Goal: Information Seeking & Learning: Learn about a topic

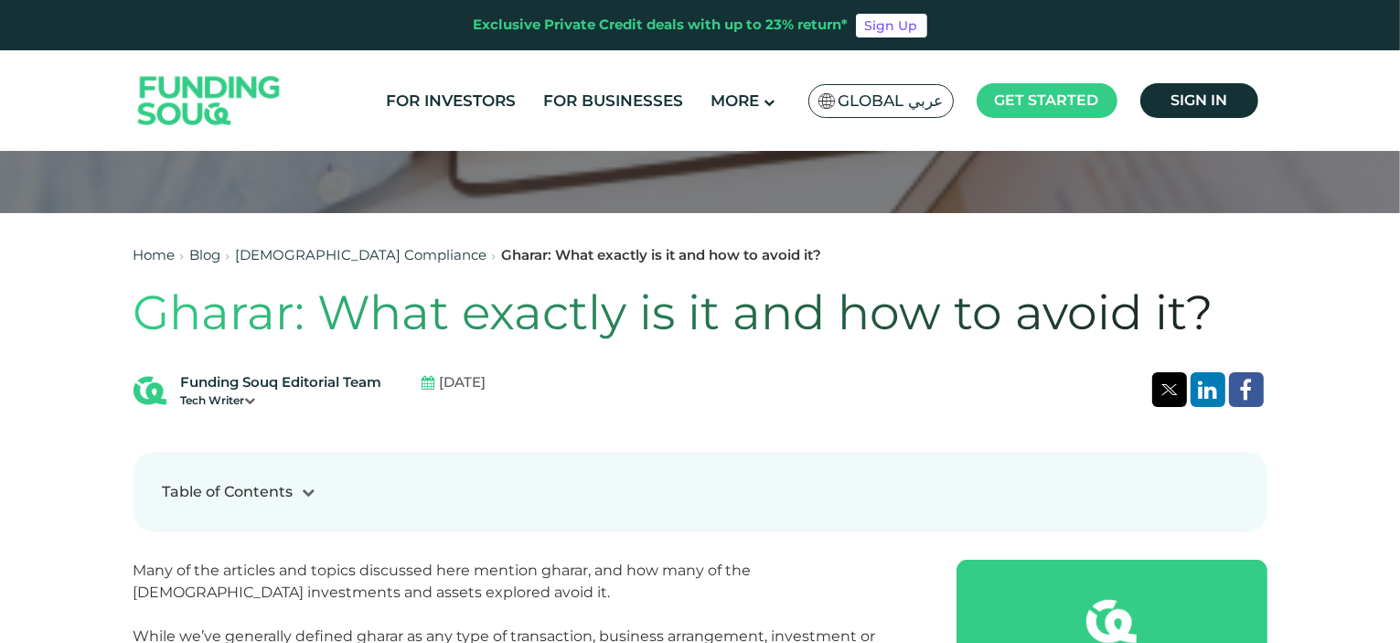
click at [305, 248] on link "[DEMOGRAPHIC_DATA] Compliance" at bounding box center [361, 254] width 251 height 17
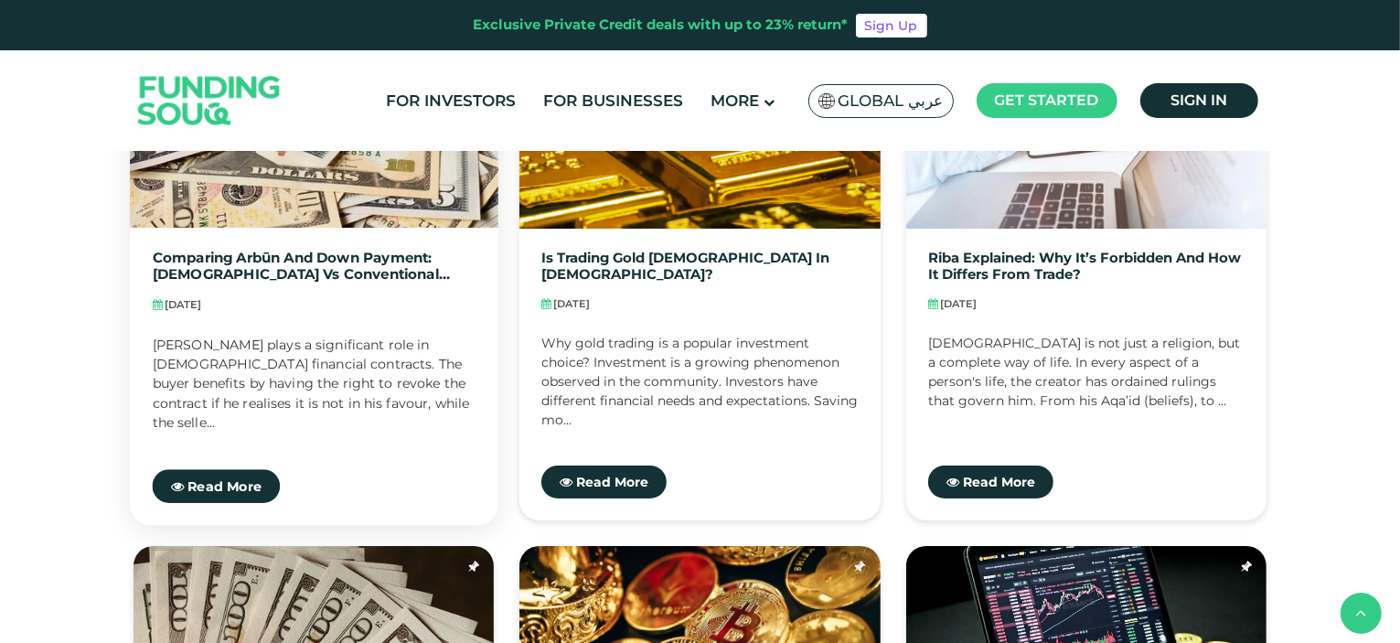
scroll to position [640, 0]
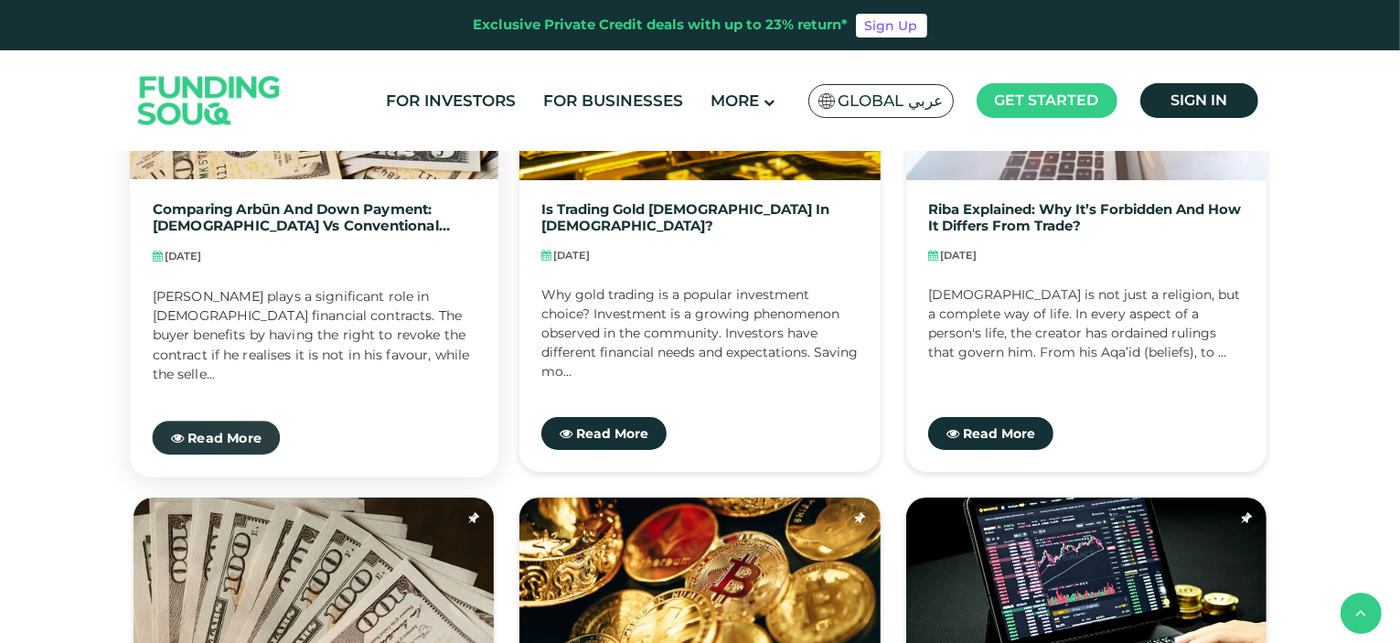
click at [221, 431] on span "Read More" at bounding box center [224, 437] width 74 height 16
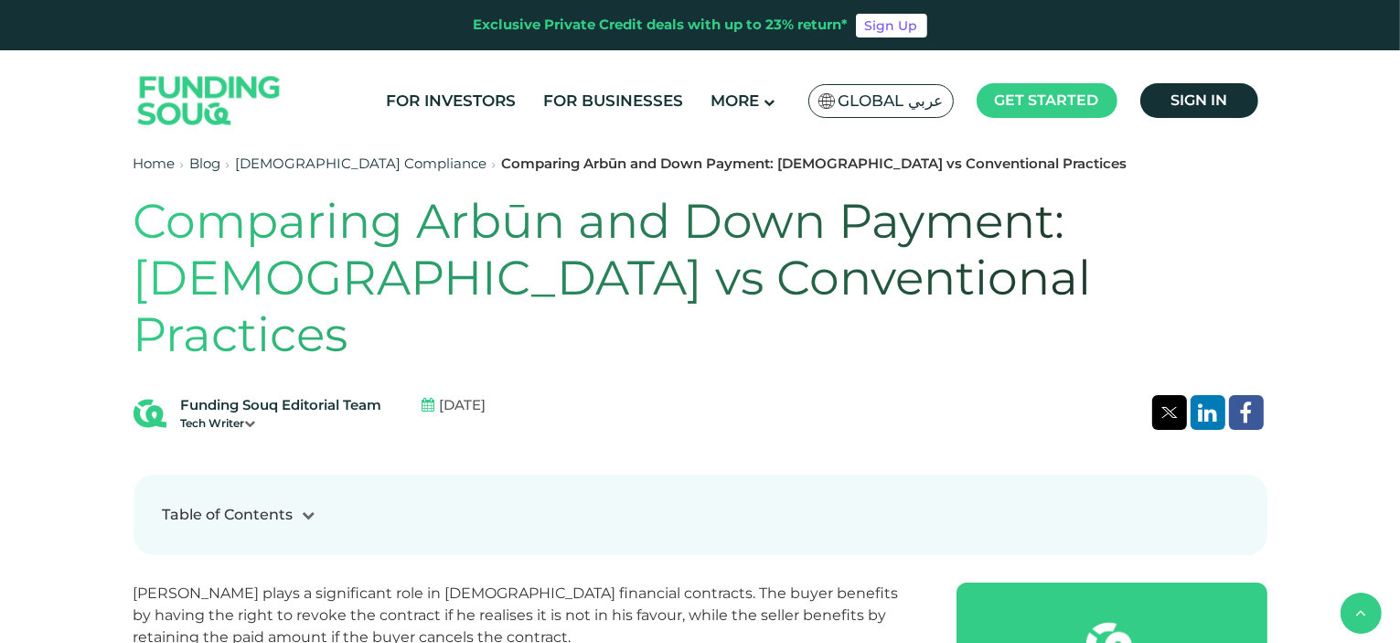
click at [300, 506] on div at bounding box center [309, 515] width 31 height 19
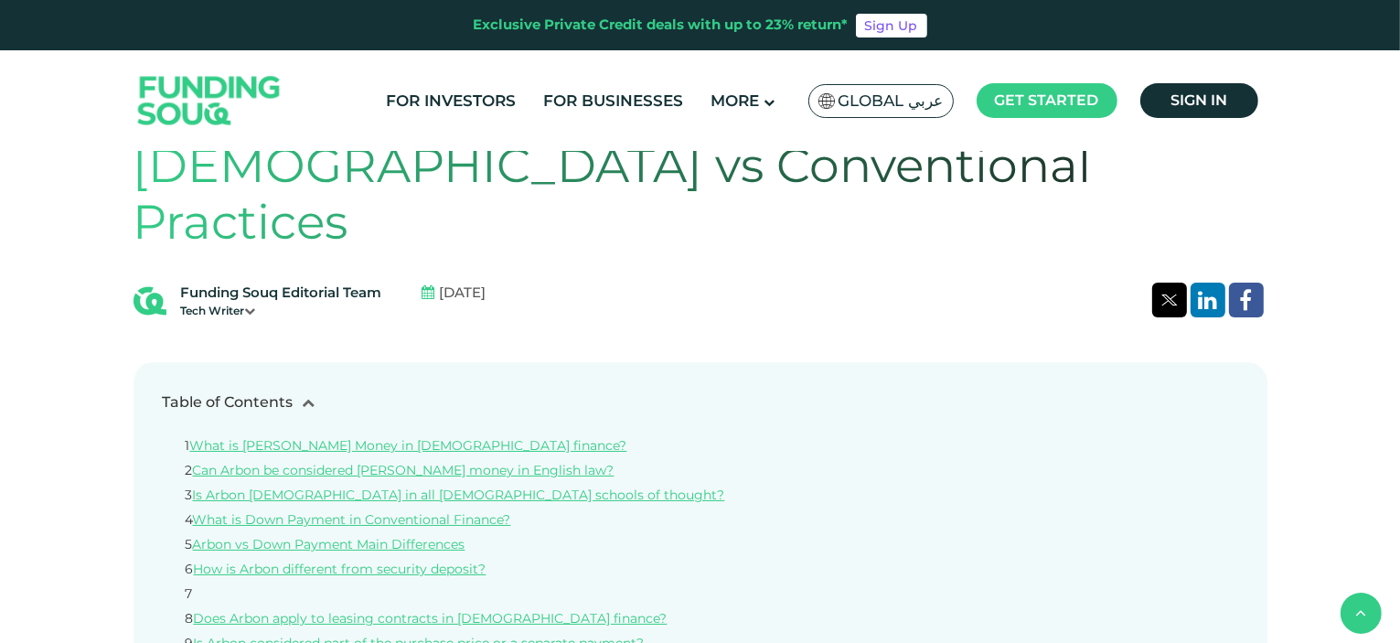
scroll to position [549, 0]
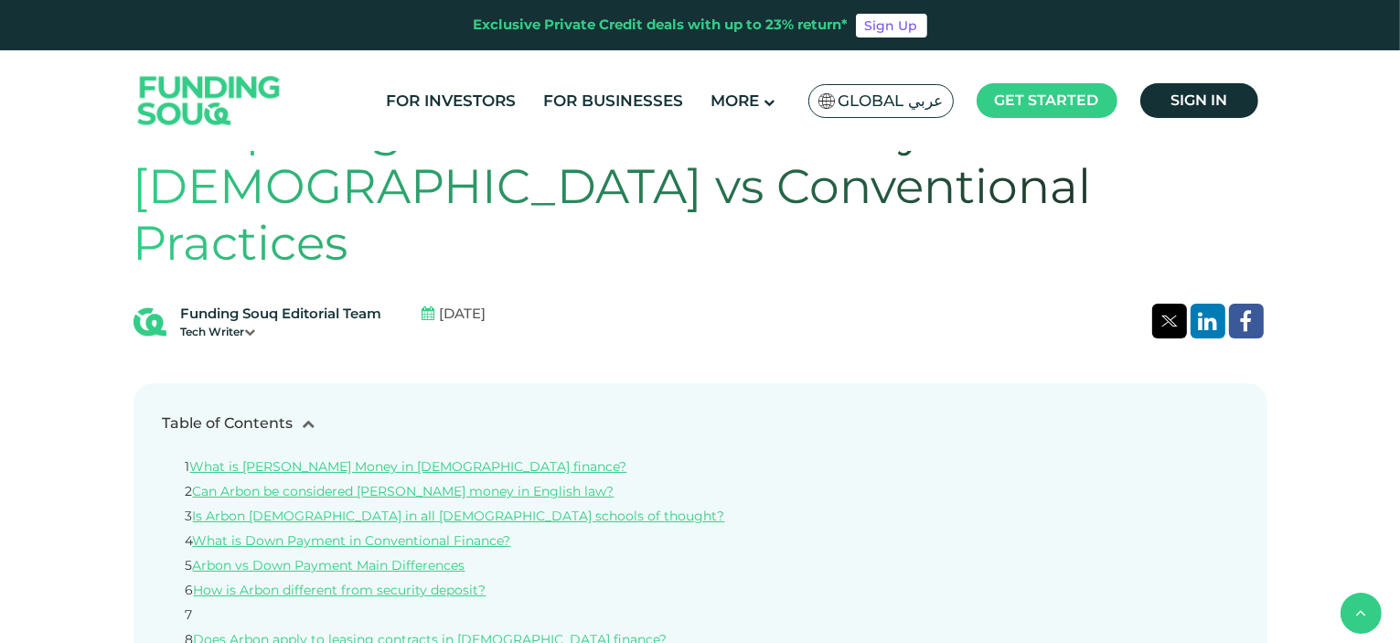
click at [315, 414] on div at bounding box center [309, 423] width 31 height 19
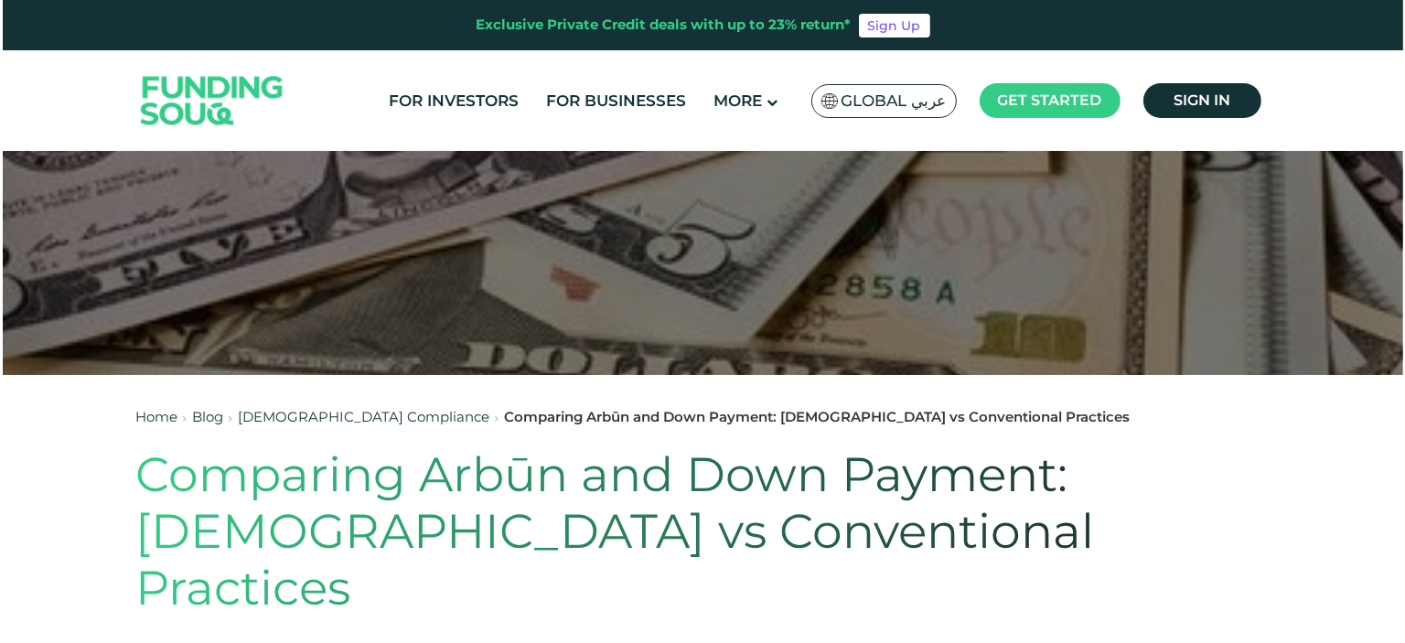
scroll to position [183, 0]
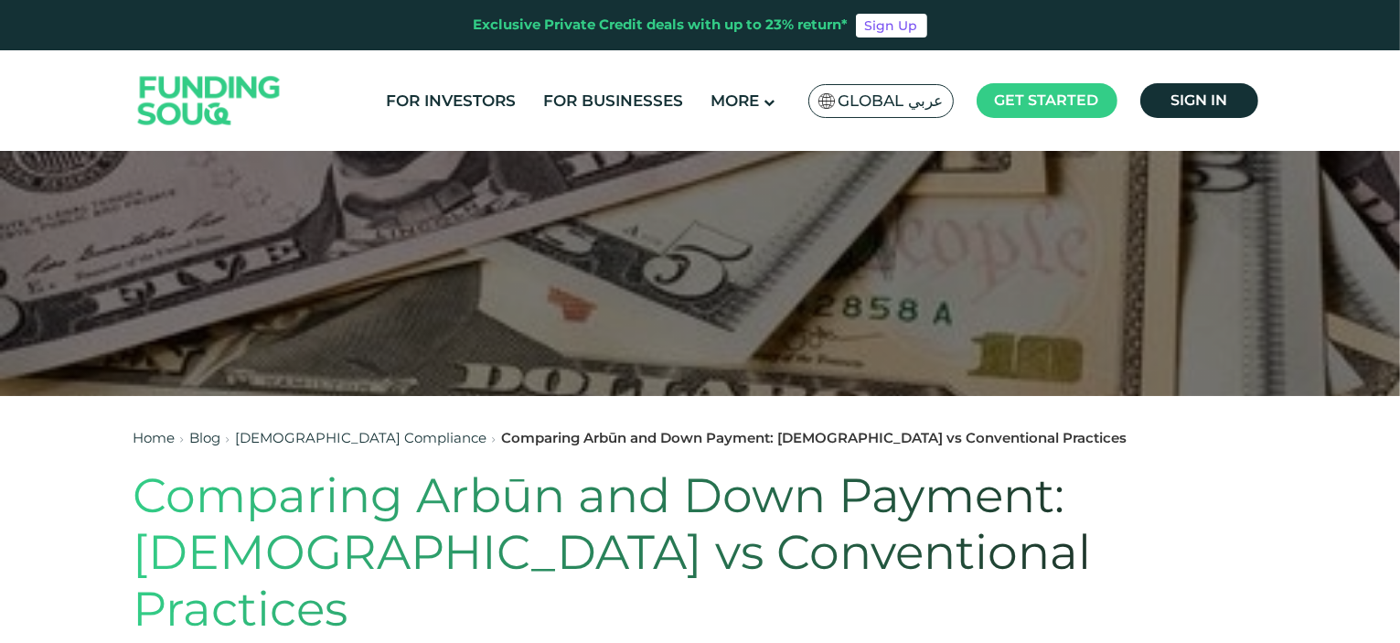
click at [916, 103] on span "Global عربي" at bounding box center [891, 101] width 105 height 21
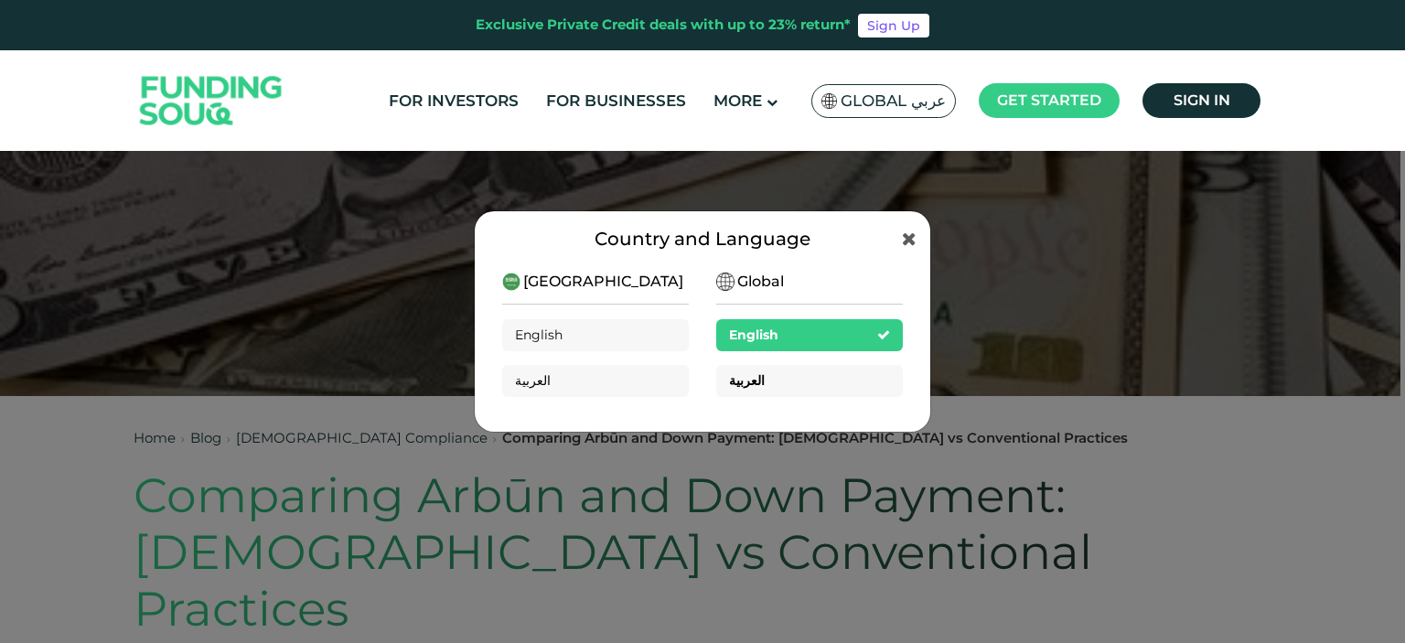
click at [825, 374] on div "العربية" at bounding box center [809, 381] width 187 height 32
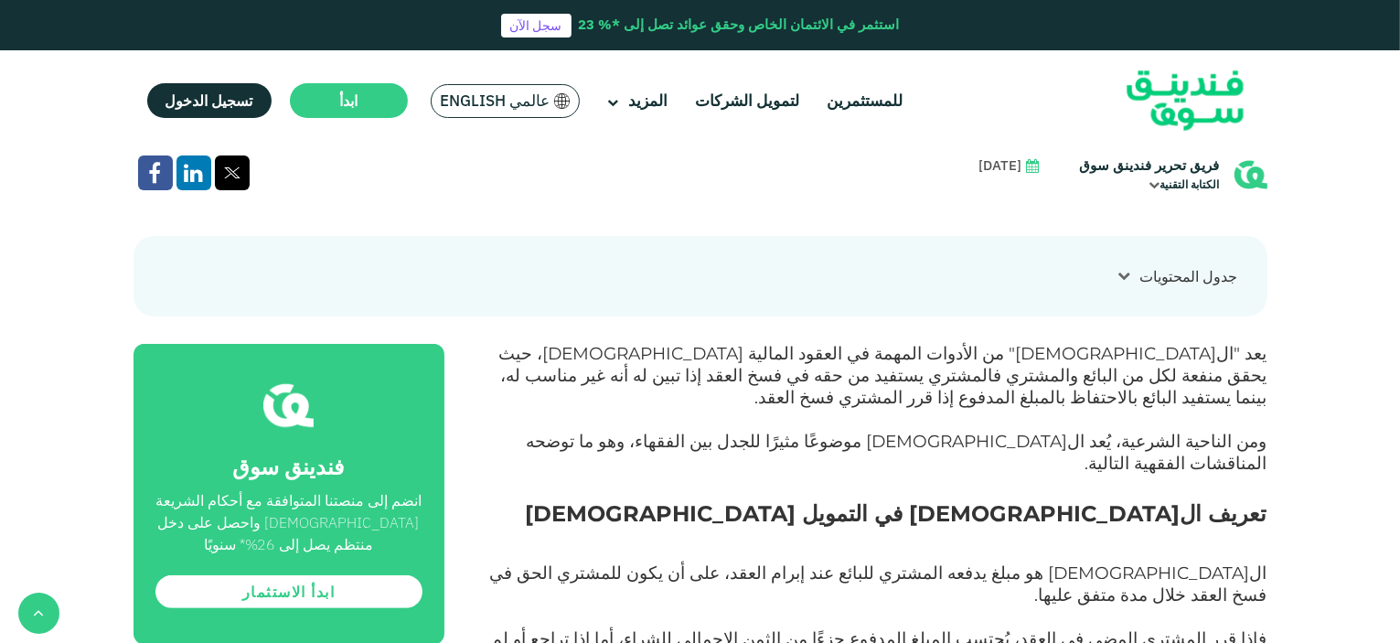
scroll to position [640, 0]
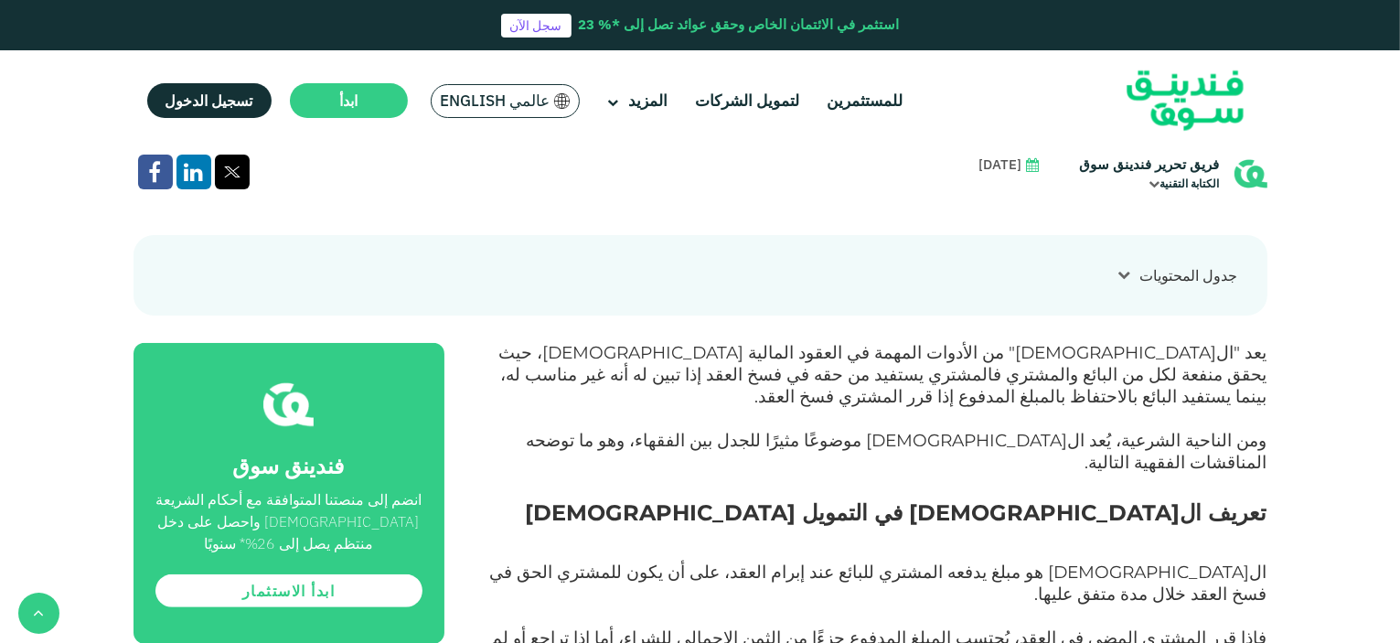
click at [1118, 265] on div at bounding box center [1124, 274] width 31 height 19
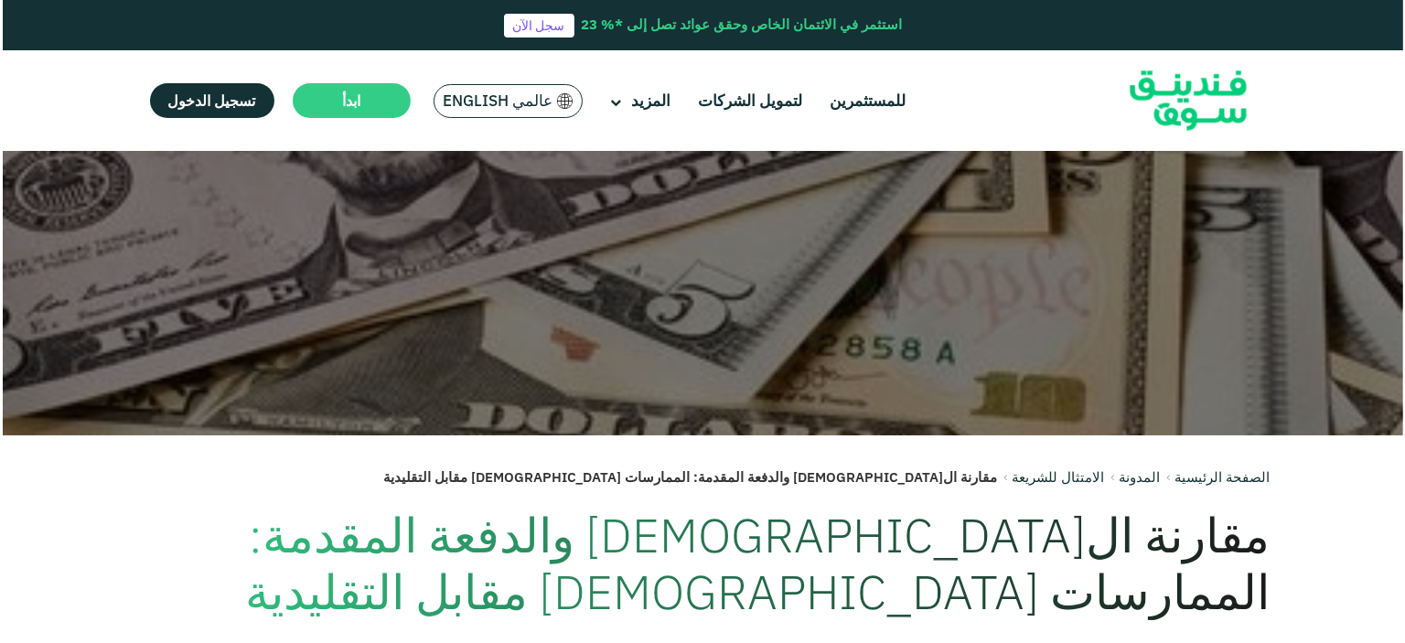
scroll to position [183, 0]
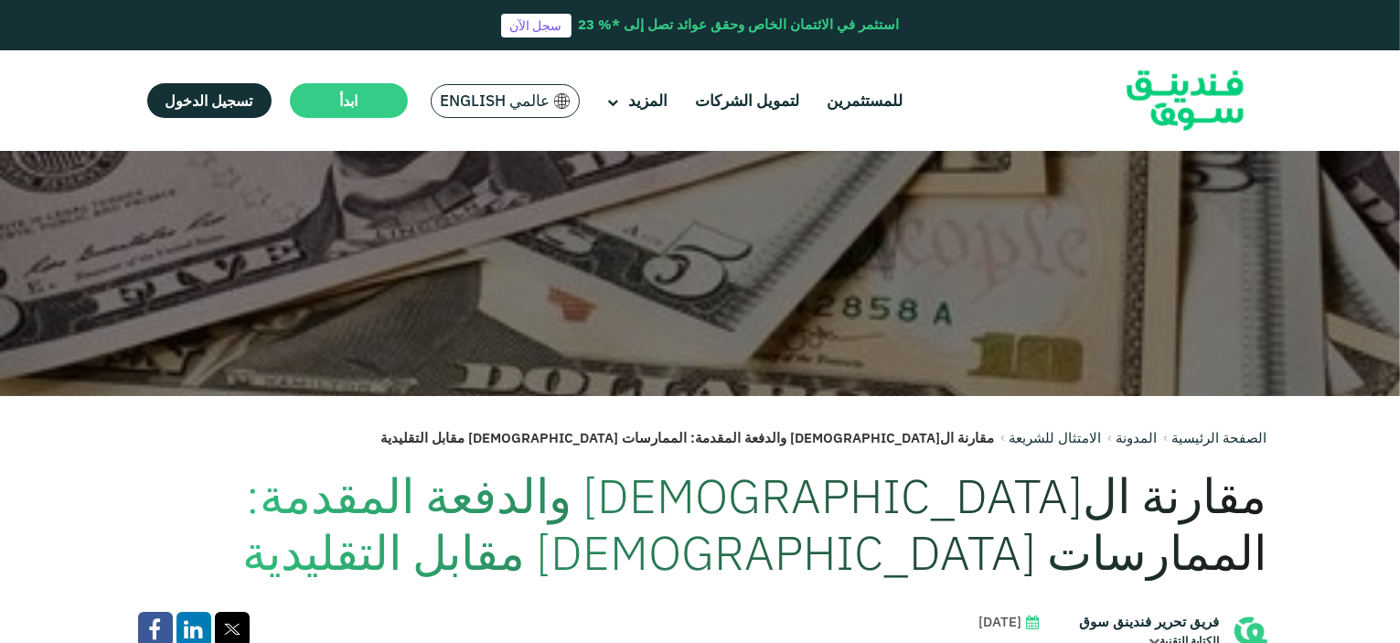
click at [505, 105] on span "عالمي English" at bounding box center [496, 101] width 110 height 21
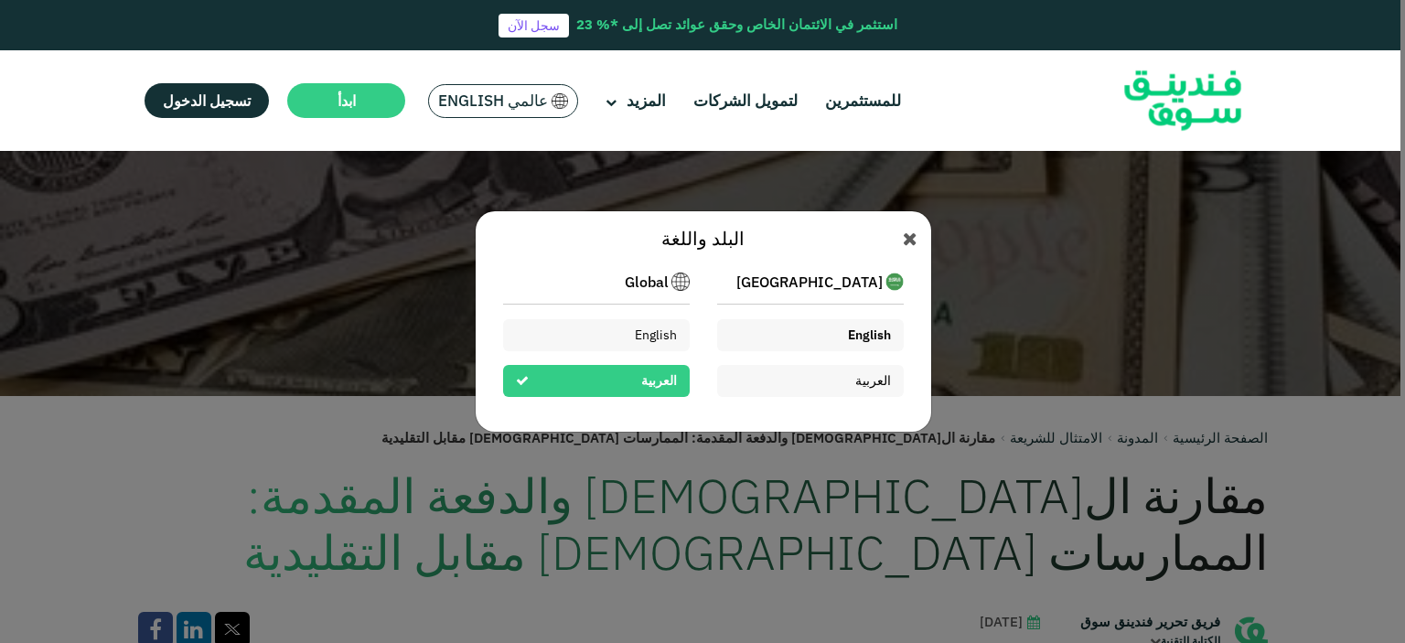
click at [867, 329] on span "English" at bounding box center [869, 334] width 43 height 16
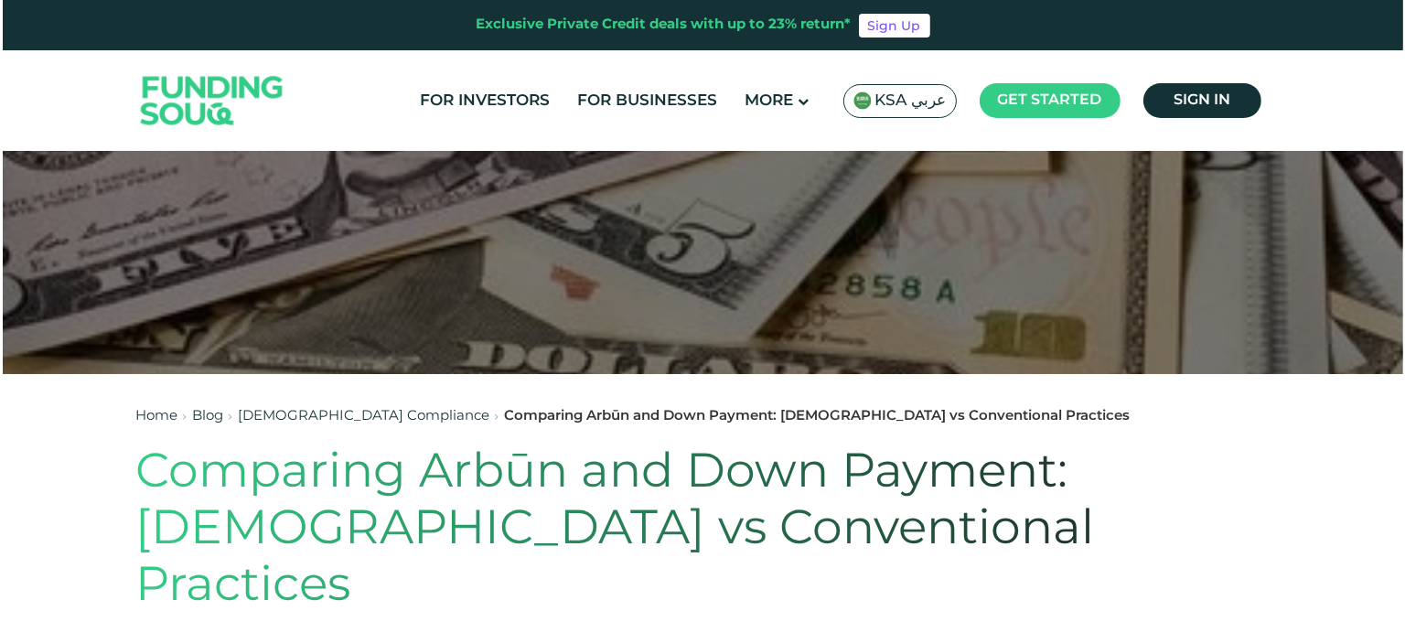
scroll to position [274, 0]
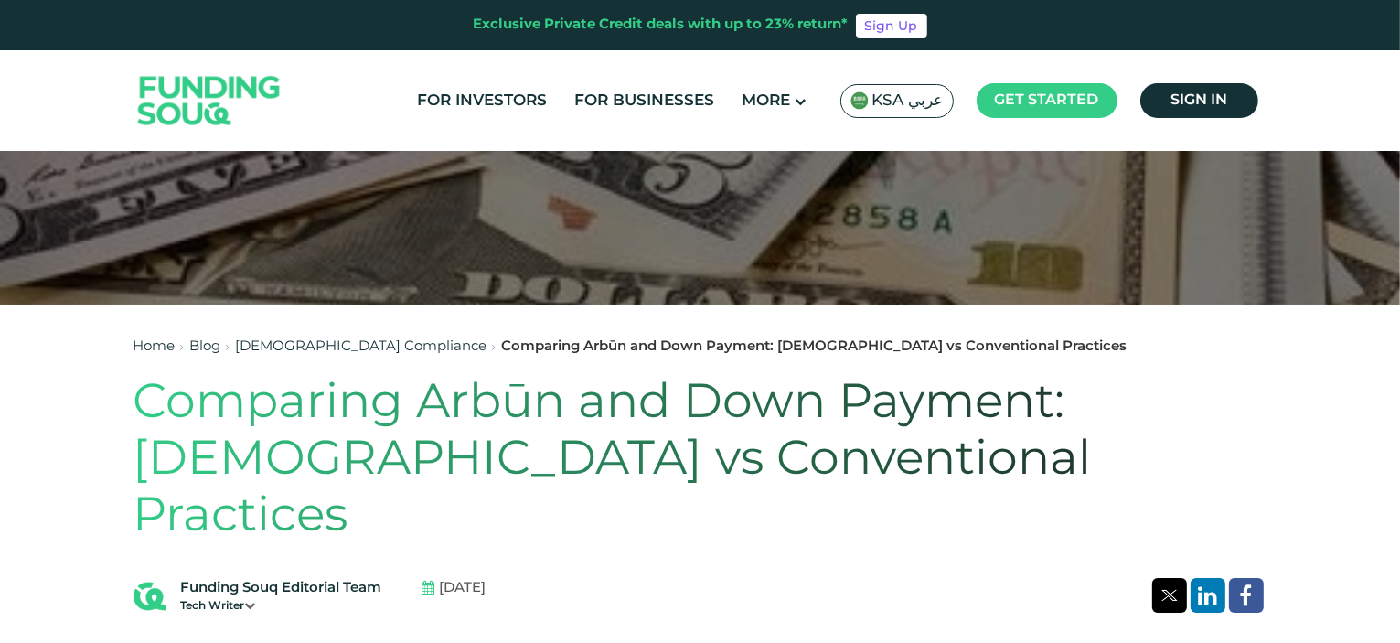
click at [890, 99] on span "KSA عربي" at bounding box center [907, 101] width 71 height 21
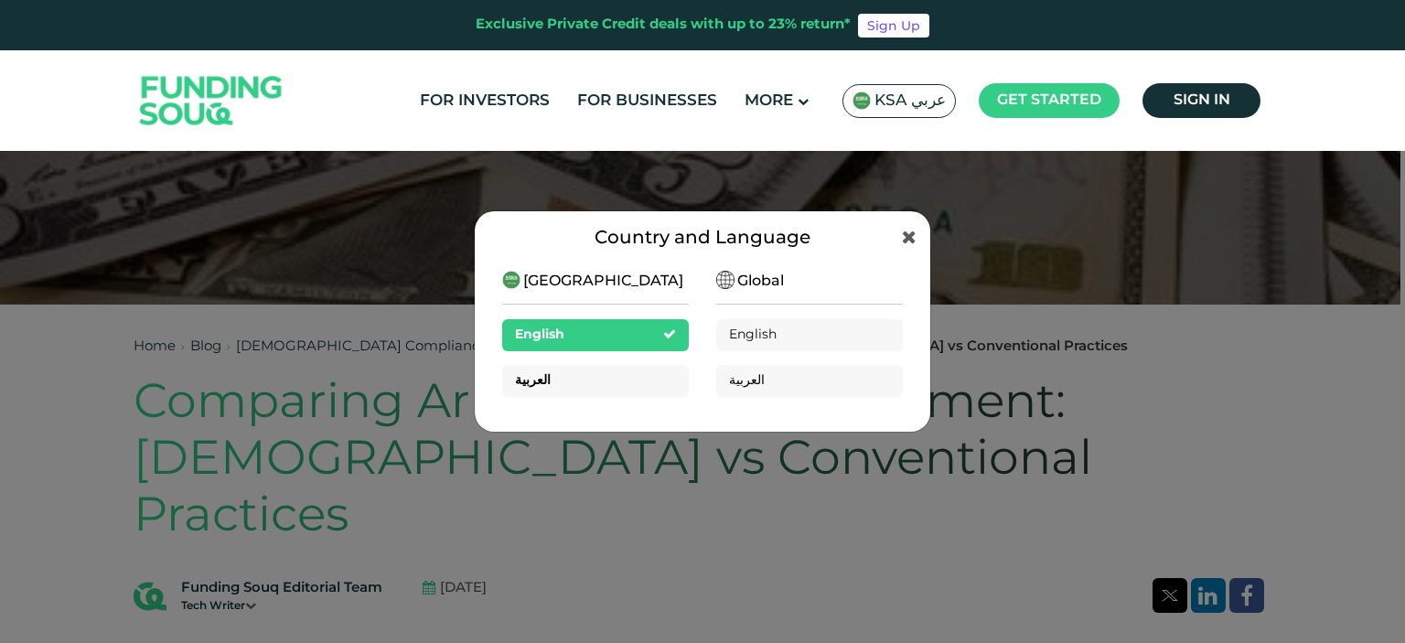
click at [594, 377] on div "العربية" at bounding box center [595, 381] width 187 height 32
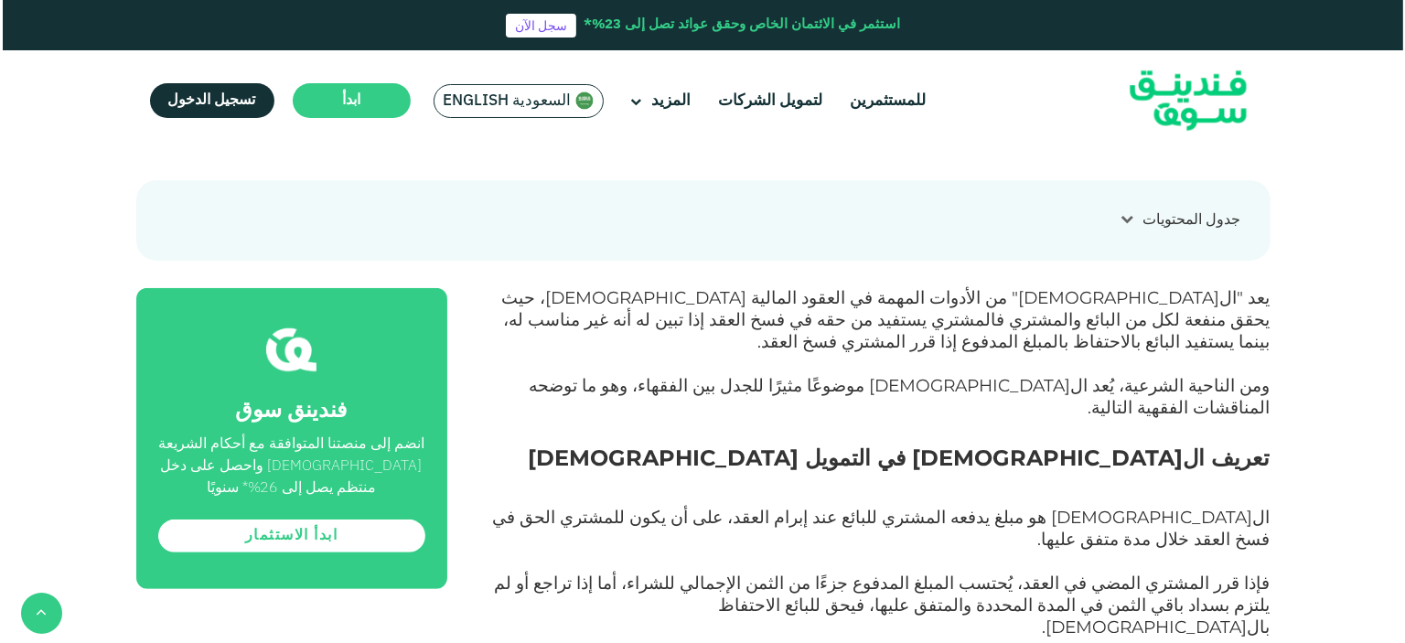
scroll to position [732, 0]
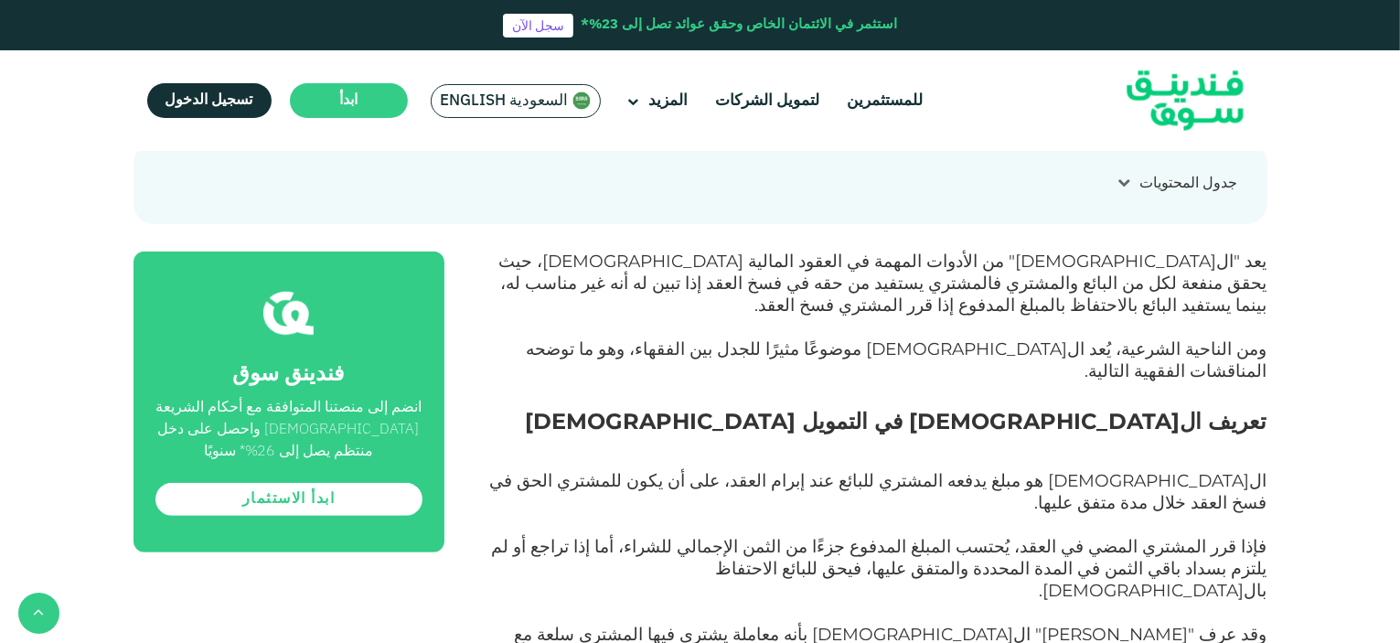
click at [509, 104] on span "السعودية English" at bounding box center [505, 101] width 128 height 21
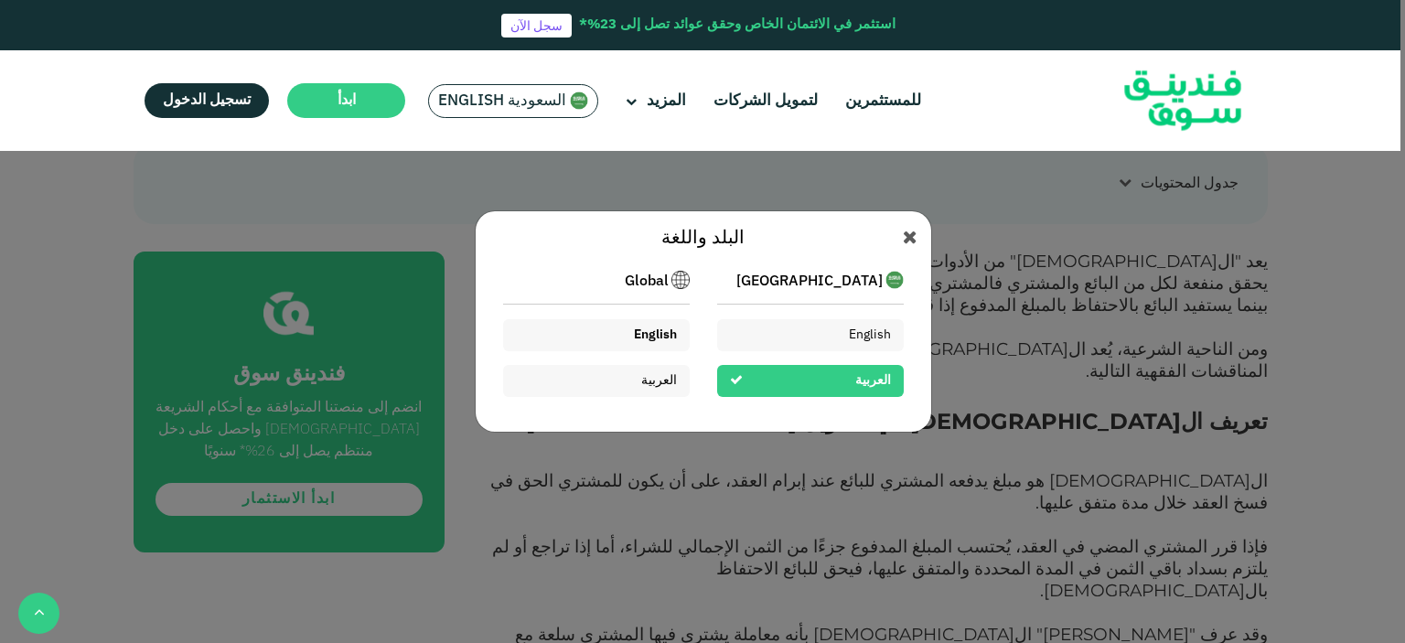
click at [626, 329] on div "English" at bounding box center [596, 335] width 187 height 32
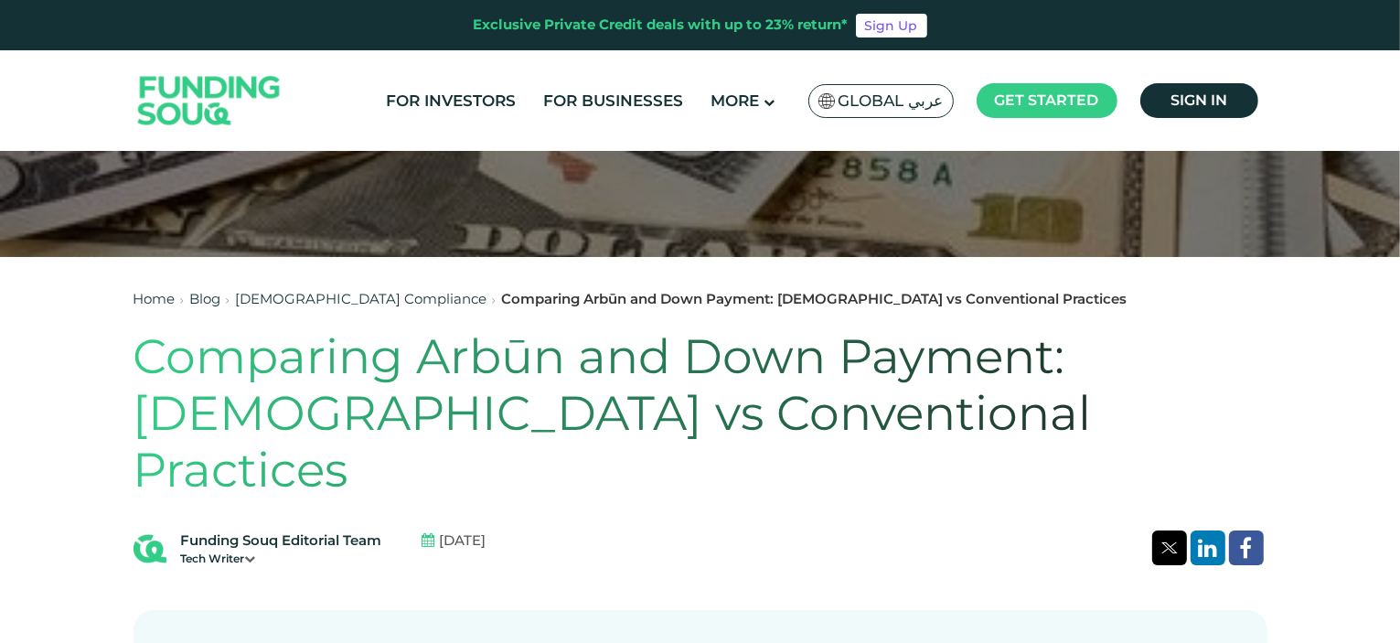
scroll to position [366, 0]
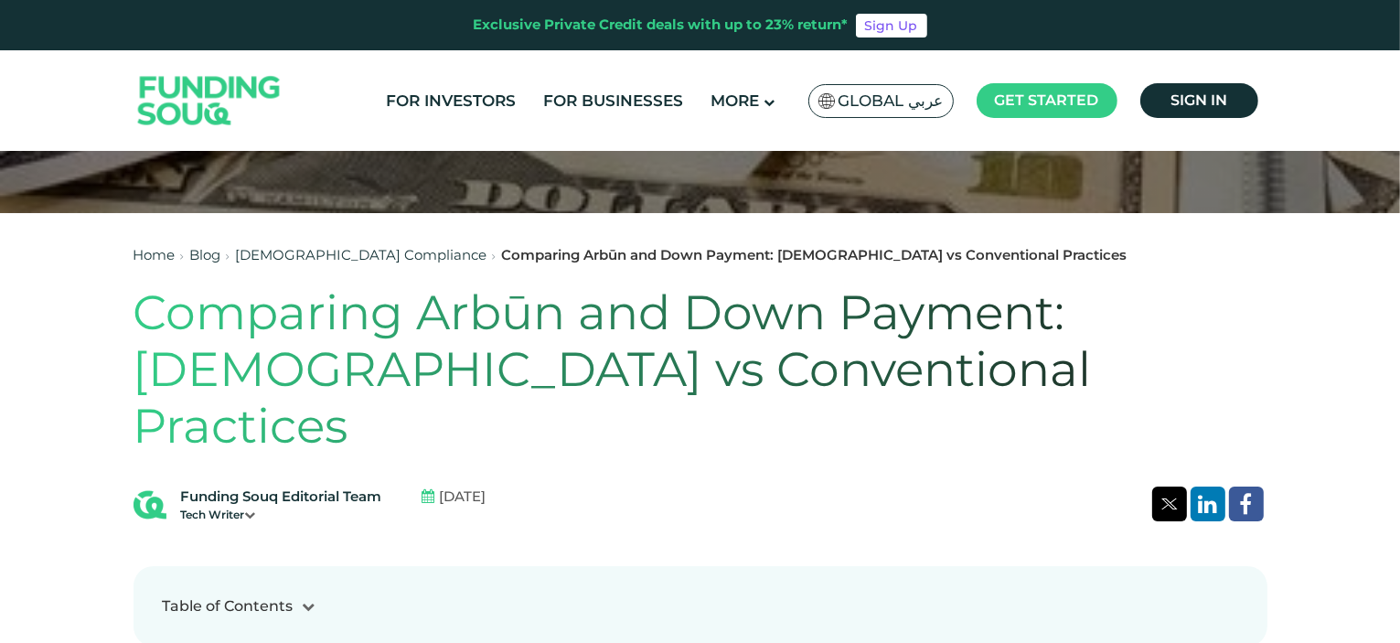
click at [649, 365] on h1 "Comparing Arbūn and Down Payment: [DEMOGRAPHIC_DATA] vs Conventional Practices" at bounding box center [701, 369] width 1134 height 171
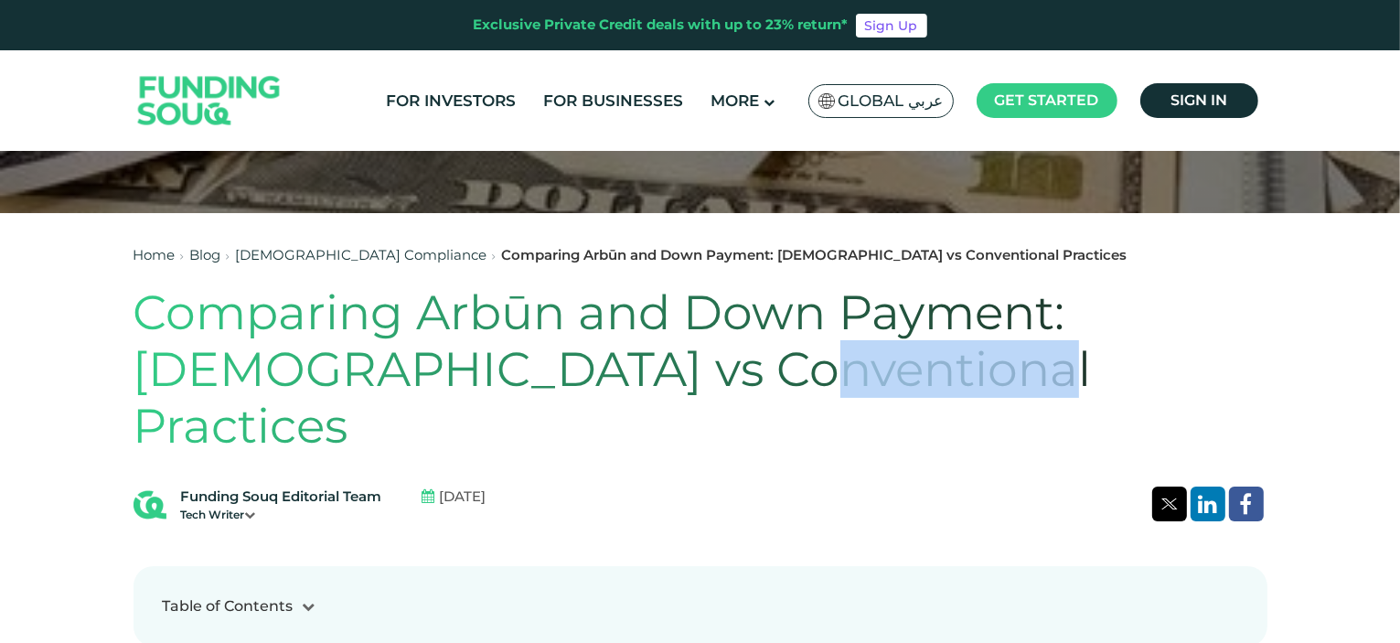
click at [649, 365] on h1 "Comparing Arbūn and Down Payment: [DEMOGRAPHIC_DATA] vs Conventional Practices" at bounding box center [701, 369] width 1134 height 171
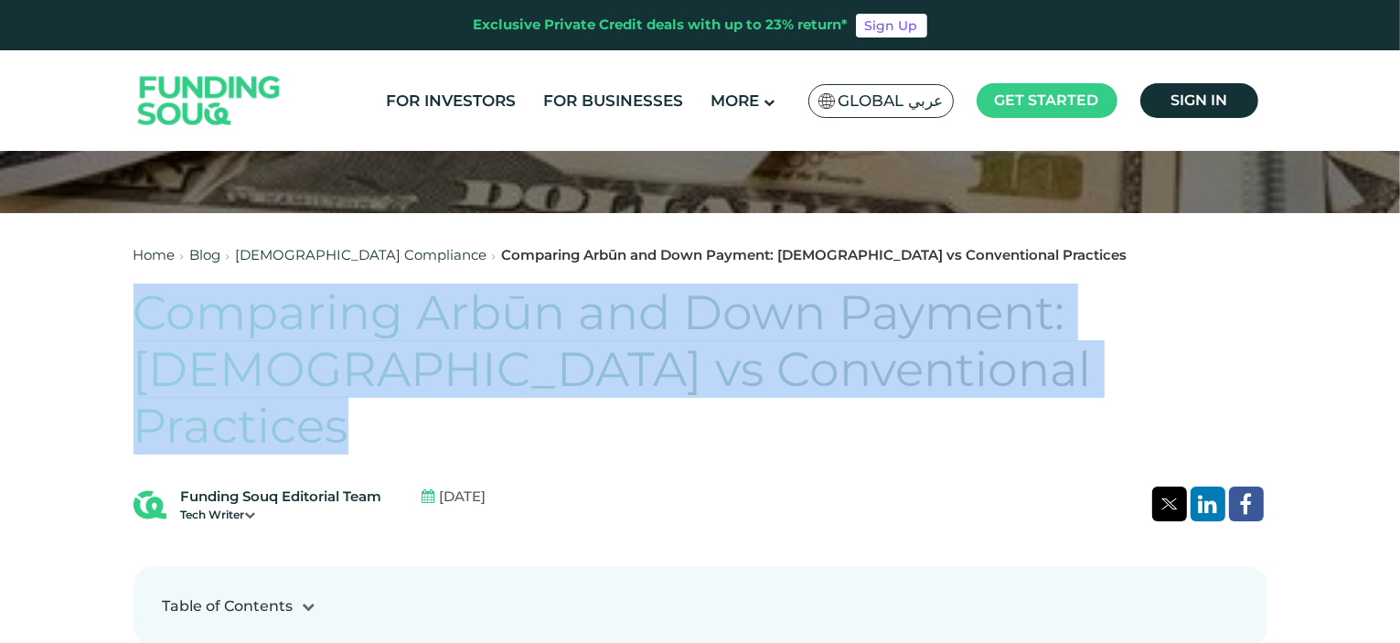
click at [649, 365] on h1 "Comparing Arbūn and Down Payment: Islamic vs Conventional Practices" at bounding box center [701, 369] width 1134 height 171
copy div "Comparing Arbūn and Down Payment: Islamic vs Conventional Practices"
click at [330, 251] on link "[DEMOGRAPHIC_DATA] Compliance" at bounding box center [361, 254] width 251 height 17
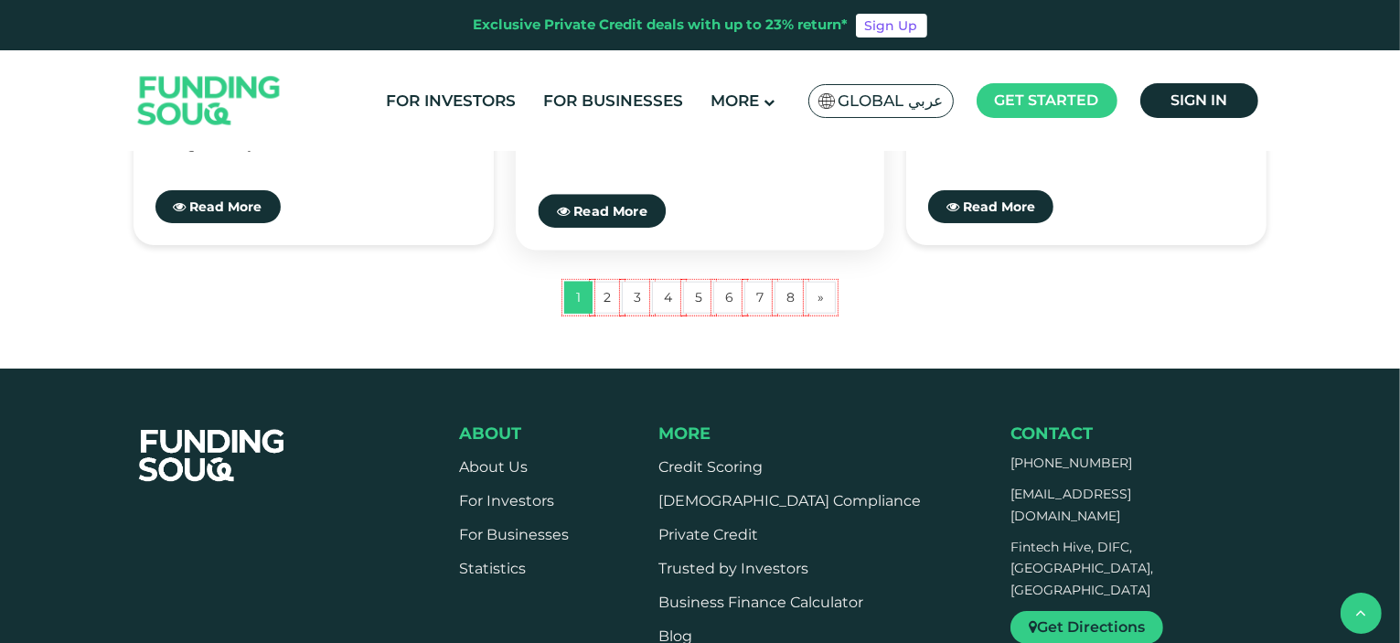
scroll to position [1921, 0]
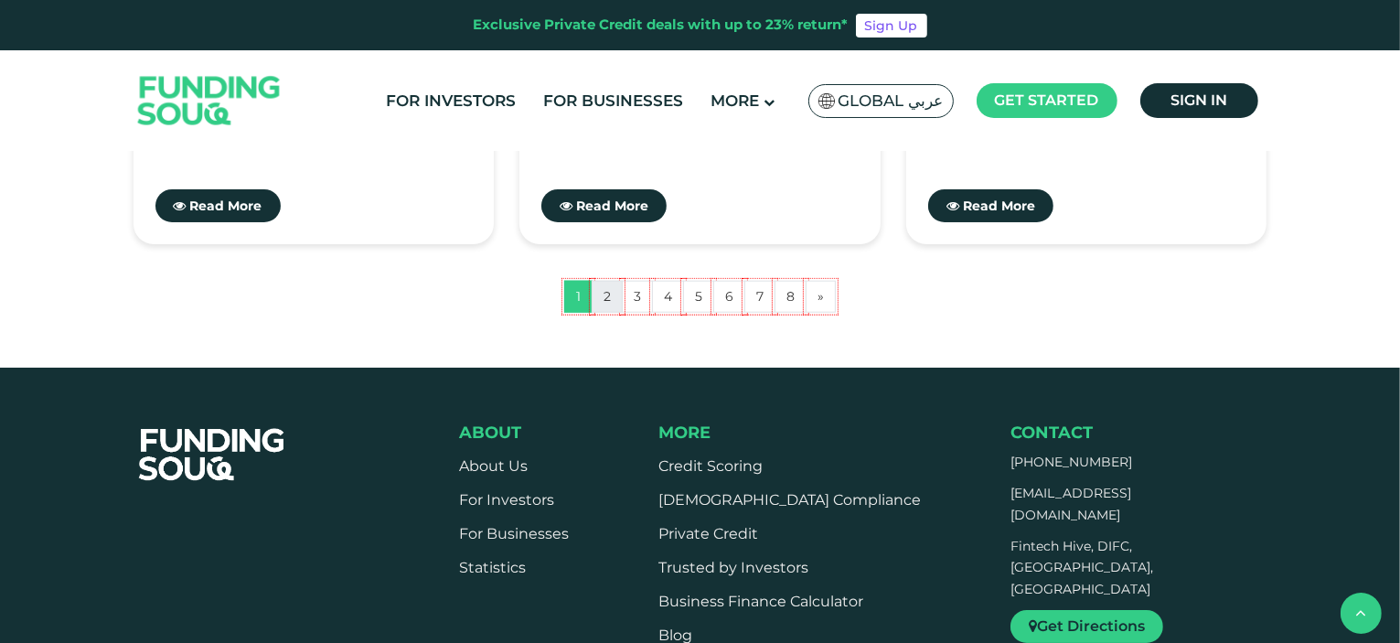
click at [609, 300] on link "2" at bounding box center [607, 297] width 31 height 32
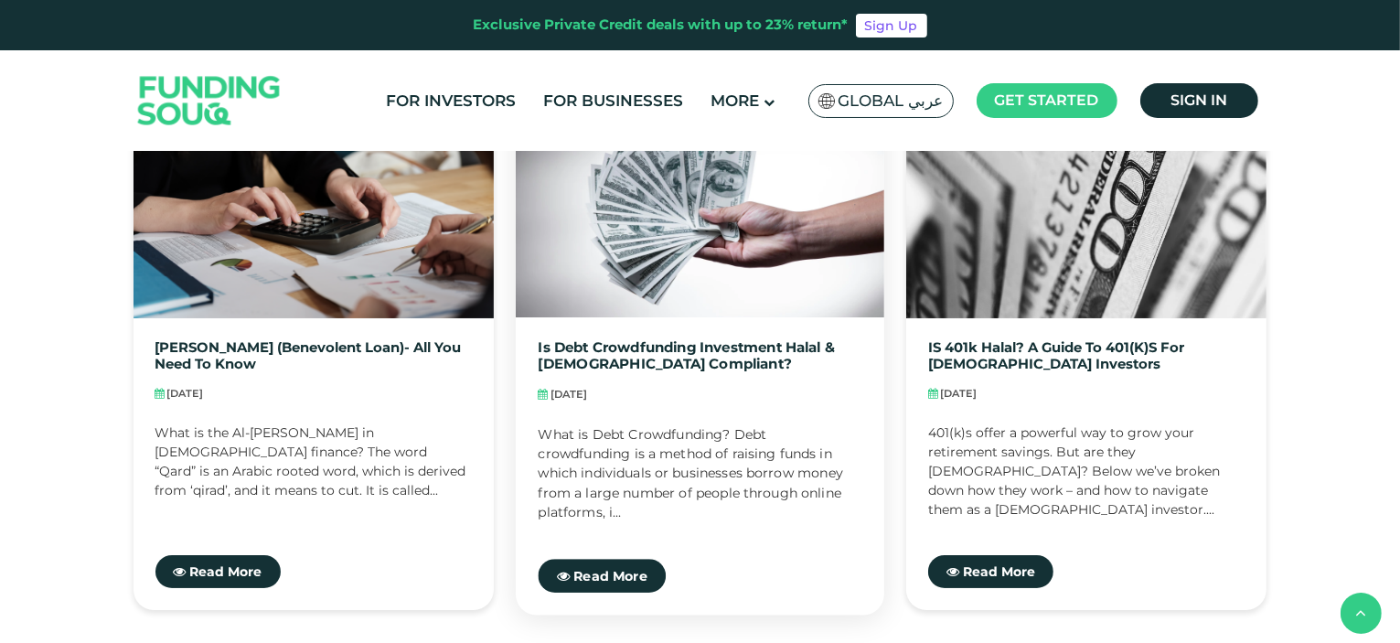
scroll to position [1738, 0]
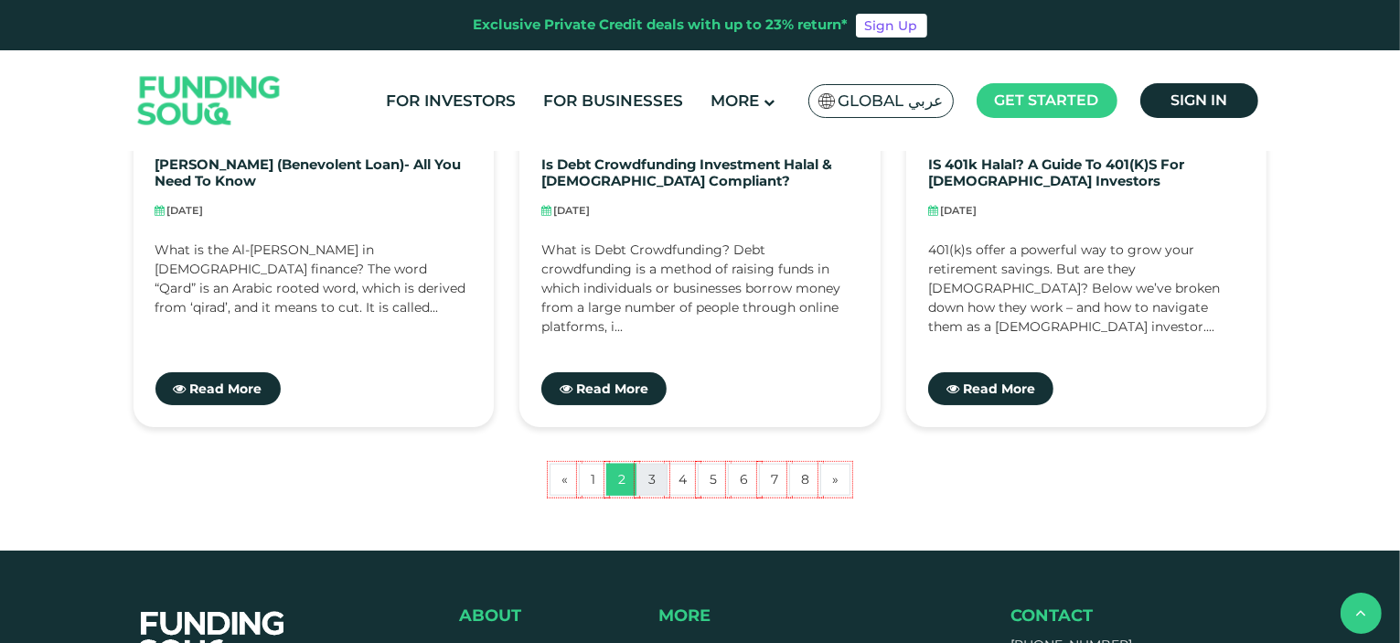
click at [655, 482] on link "3" at bounding box center [652, 480] width 31 height 32
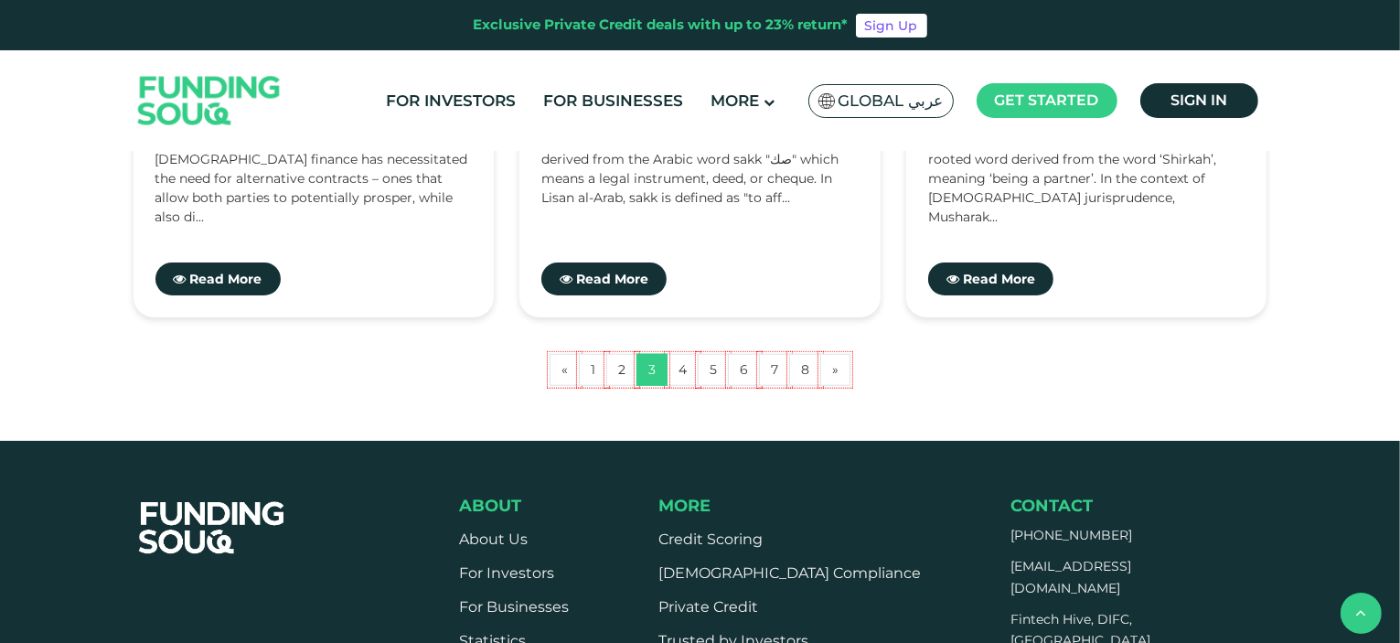
scroll to position [1921, 0]
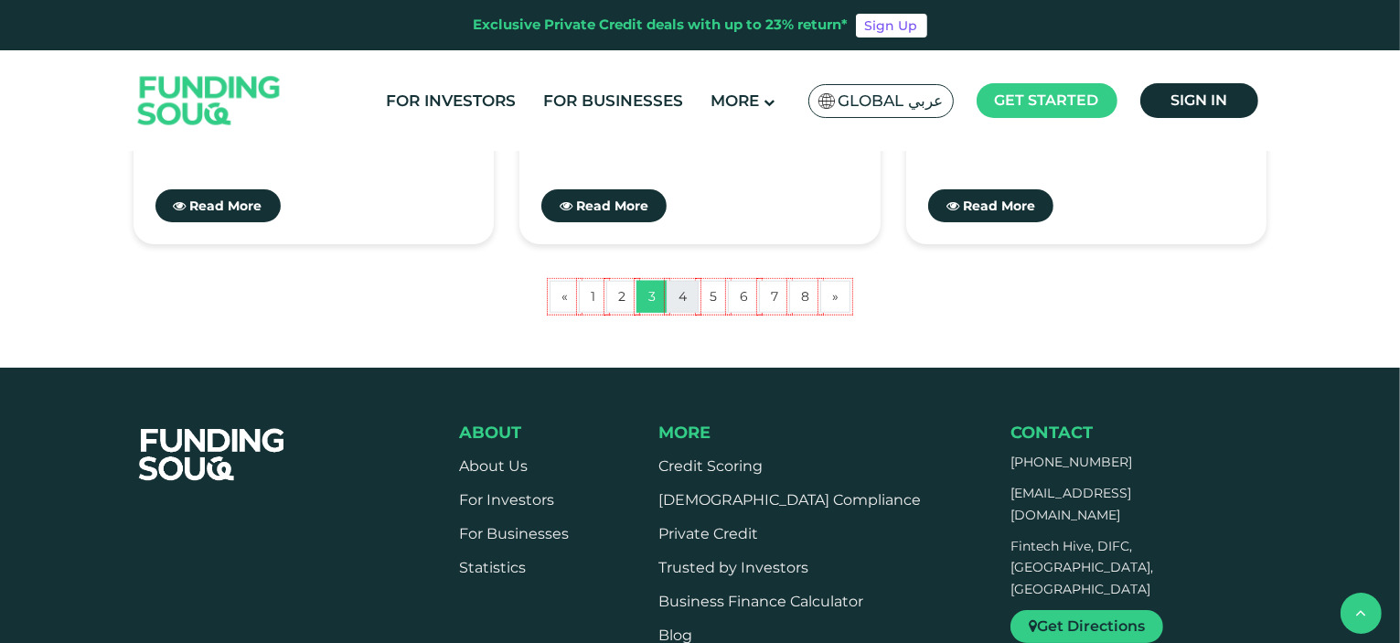
click at [683, 298] on link "4" at bounding box center [683, 297] width 32 height 32
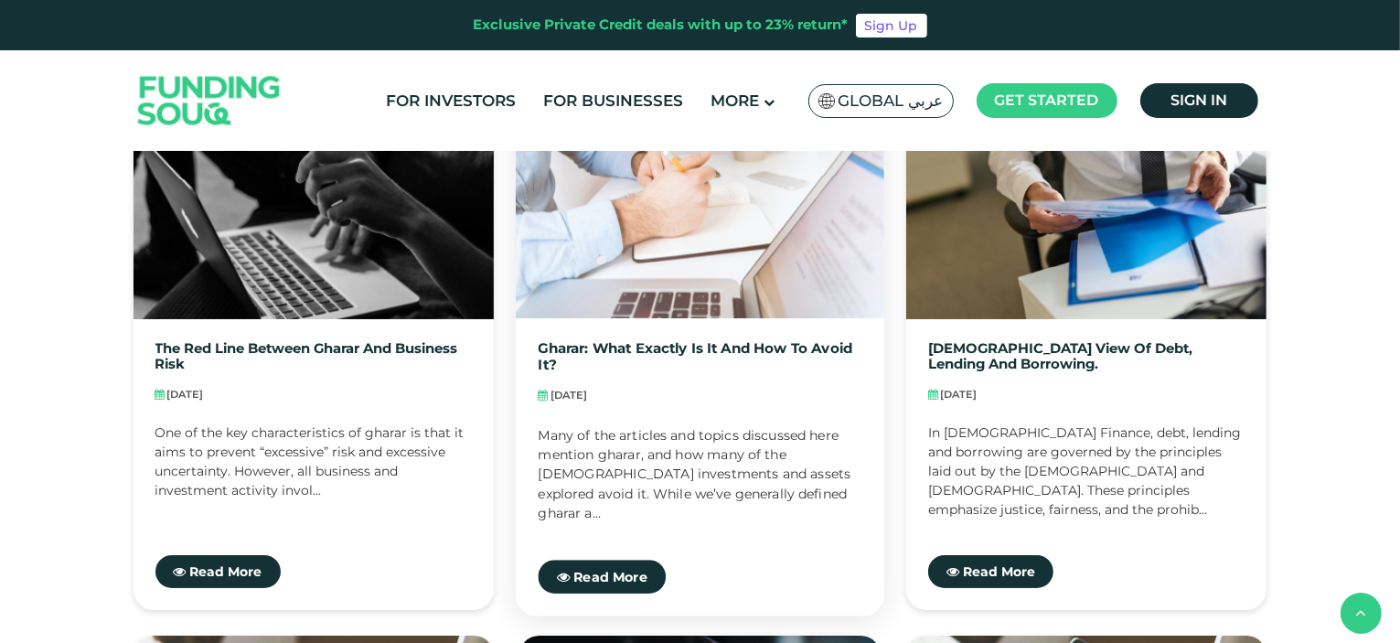
scroll to position [1280, 0]
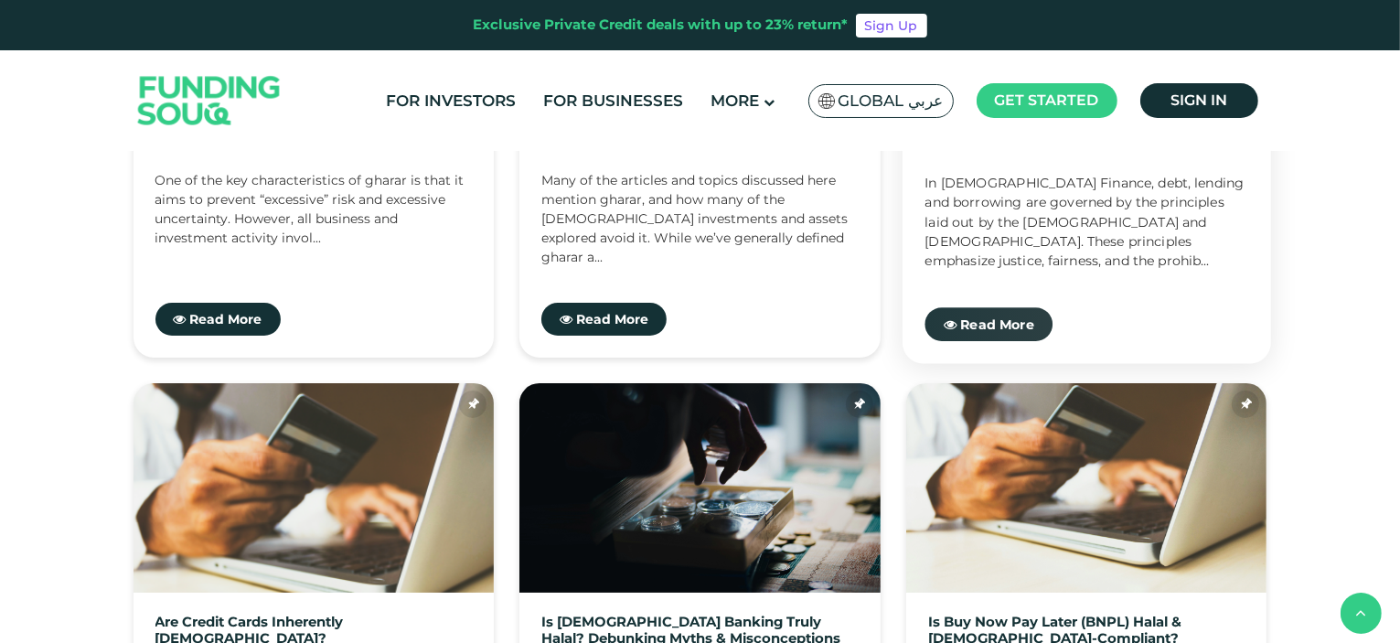
click at [986, 328] on span "Read More" at bounding box center [997, 324] width 74 height 16
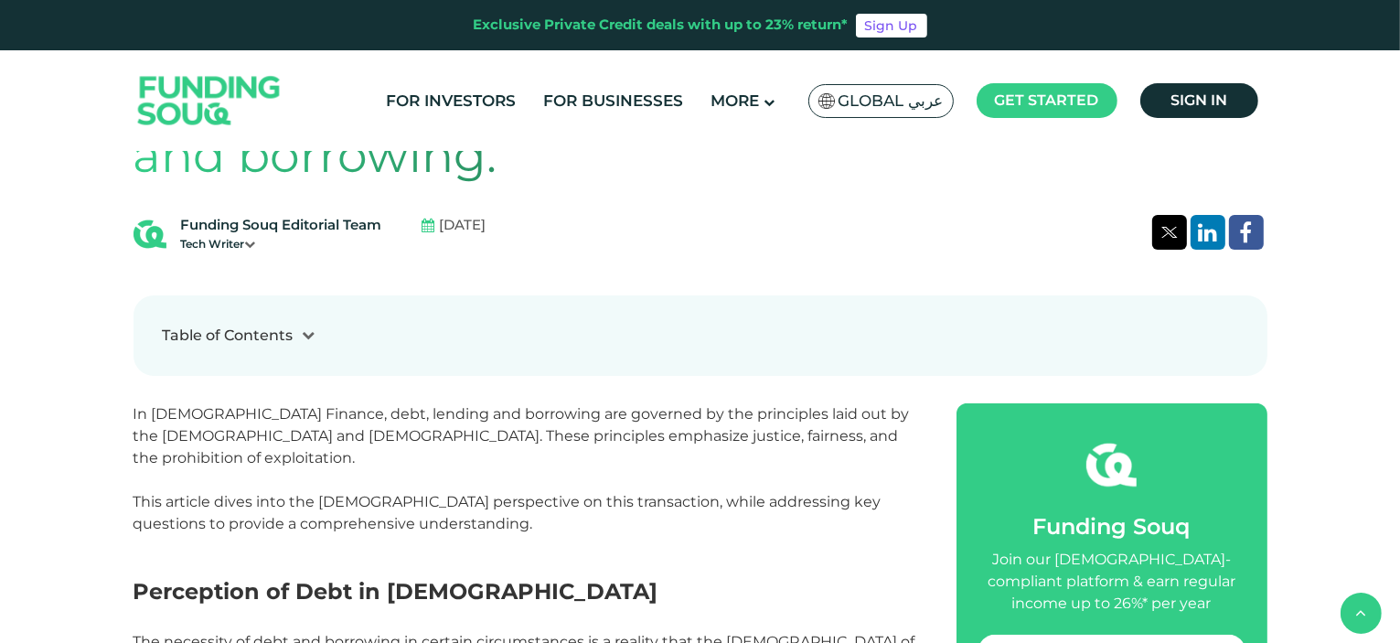
scroll to position [549, 0]
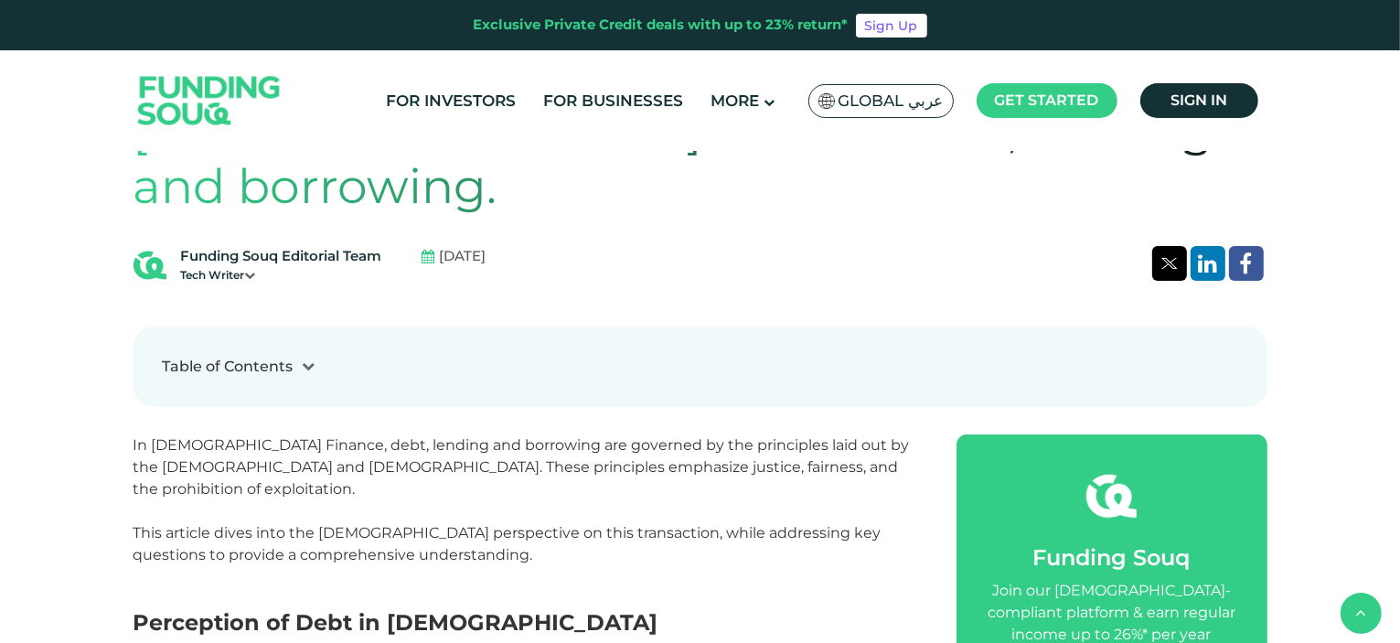
click at [306, 359] on icon at bounding box center [309, 365] width 13 height 13
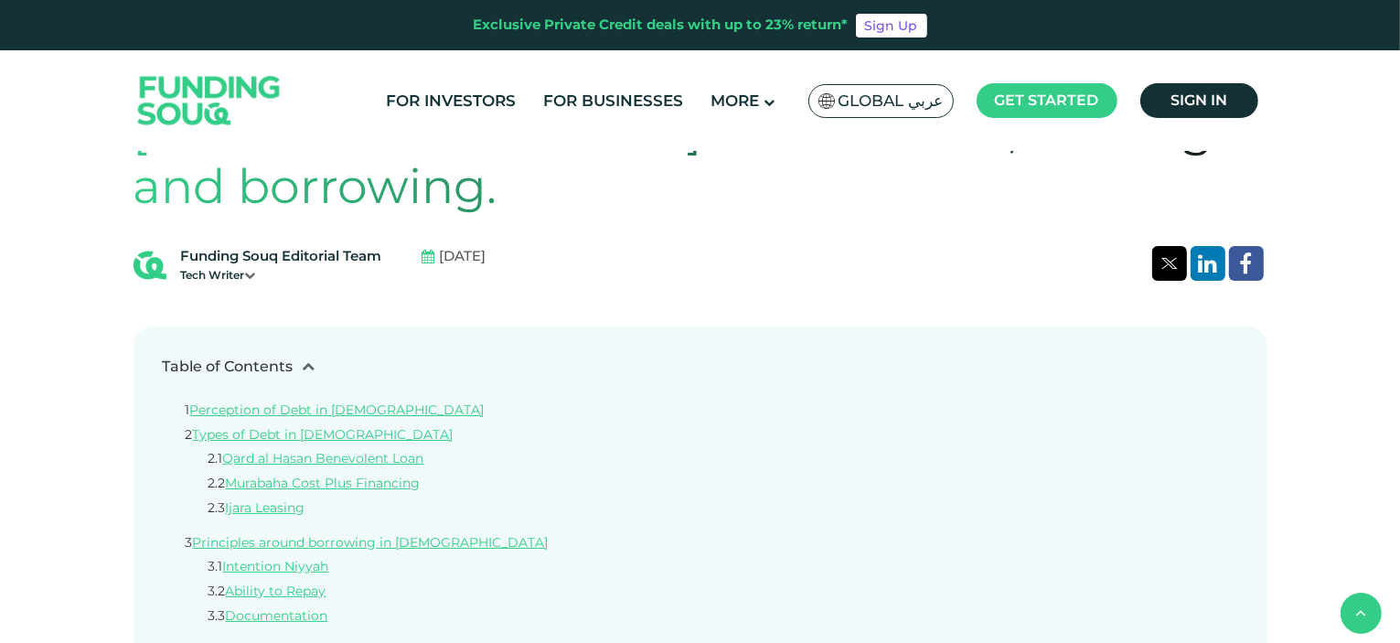
click at [306, 359] on icon at bounding box center [309, 365] width 13 height 13
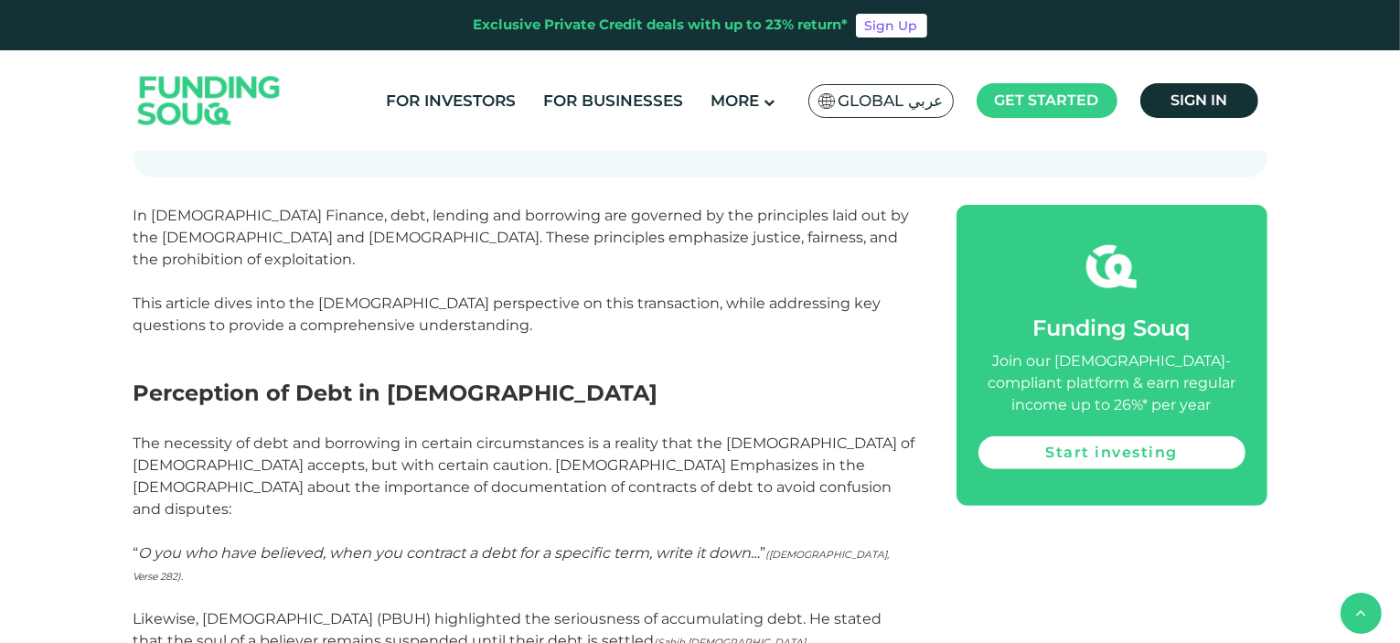
scroll to position [823, 0]
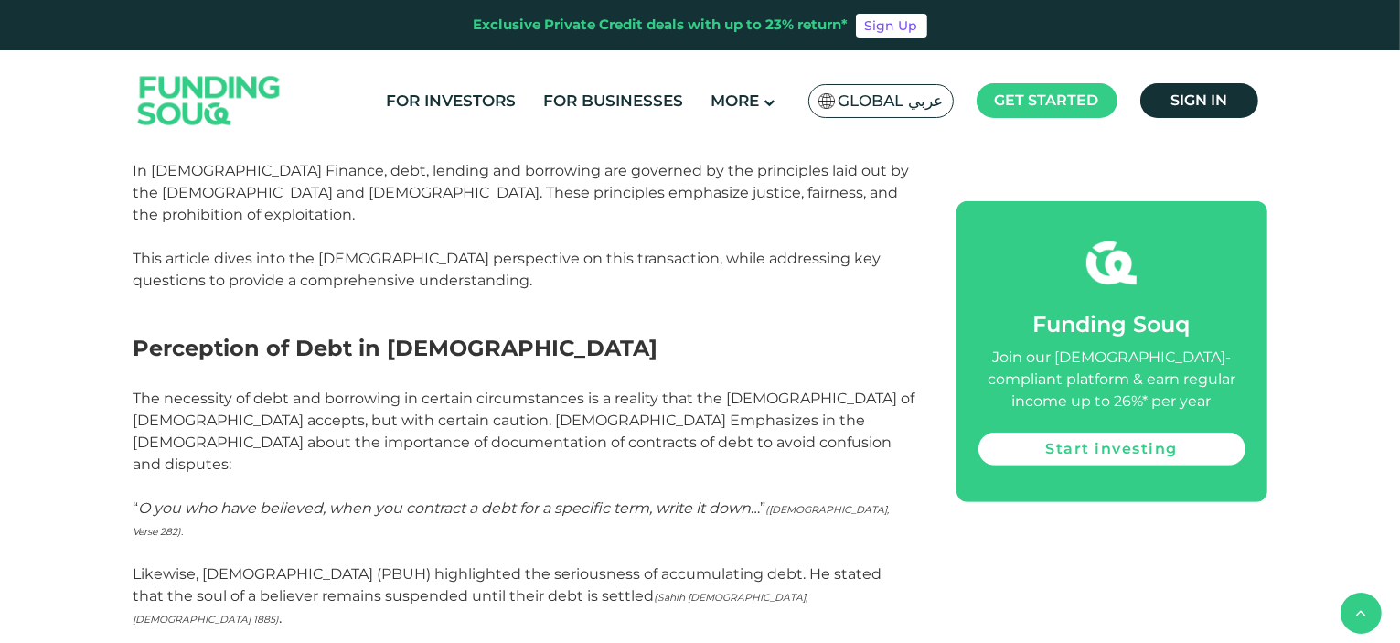
click at [193, 91] on img at bounding box center [209, 101] width 179 height 92
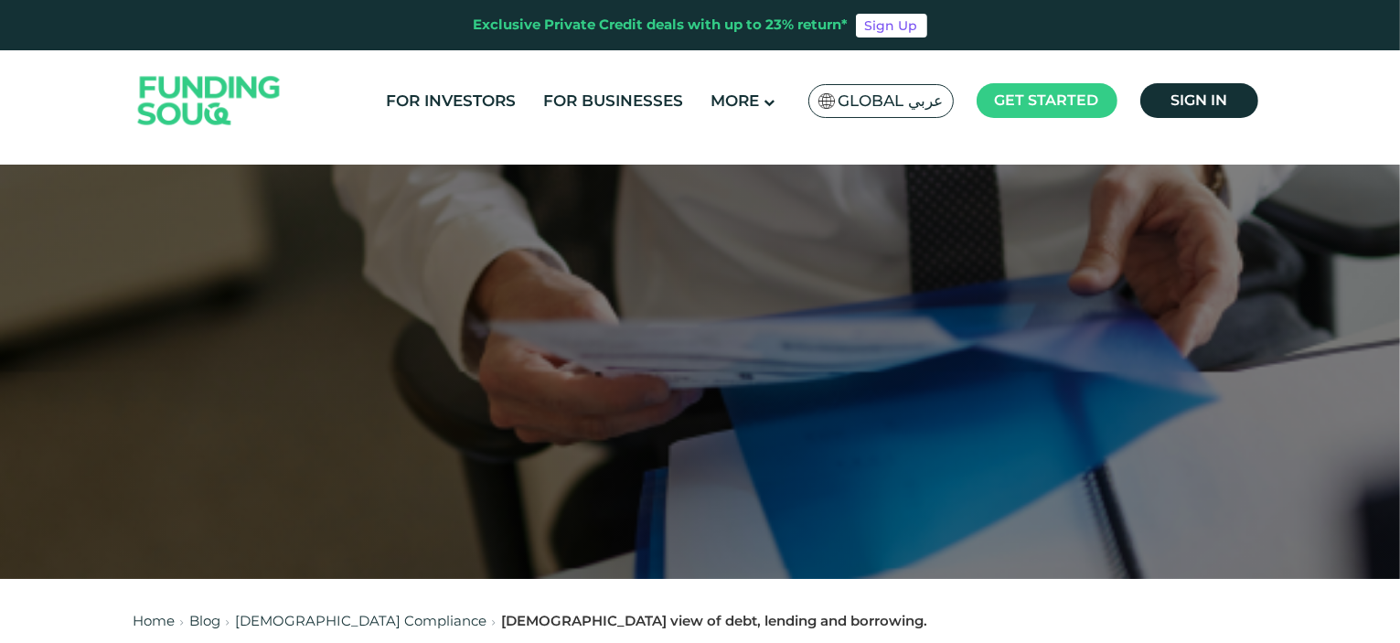
scroll to position [457, 0]
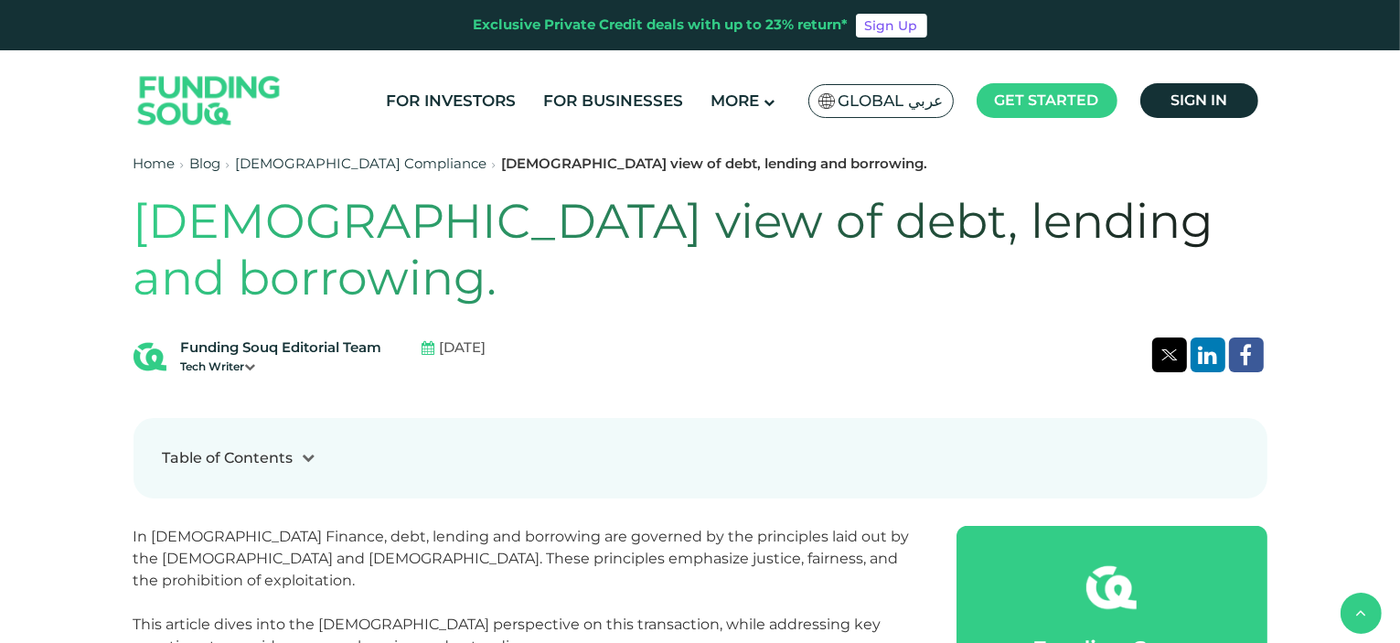
click at [348, 219] on h1 "[DEMOGRAPHIC_DATA] view of debt, lending and borrowing." at bounding box center [701, 250] width 1134 height 114
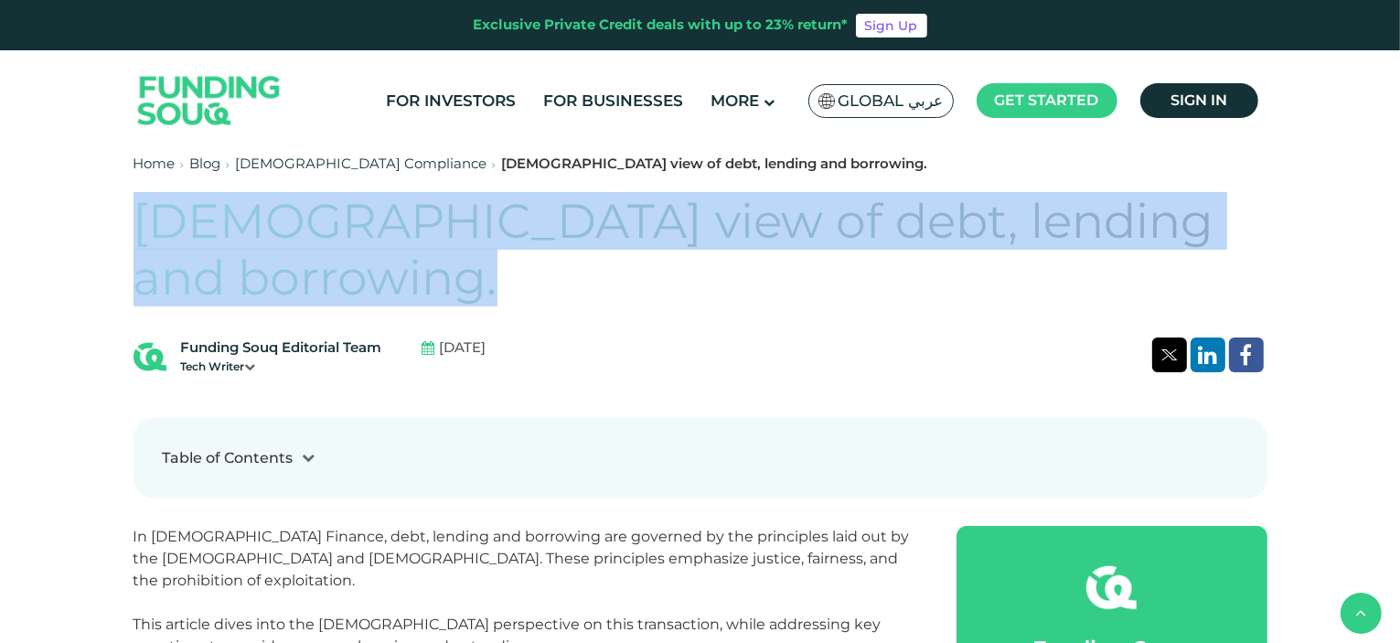
click at [349, 219] on h1 "[DEMOGRAPHIC_DATA] view of debt, lending and borrowing." at bounding box center [701, 250] width 1134 height 114
copy div "[DEMOGRAPHIC_DATA] view of debt, lending and borrowing."
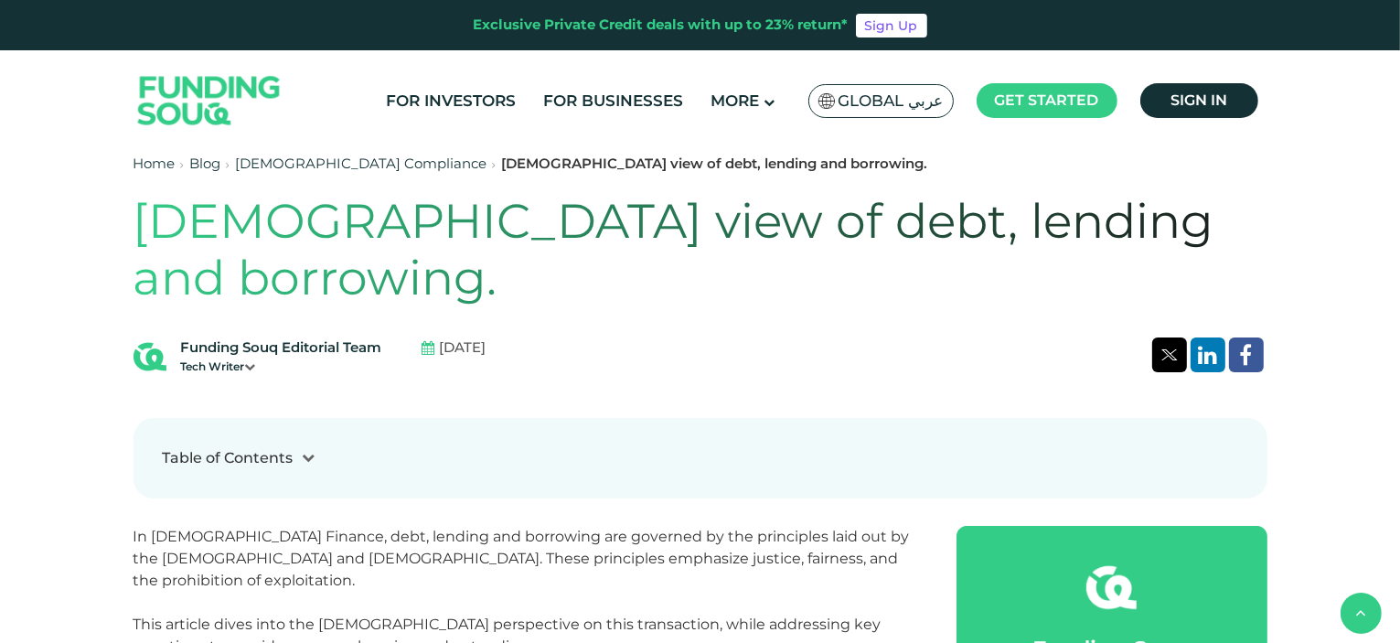
click at [1184, 418] on div "Table of Contents 1 Perception of Debt in Islam 2 Types of Debt in Islam 2.1 Qa…" at bounding box center [701, 458] width 1134 height 80
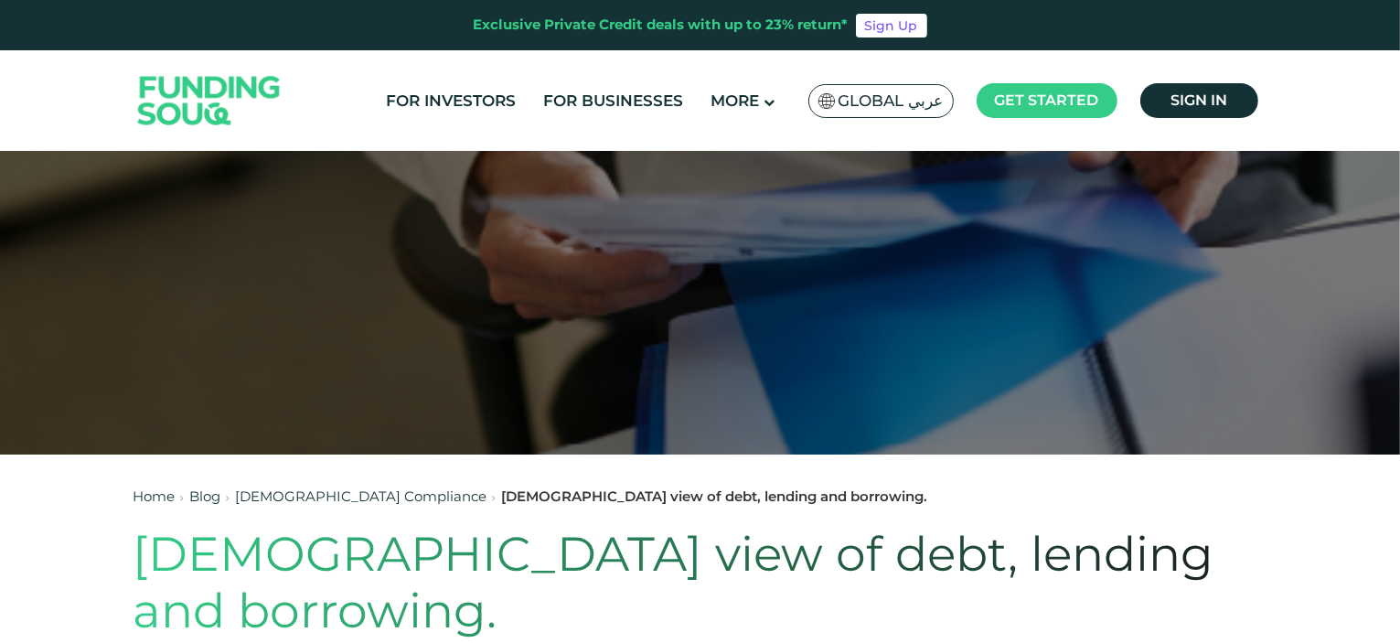
scroll to position [183, 0]
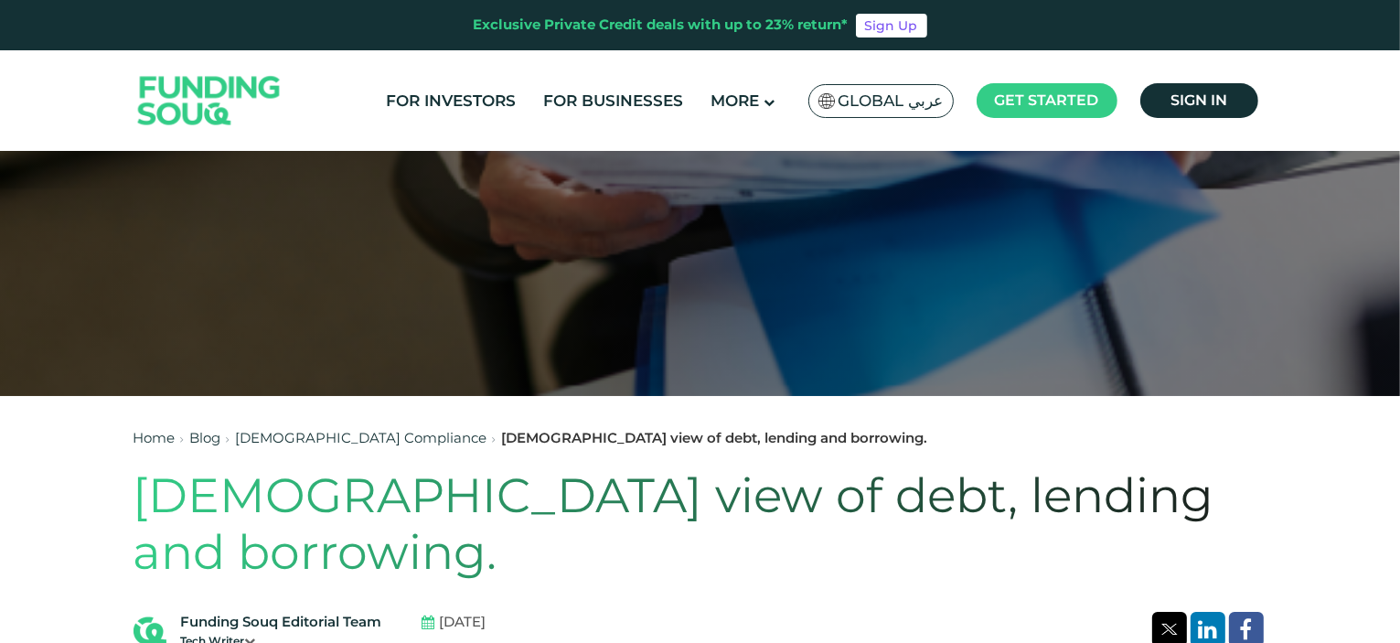
drag, startPoint x: 567, startPoint y: 325, endPoint x: 1132, endPoint y: 437, distance: 576.3
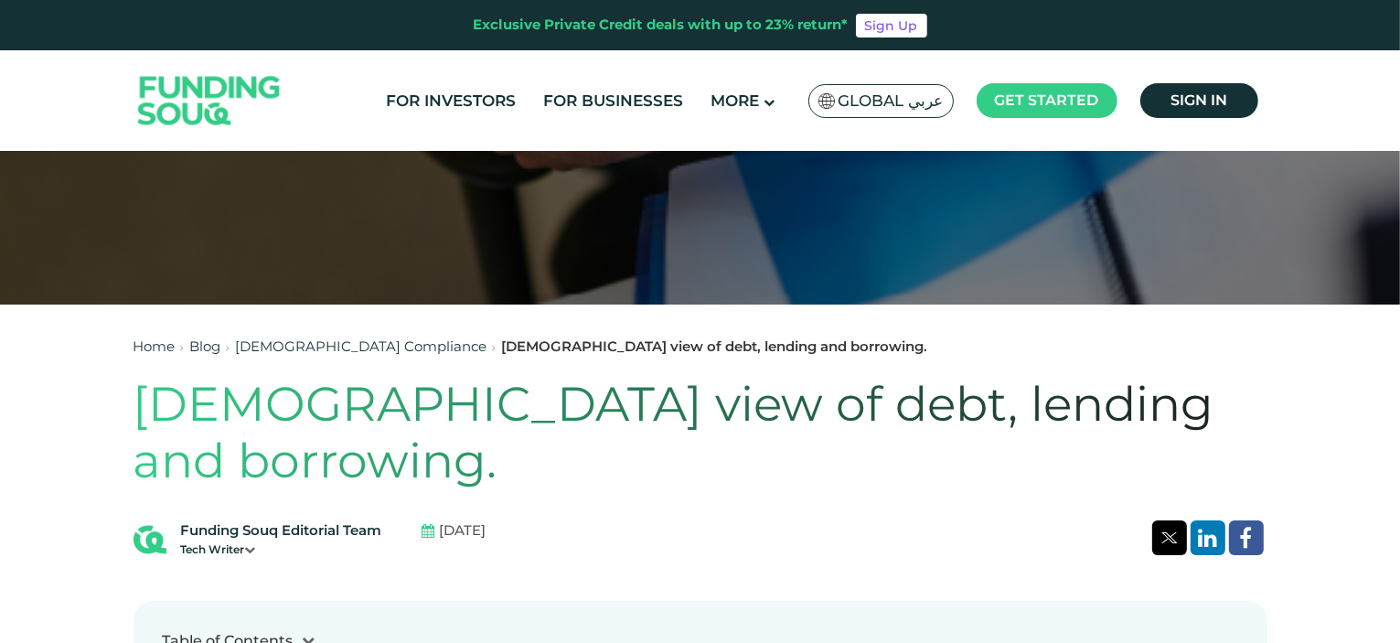
click at [331, 343] on link "[DEMOGRAPHIC_DATA] Compliance" at bounding box center [361, 345] width 251 height 17
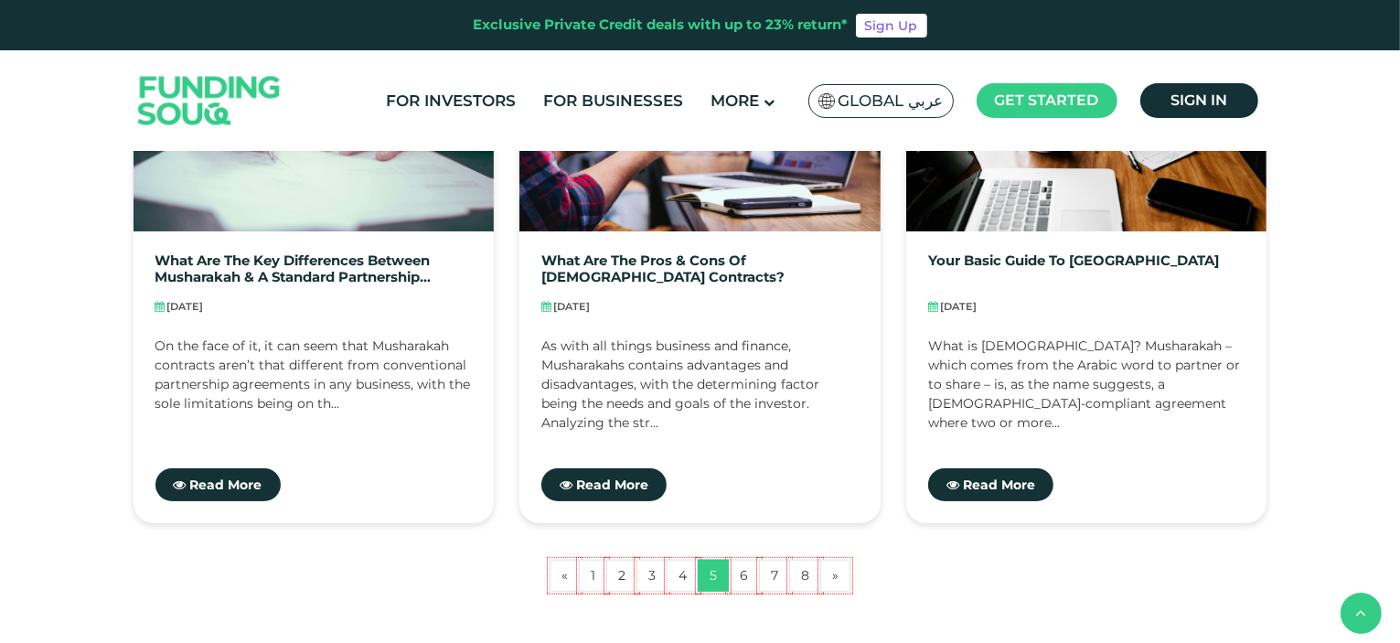
scroll to position [1646, 0]
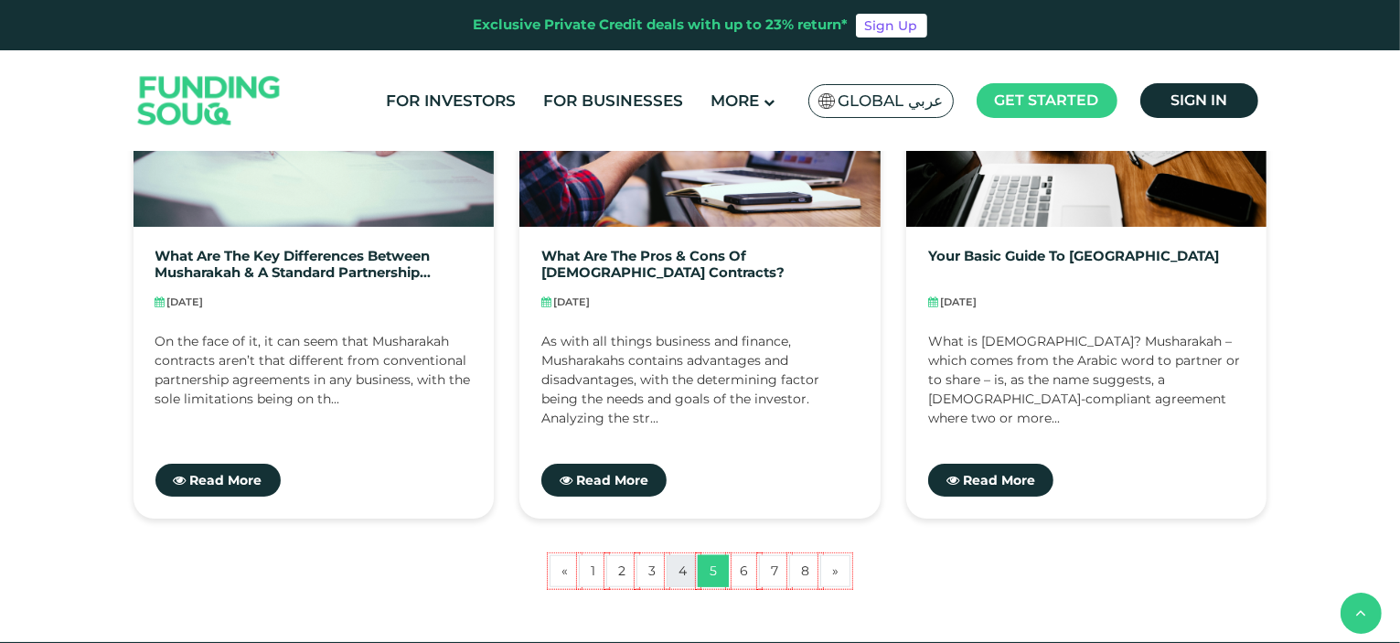
click at [681, 576] on link "4" at bounding box center [683, 571] width 32 height 32
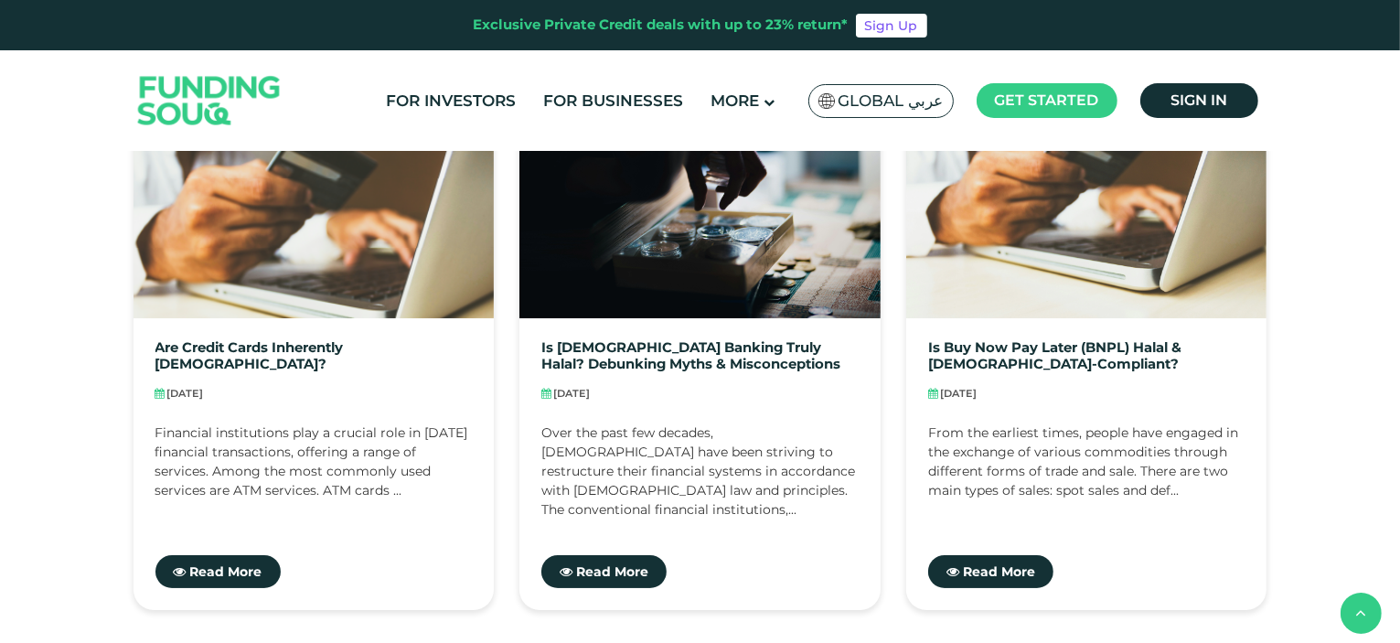
scroll to position [1646, 0]
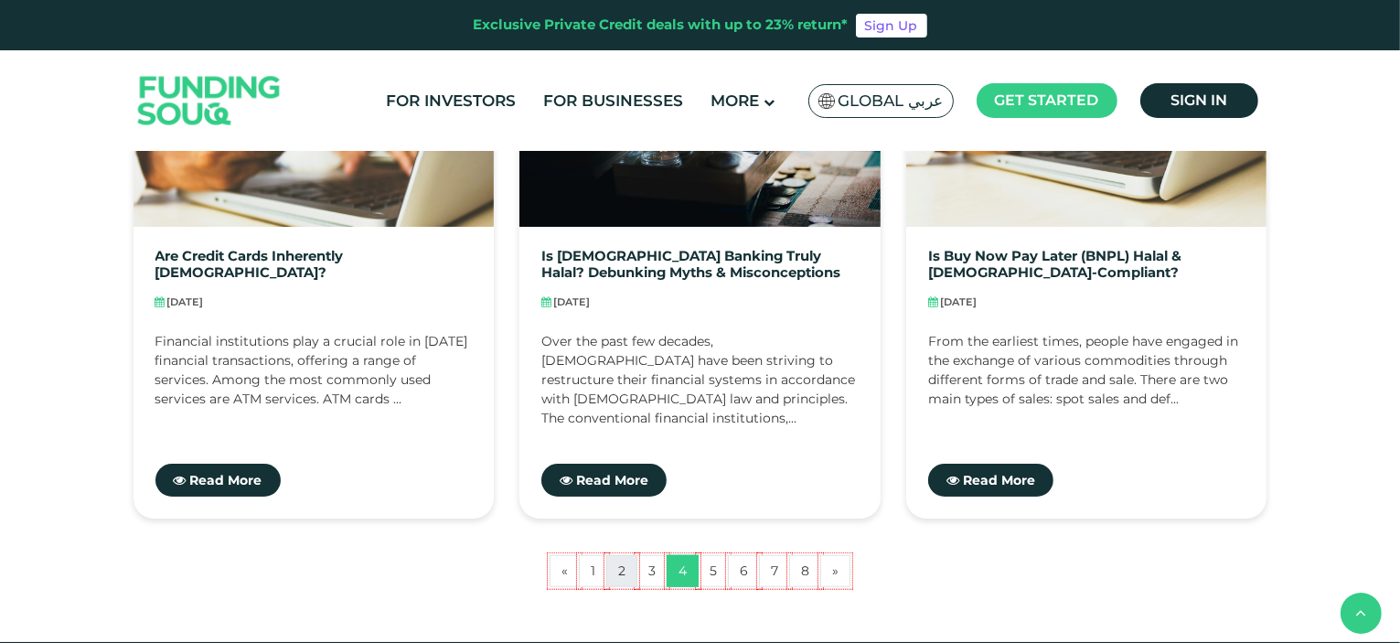
click at [615, 573] on link "2" at bounding box center [621, 571] width 31 height 32
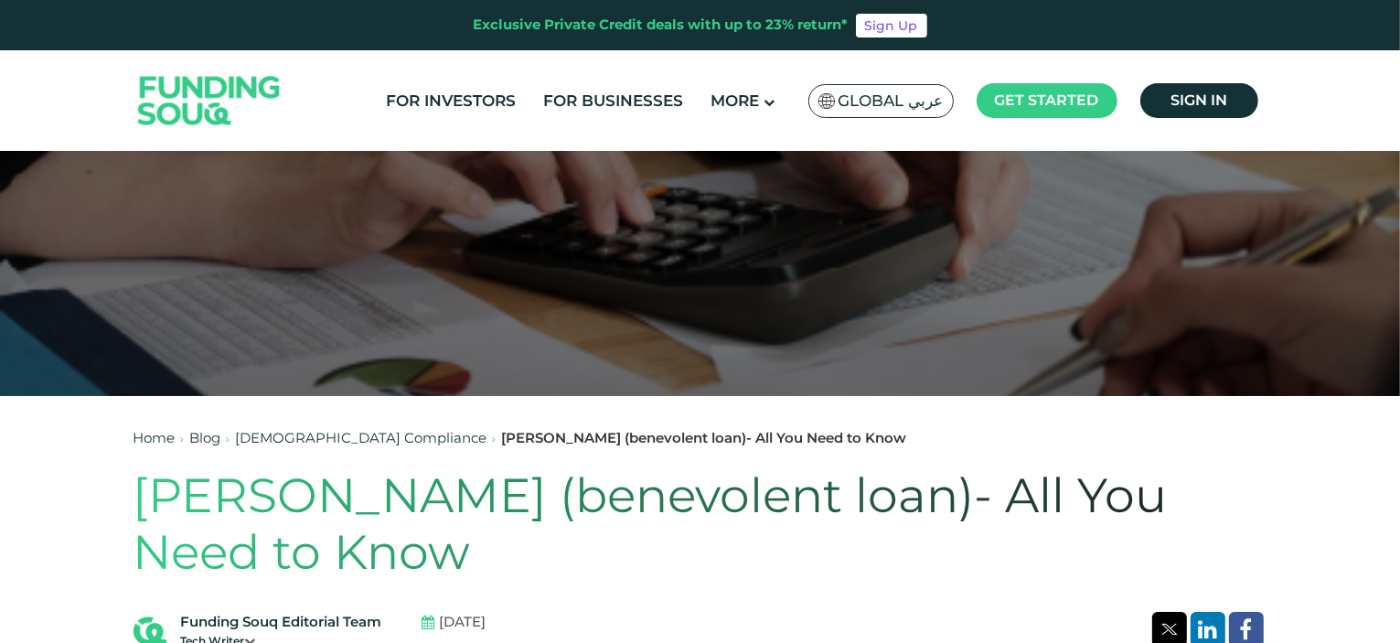
click at [444, 551] on h1 "Al Qard al Hasan (benevolent loan)- All You Need to Know" at bounding box center [701, 524] width 1134 height 114
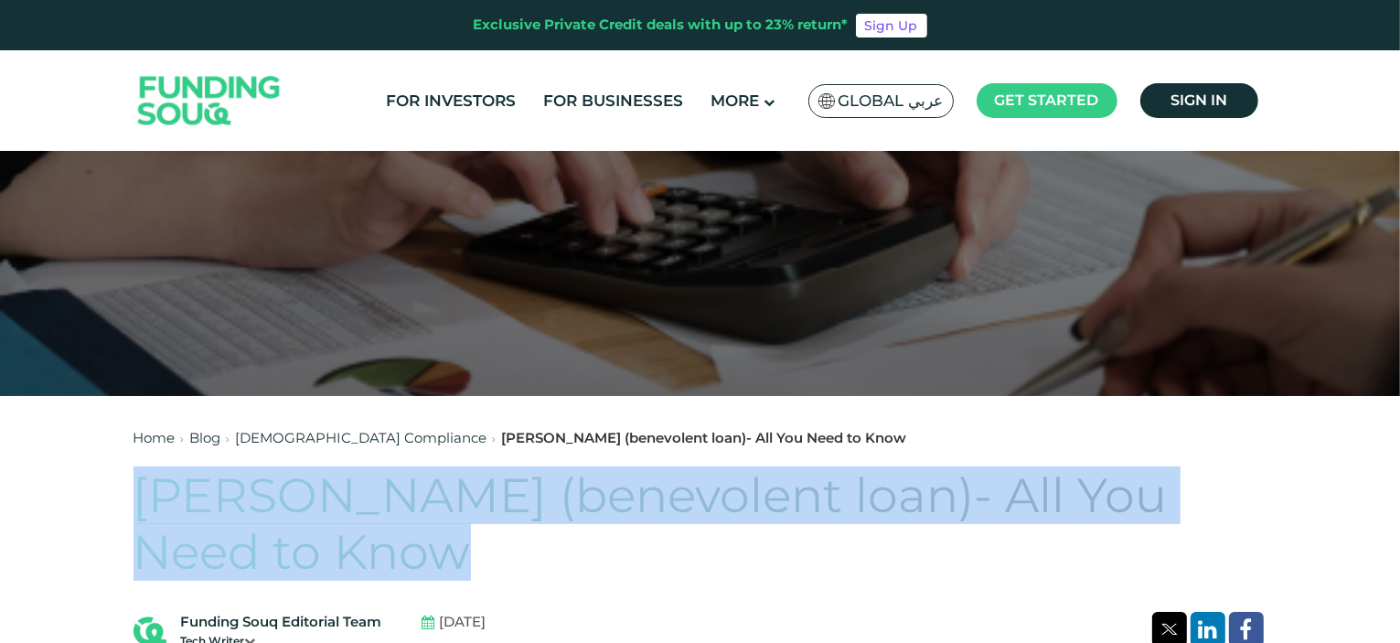
click at [444, 551] on h1 "Al Qard al Hasan (benevolent loan)- All You Need to Know" at bounding box center [701, 524] width 1134 height 114
copy div "Al Qard al Hasan (benevolent loan)- All You Need to Know"
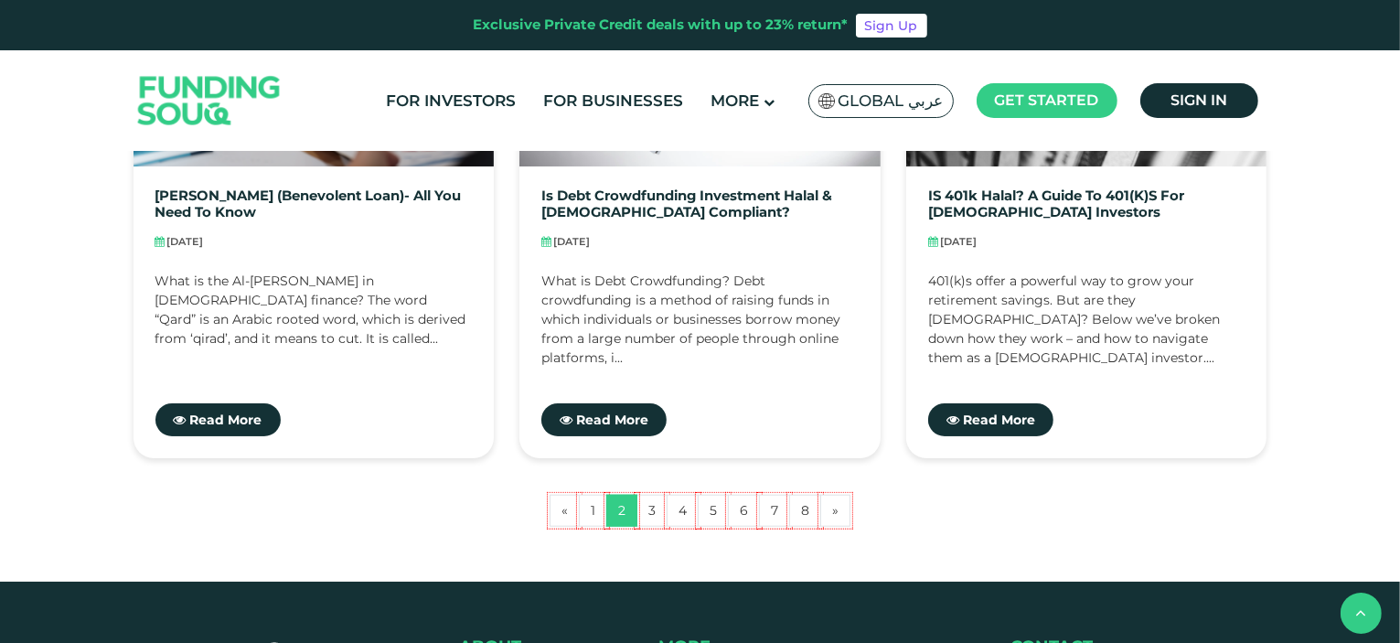
scroll to position [1829, 0]
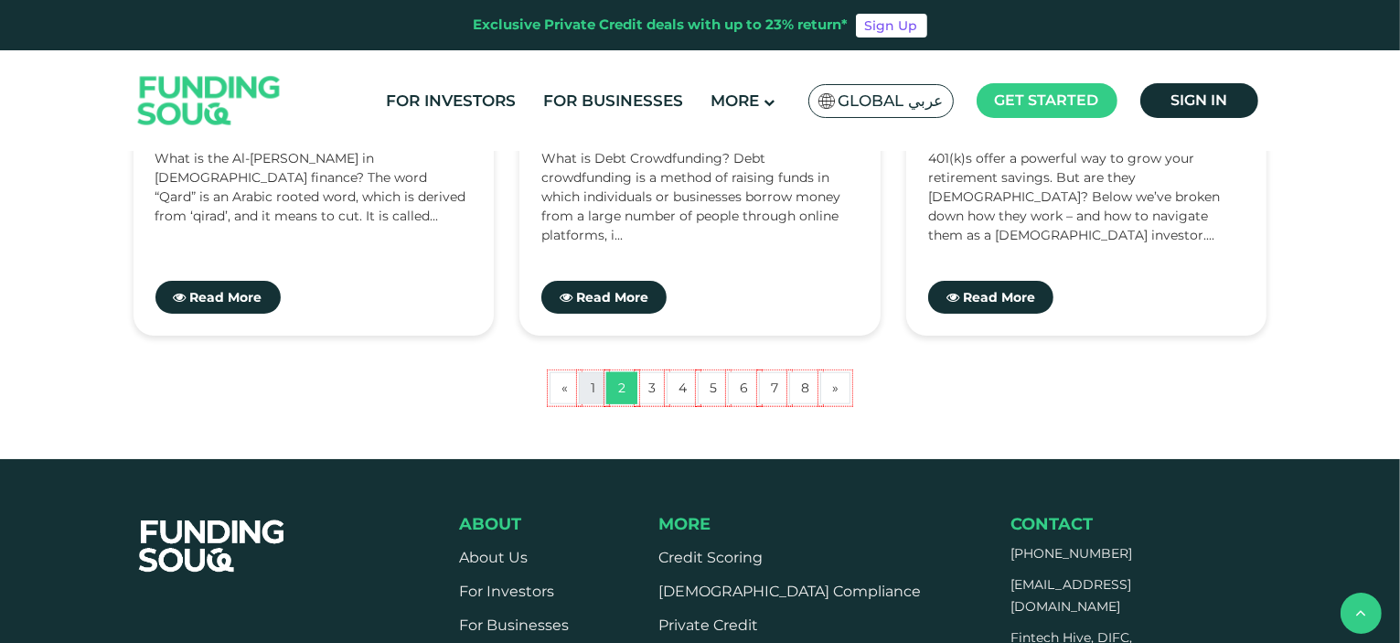
click at [596, 391] on link "1" at bounding box center [593, 388] width 28 height 32
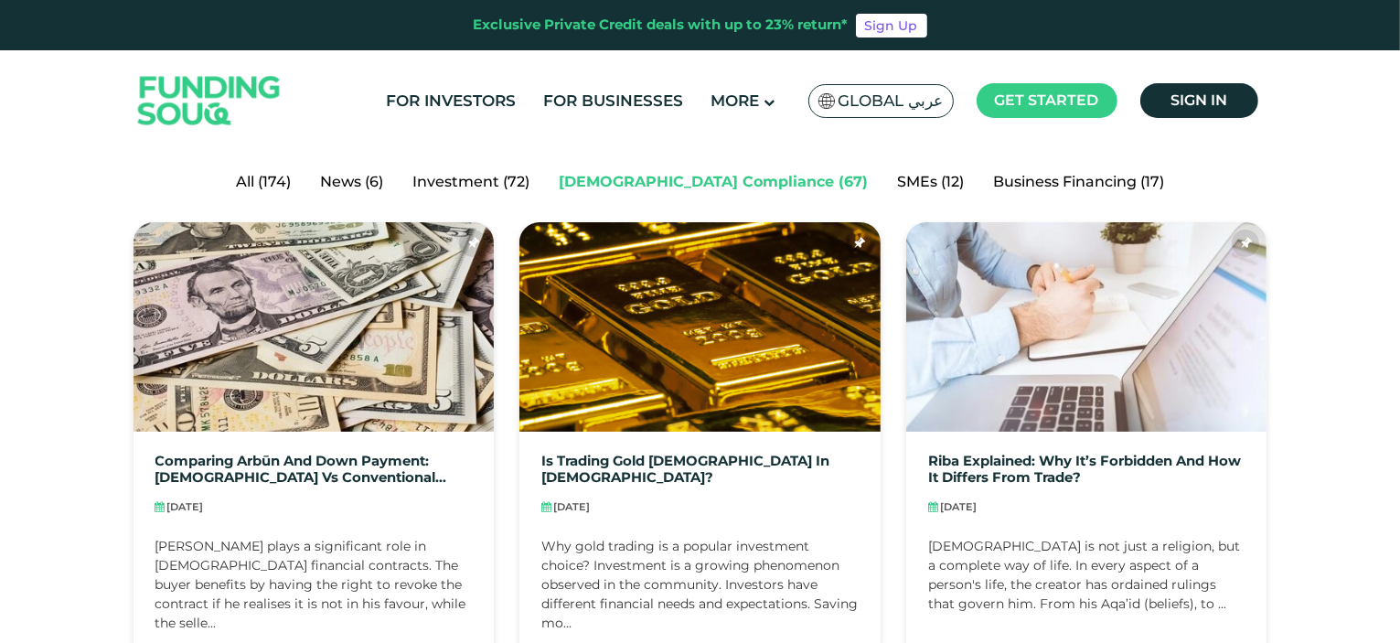
scroll to position [549, 0]
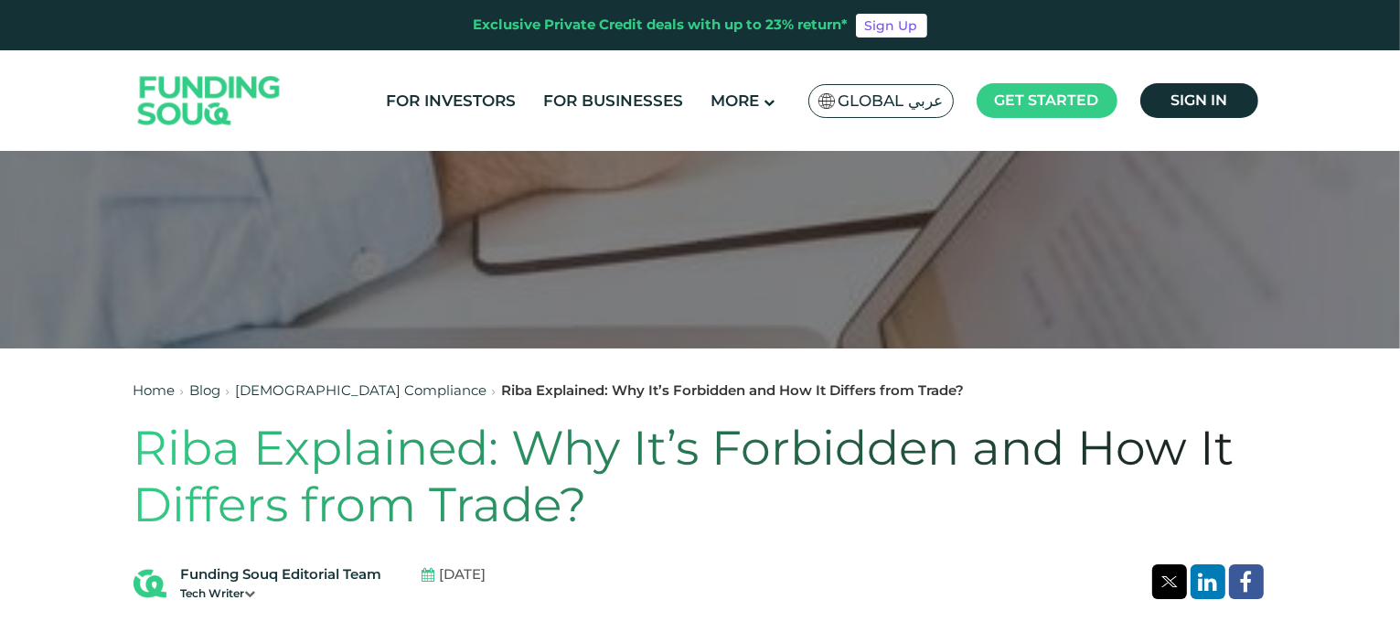
scroll to position [274, 0]
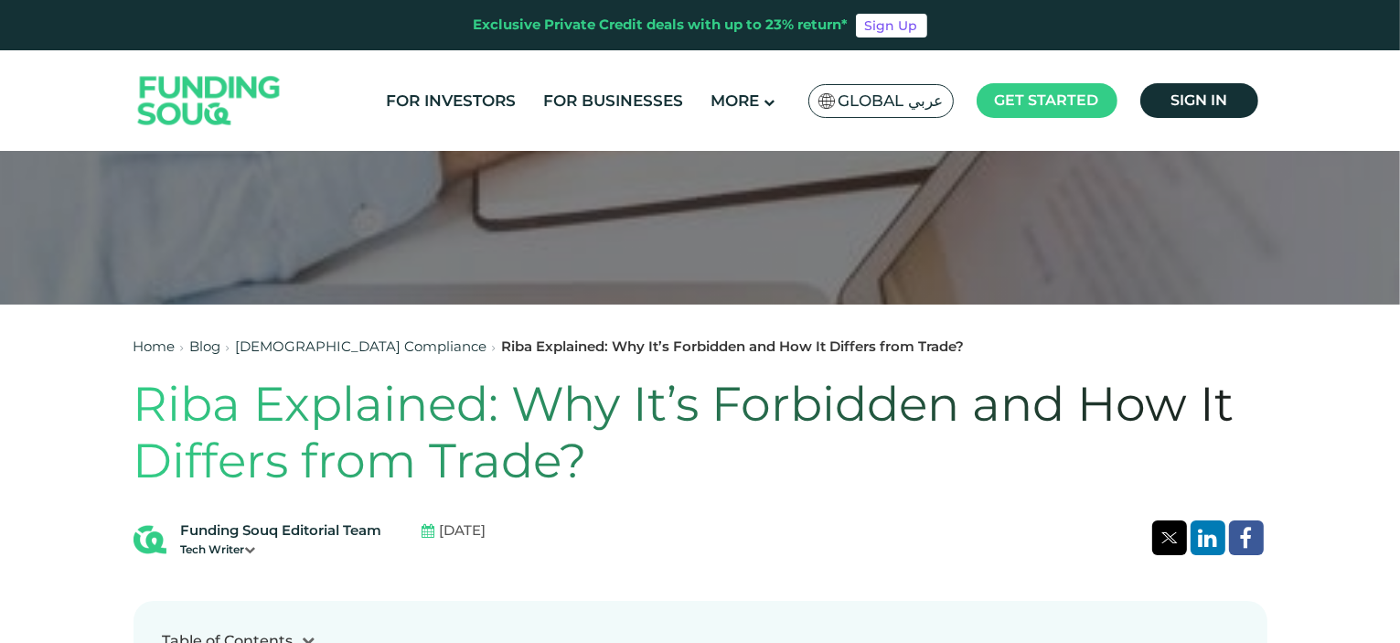
click at [546, 449] on h1 "Riba Explained: Why It’s Forbidden and How It Differs from Trade?" at bounding box center [701, 433] width 1134 height 114
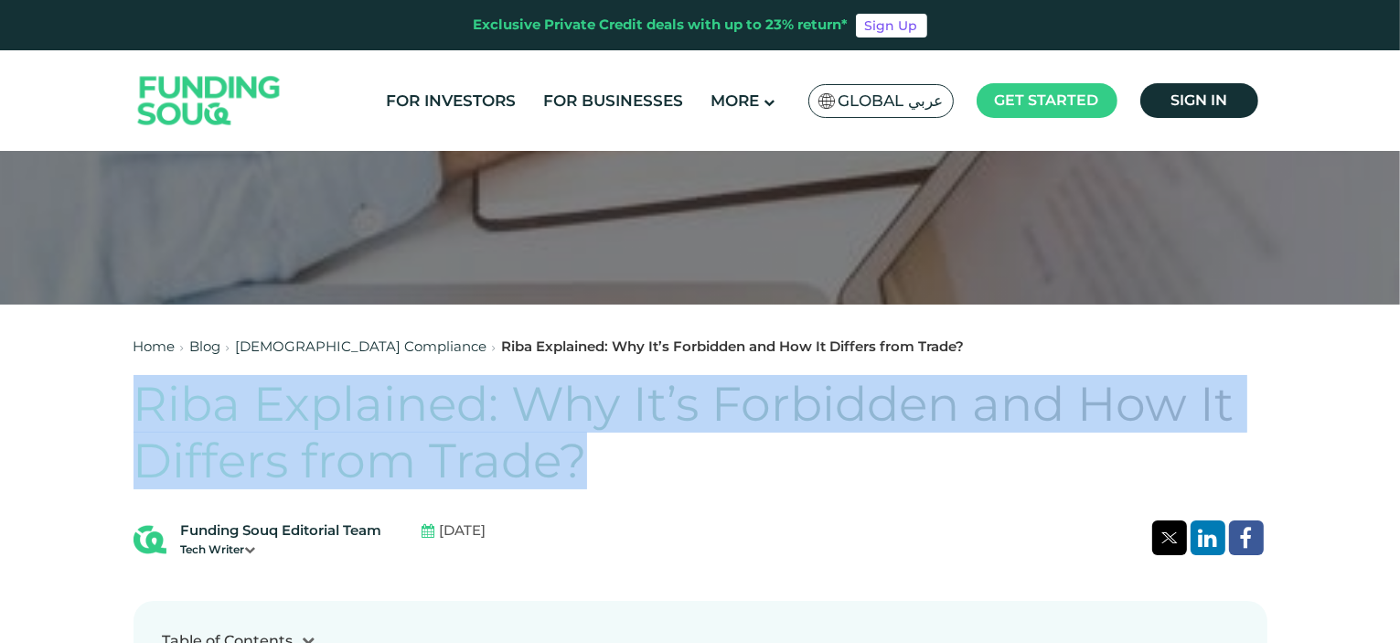
click at [546, 449] on h1 "Riba Explained: Why It’s Forbidden and How It Differs from Trade?" at bounding box center [701, 433] width 1134 height 114
copy div "Riba Explained: Why It’s Forbidden and How It Differs from Trade?"
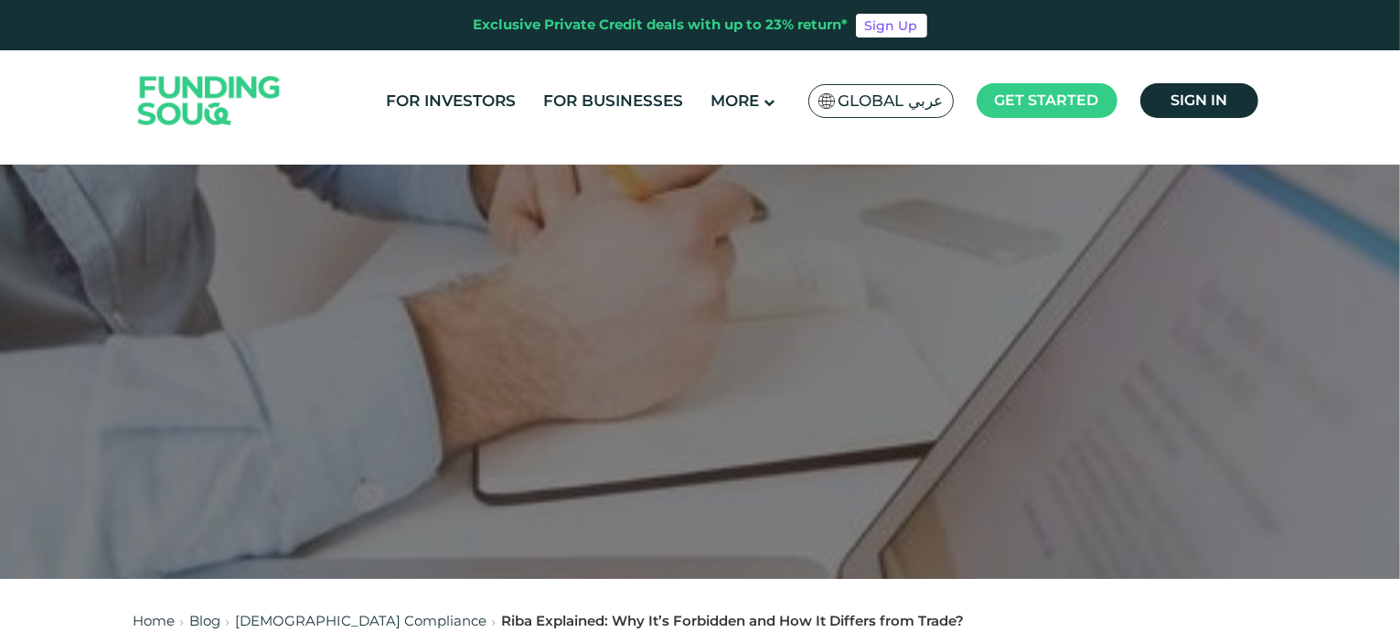
click at [876, 98] on span "Global عربي" at bounding box center [891, 101] width 105 height 21
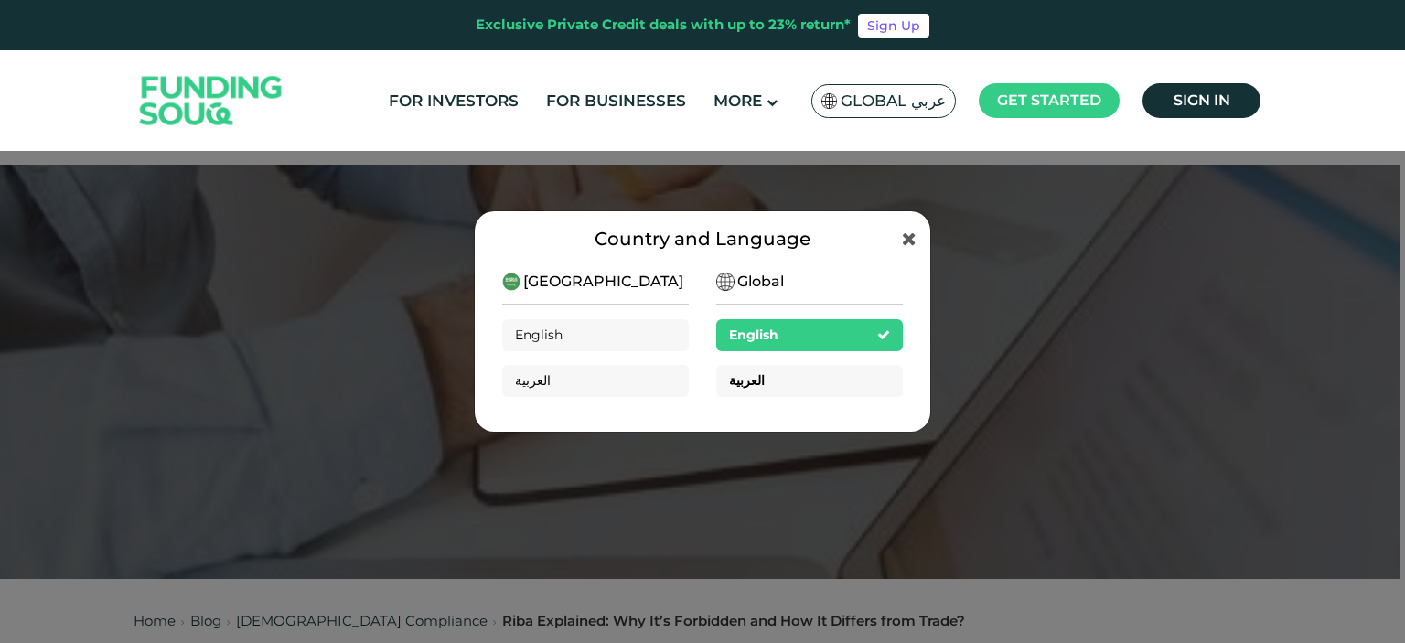
click at [804, 380] on div "العربية" at bounding box center [809, 381] width 187 height 32
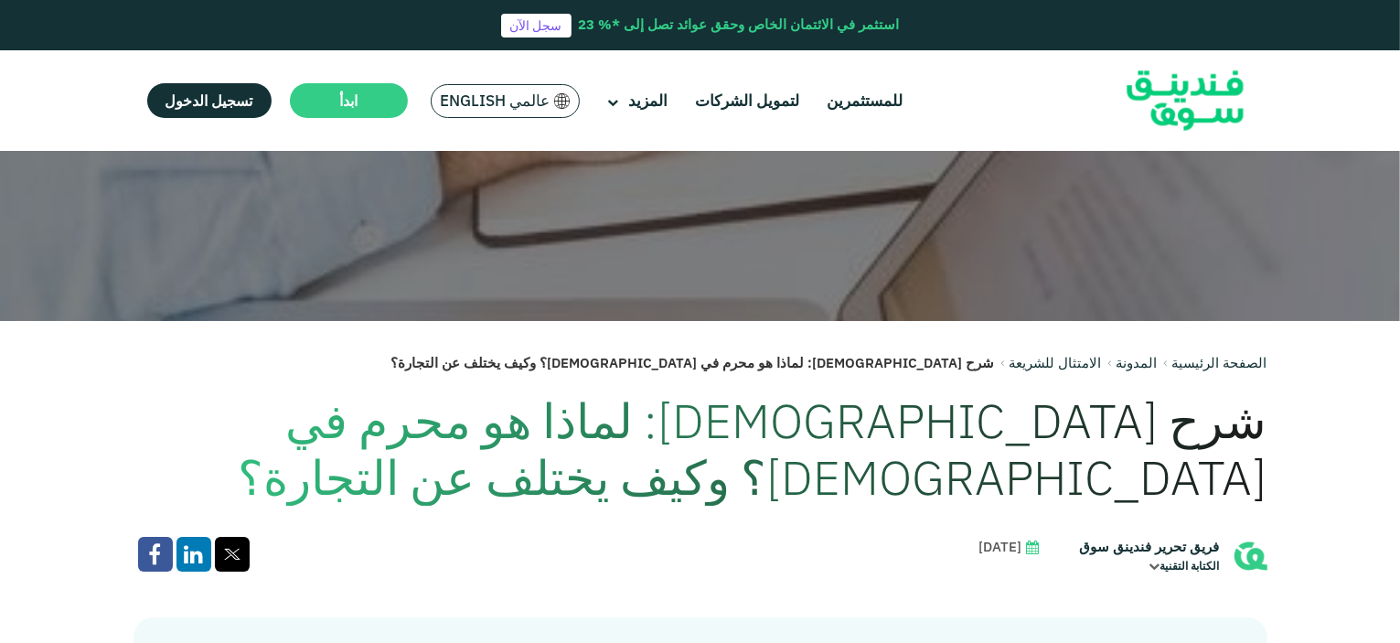
scroll to position [366, 0]
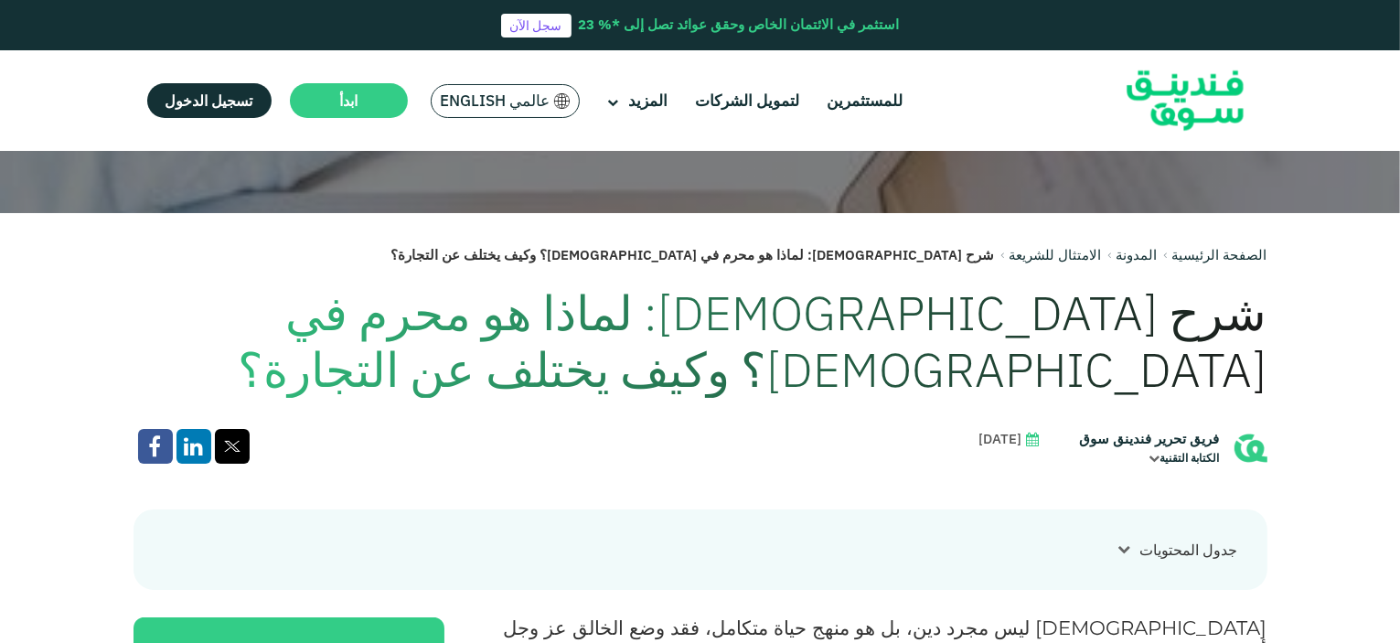
click at [1072, 317] on h1 "شرح الربا: لماذا هو محرم في الإسلام؟ وكيف يختلف عن التجارة؟" at bounding box center [701, 341] width 1134 height 114
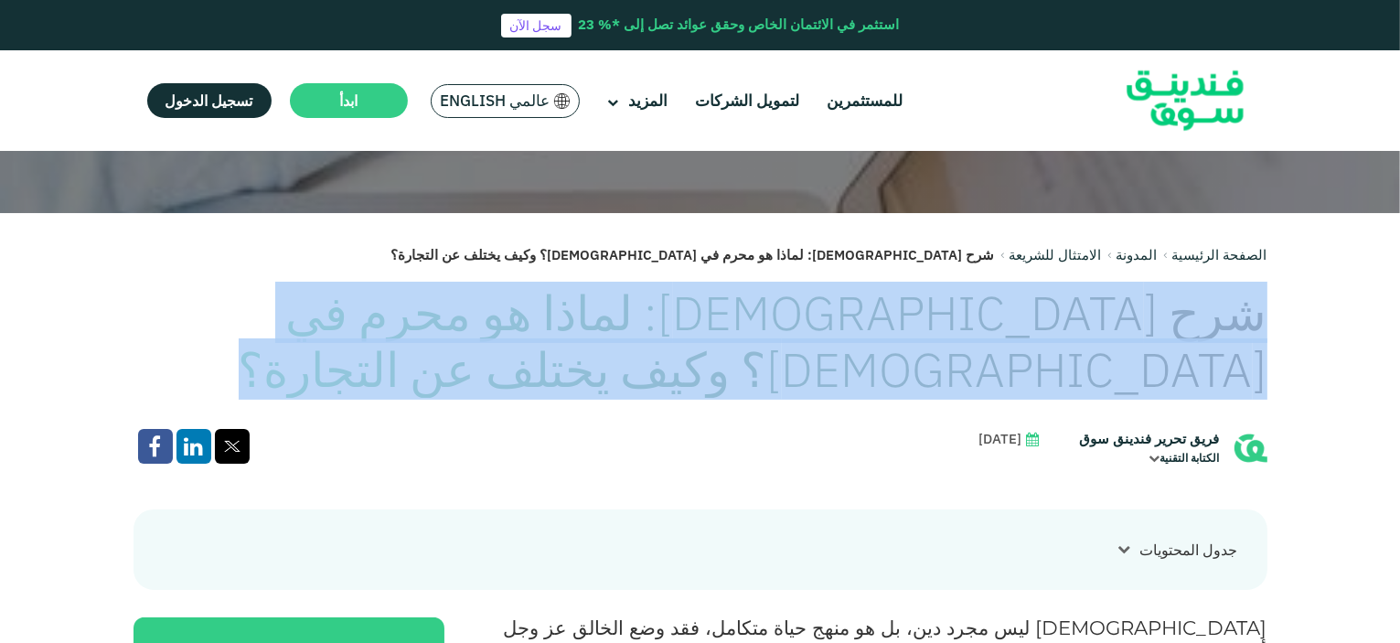
click at [1072, 317] on h1 "شرح الربا: لماذا هو محرم في الإسلام؟ وكيف يختلف عن التجارة؟" at bounding box center [701, 341] width 1134 height 114
copy div "شرح الربا: لماذا هو محرم في الإسلام؟ وكيف يختلف عن التجارة؟"
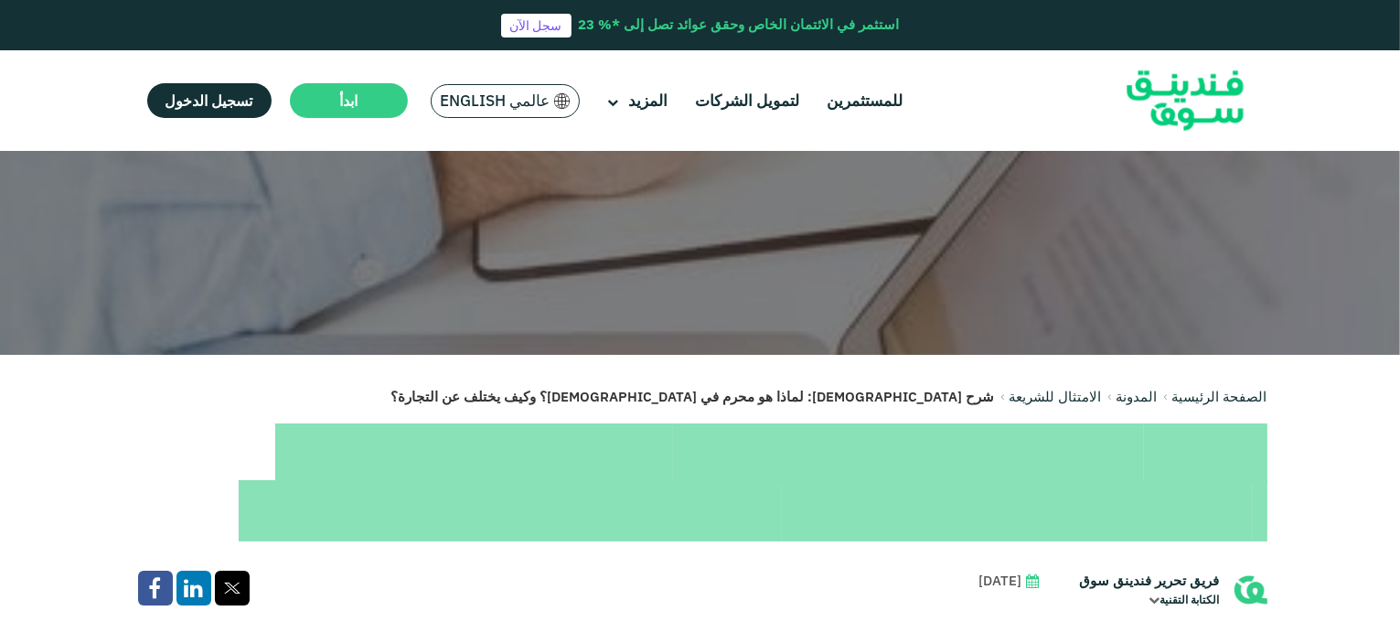
scroll to position [0, 0]
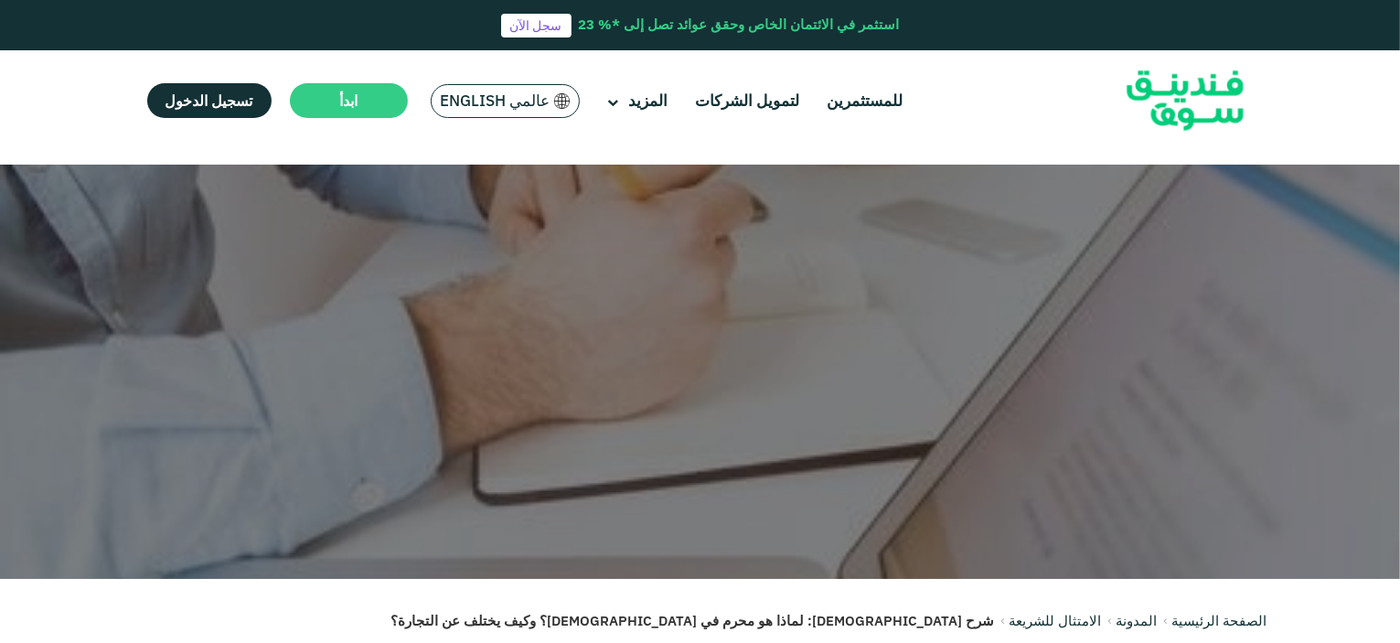
click at [1183, 102] on img at bounding box center [1185, 101] width 179 height 92
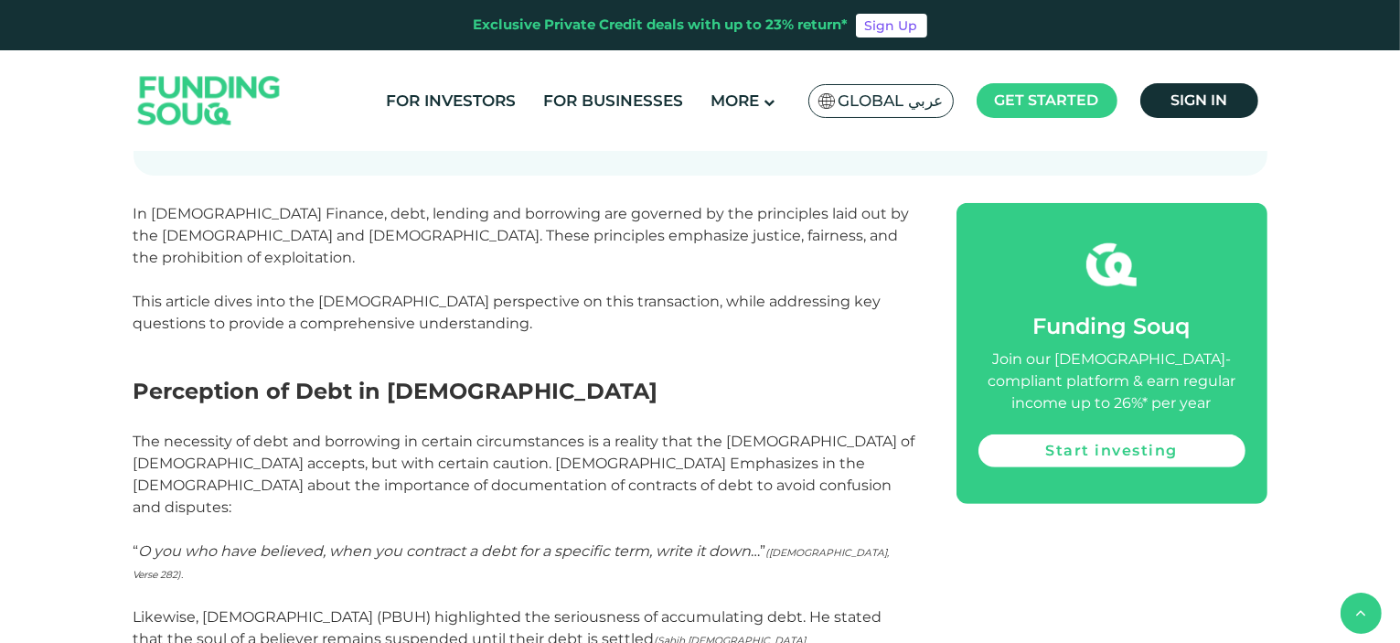
scroll to position [549, 0]
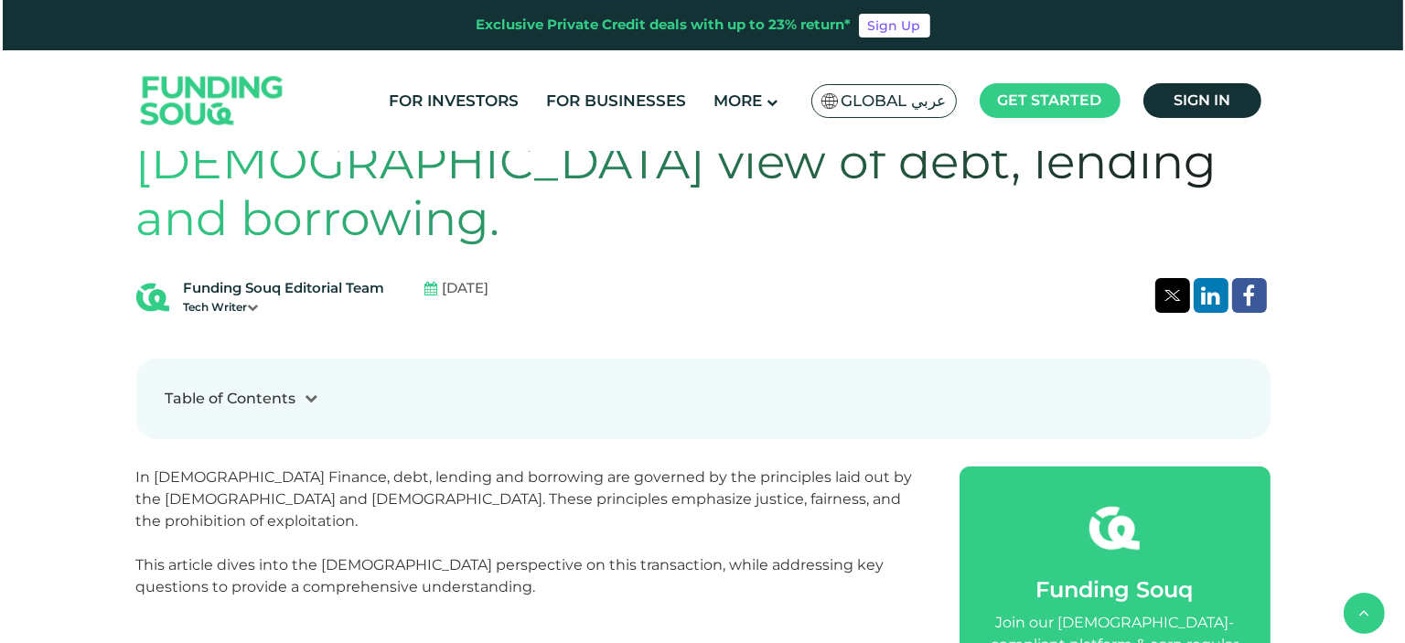
scroll to position [549, 0]
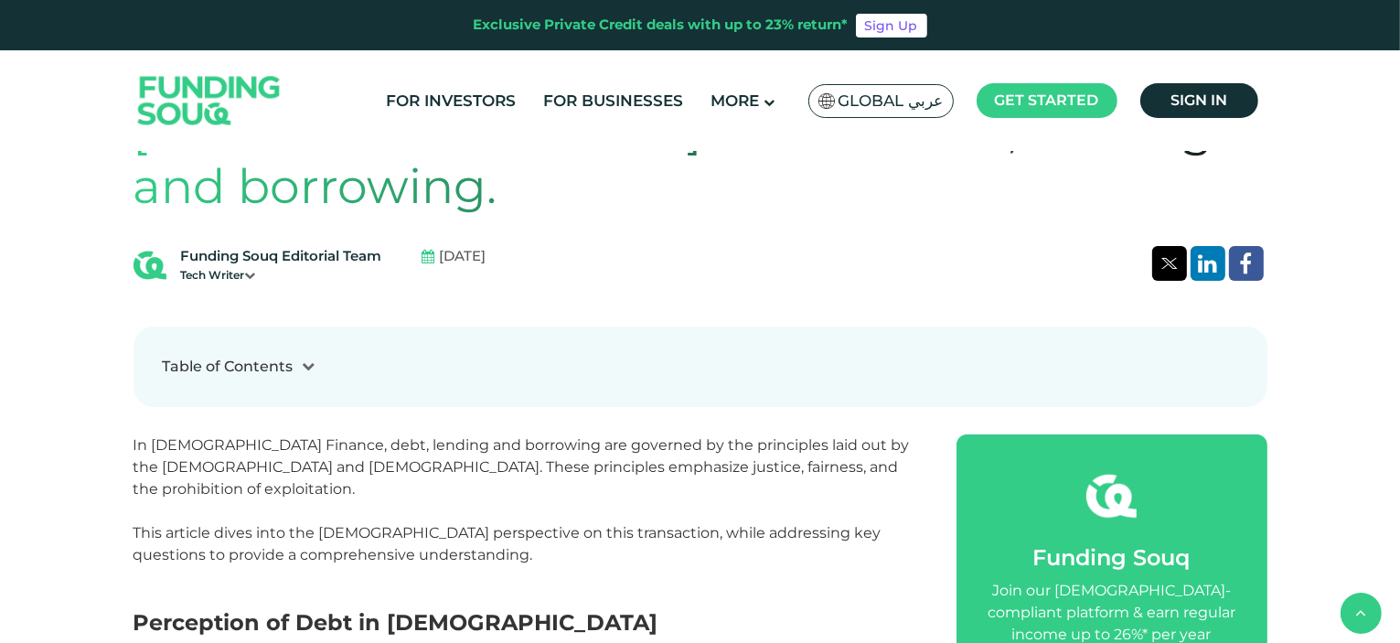
click at [315, 357] on div at bounding box center [309, 366] width 31 height 19
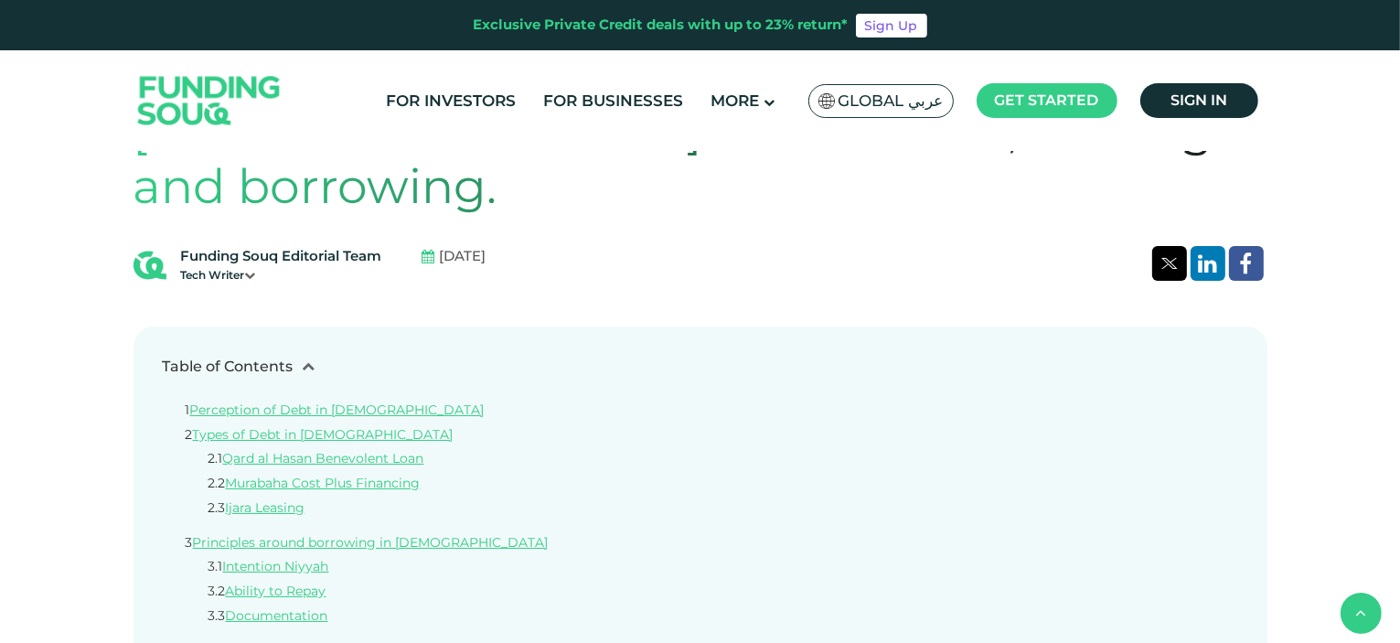
click at [315, 357] on div at bounding box center [309, 366] width 31 height 19
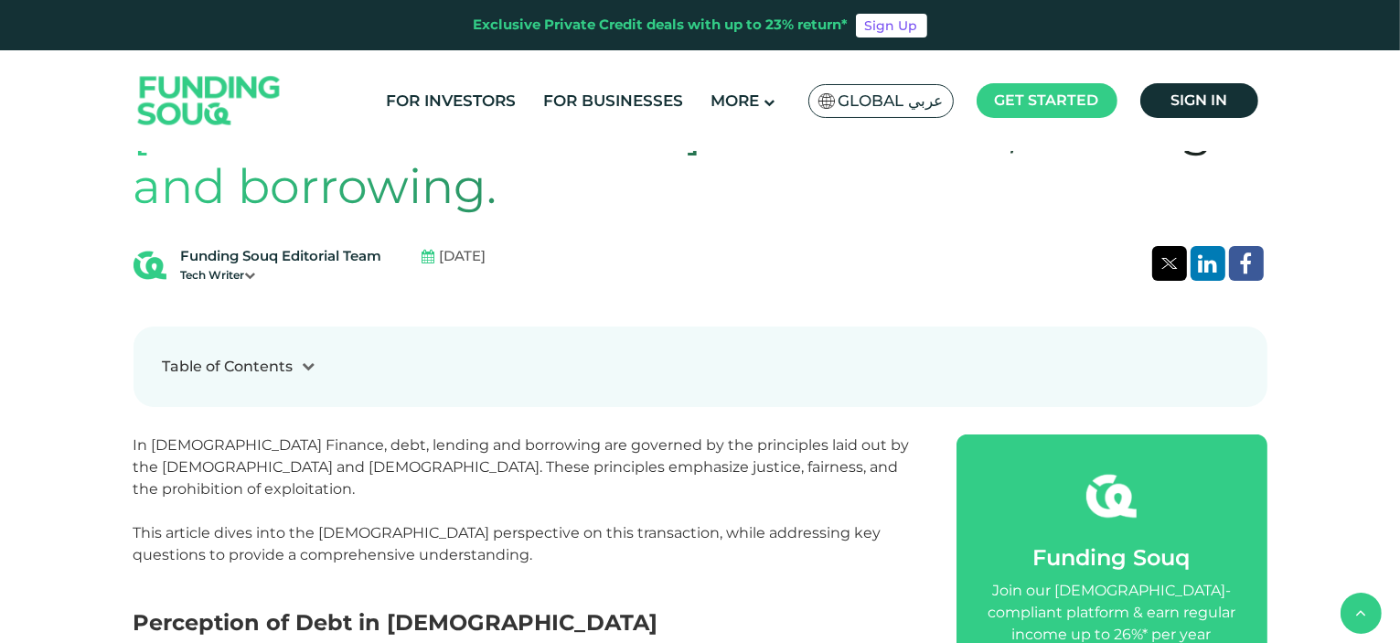
click at [898, 94] on span "Global عربي" at bounding box center [891, 101] width 105 height 21
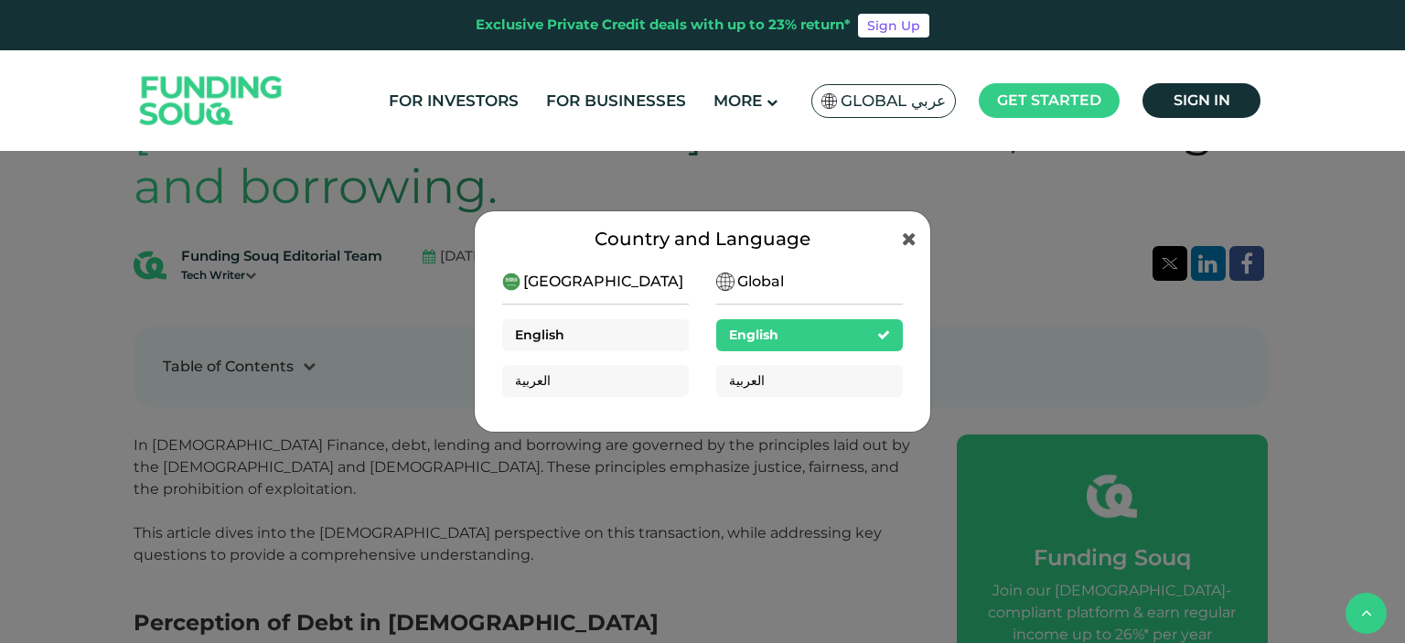
click at [625, 333] on div "English" at bounding box center [595, 335] width 187 height 32
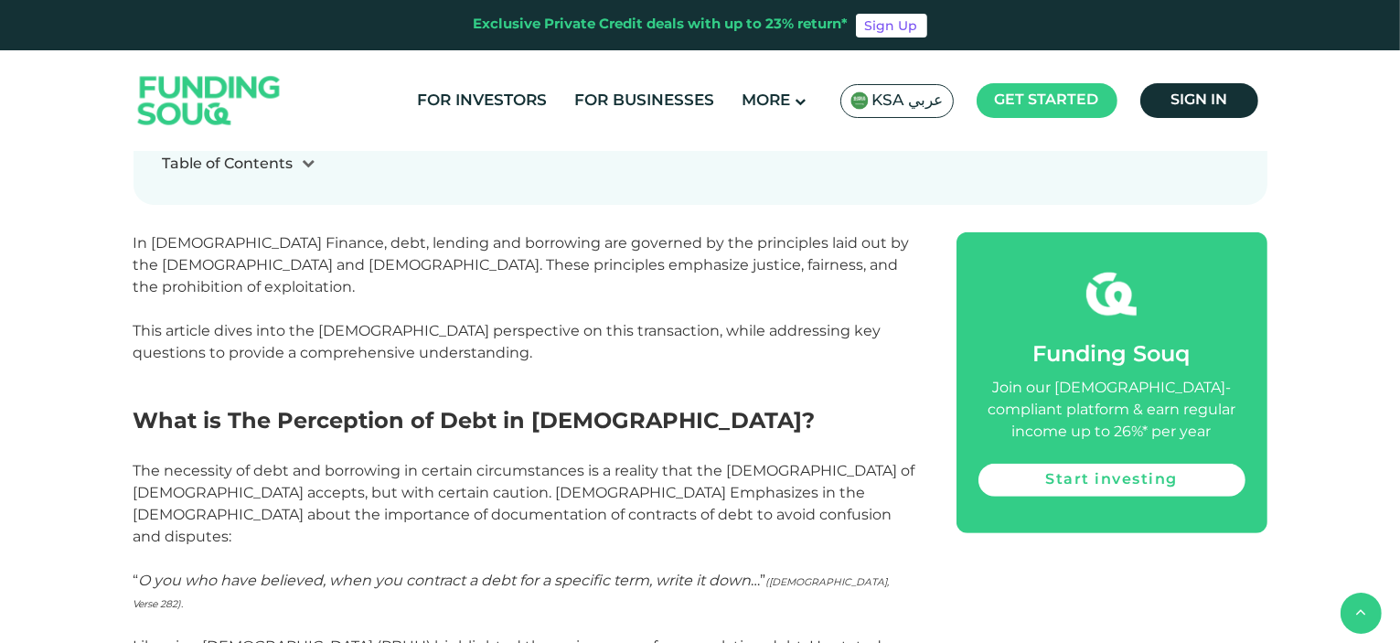
scroll to position [640, 0]
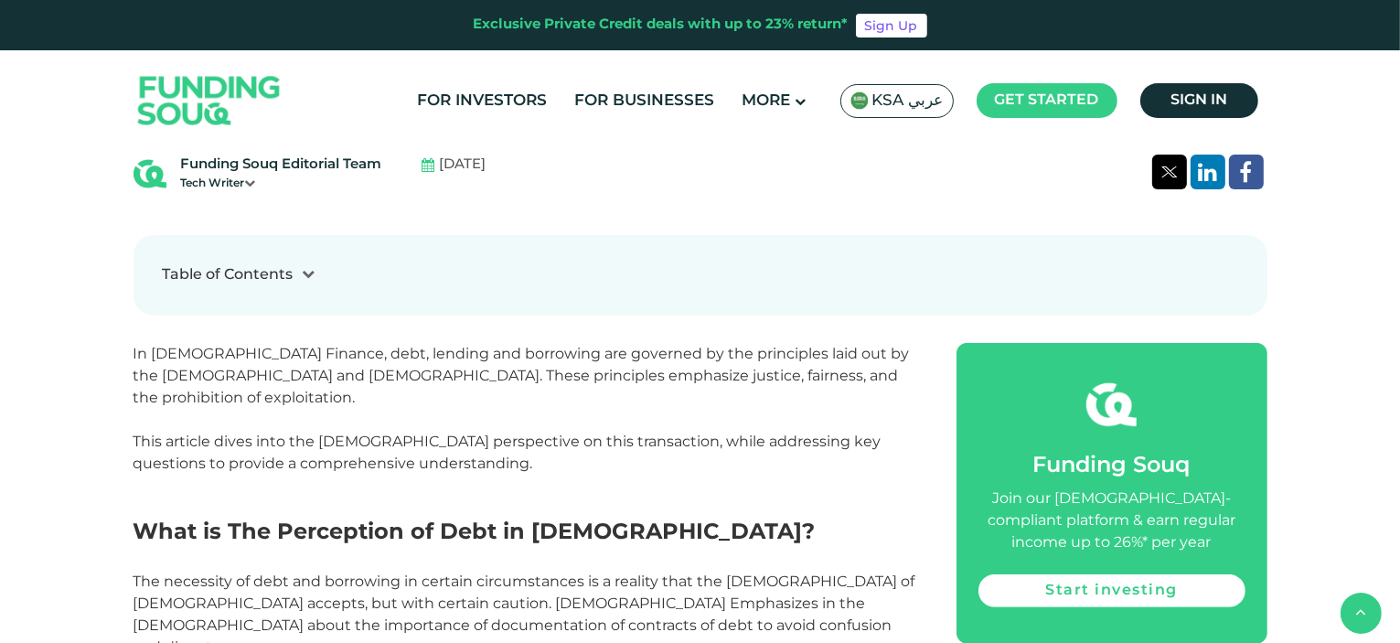
click at [285, 264] on div "Table of Contents" at bounding box center [228, 275] width 131 height 22
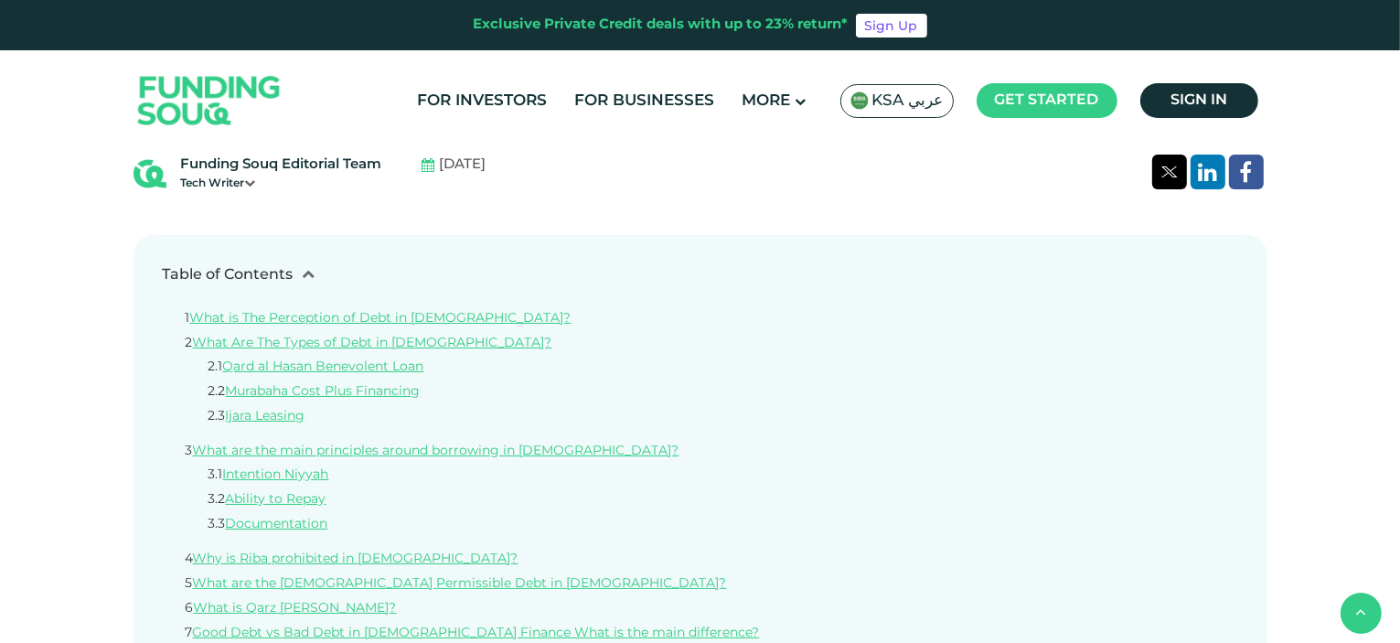
click at [306, 265] on div at bounding box center [309, 274] width 31 height 19
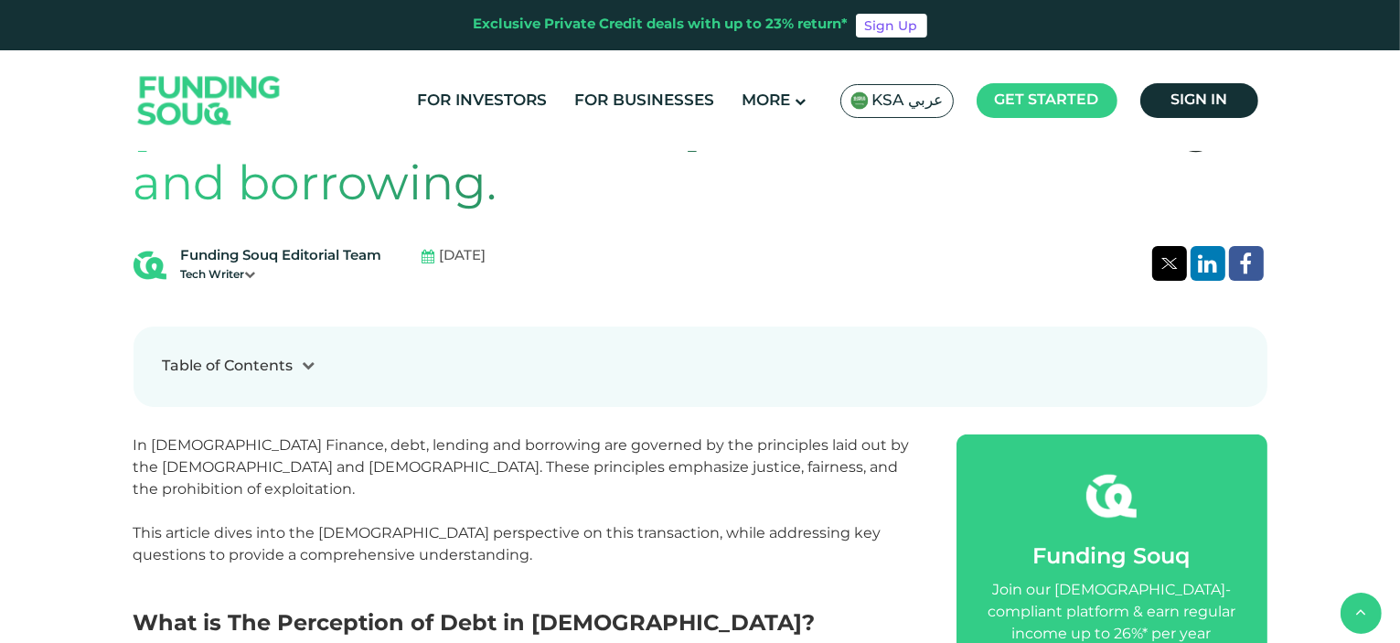
scroll to position [732, 0]
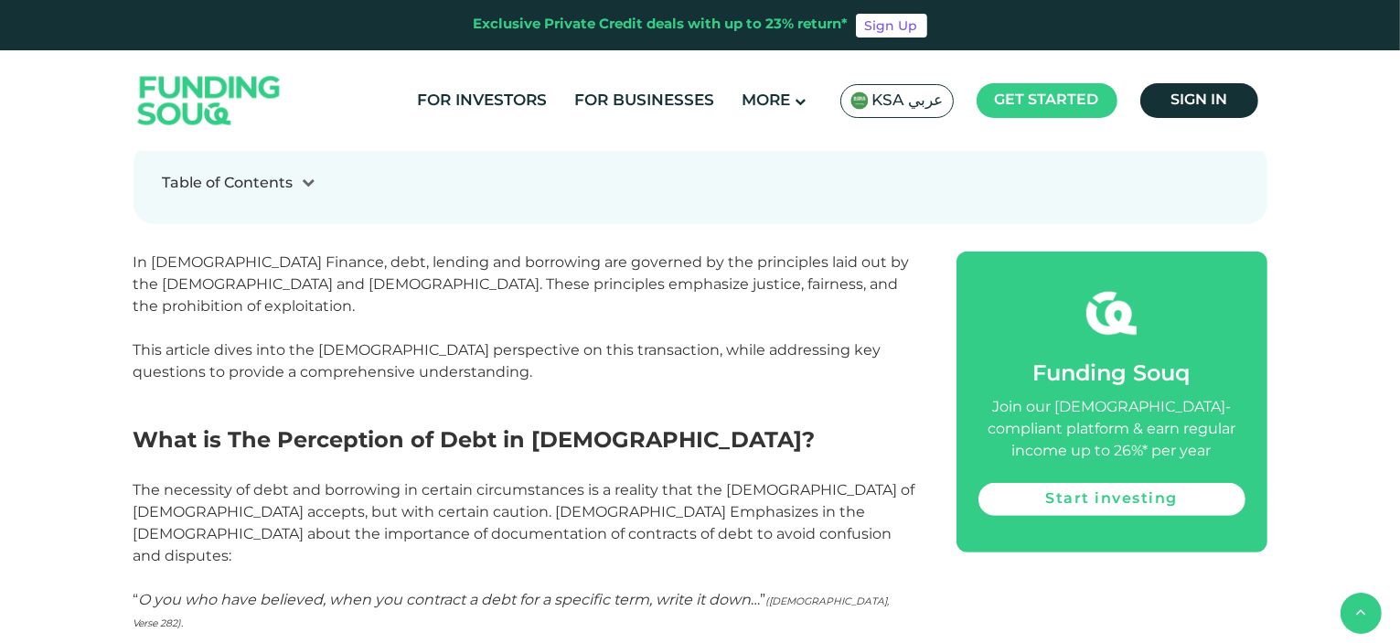
click at [556, 427] on h2 "What is The Perception of Debt in Islam?" at bounding box center [525, 453] width 782 height 53
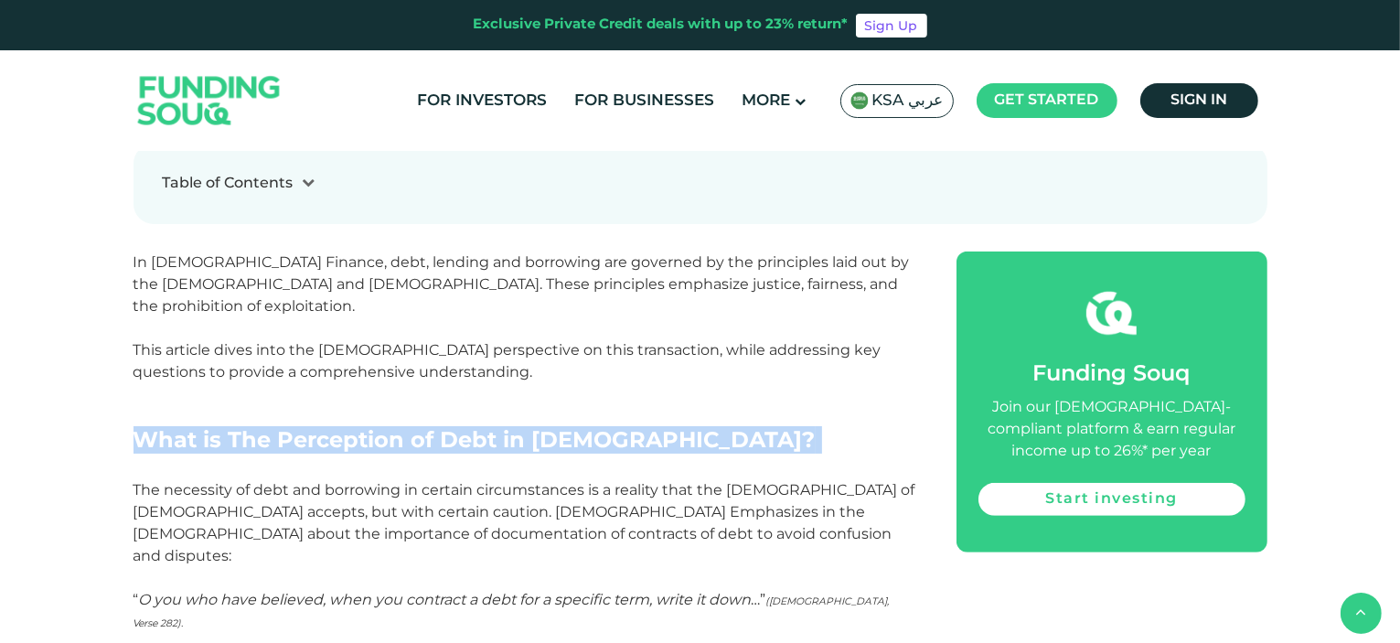
click at [556, 427] on h2 "What is The Perception of Debt in Islam?" at bounding box center [525, 453] width 782 height 53
copy h2 "What is The Perception of Debt in Islam?"
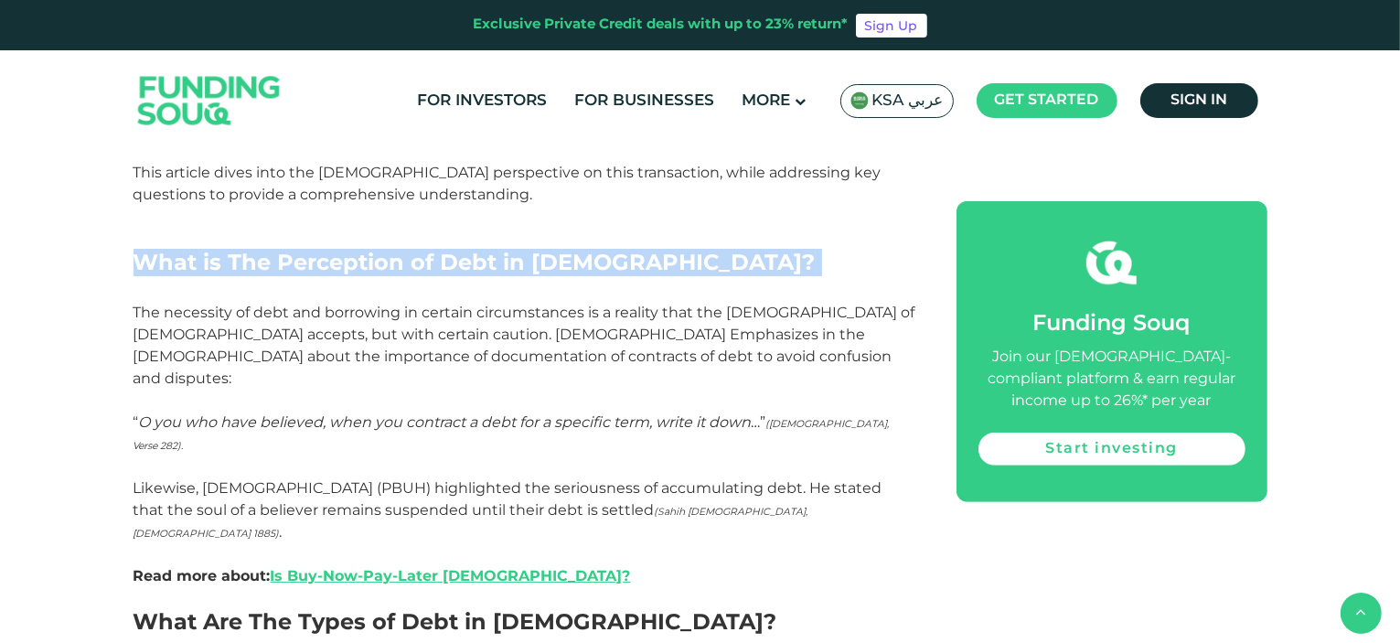
scroll to position [915, 0]
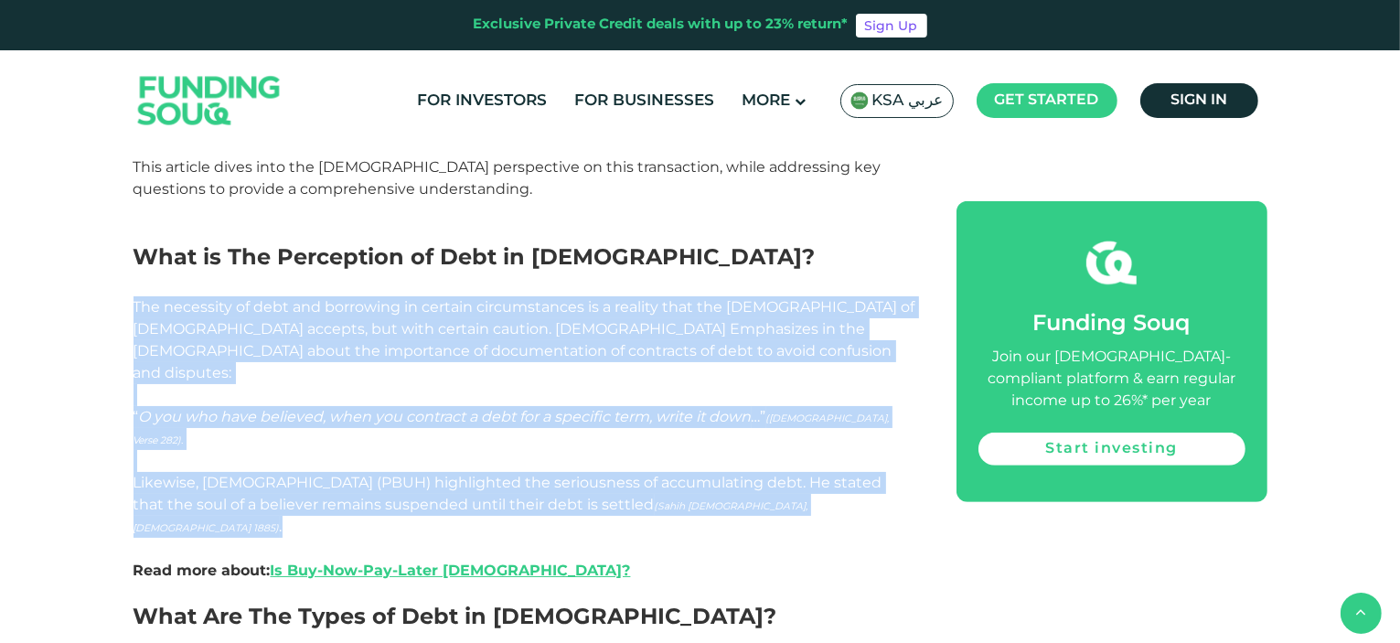
drag, startPoint x: 134, startPoint y: 223, endPoint x: 676, endPoint y: 390, distance: 567.3
copy div "The necessity of debt and borrowing in certain circumstances is a reality that …"
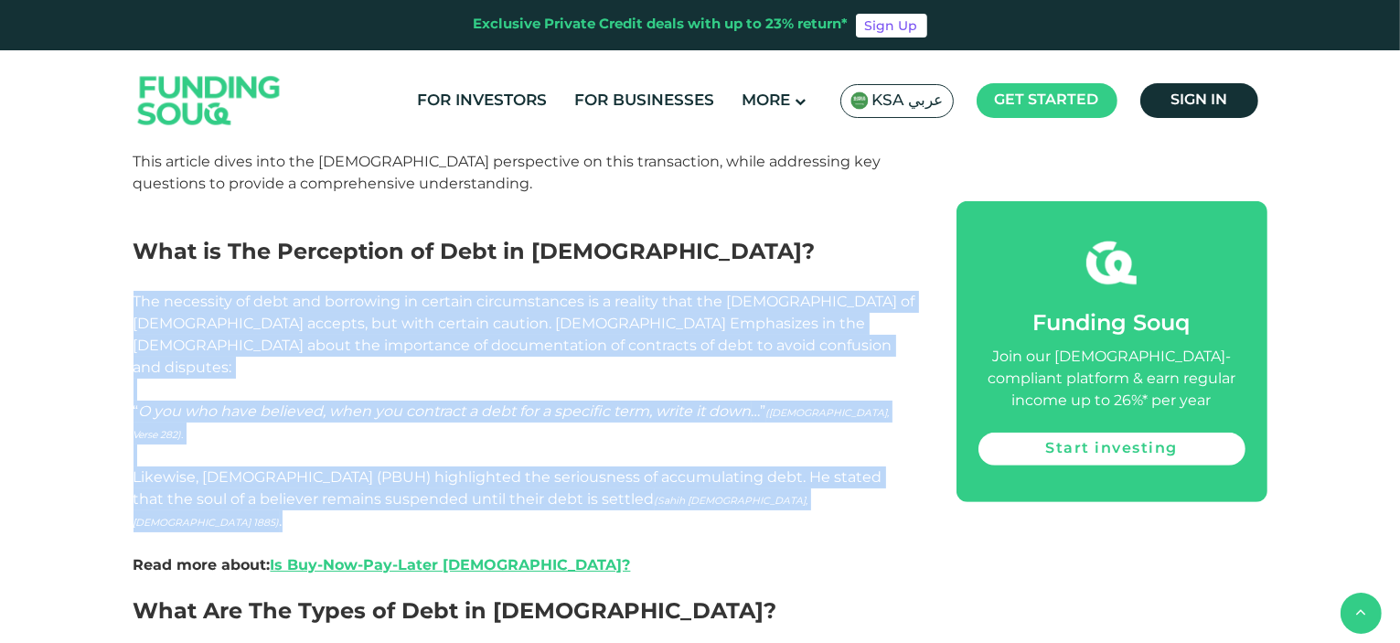
scroll to position [1097, 0]
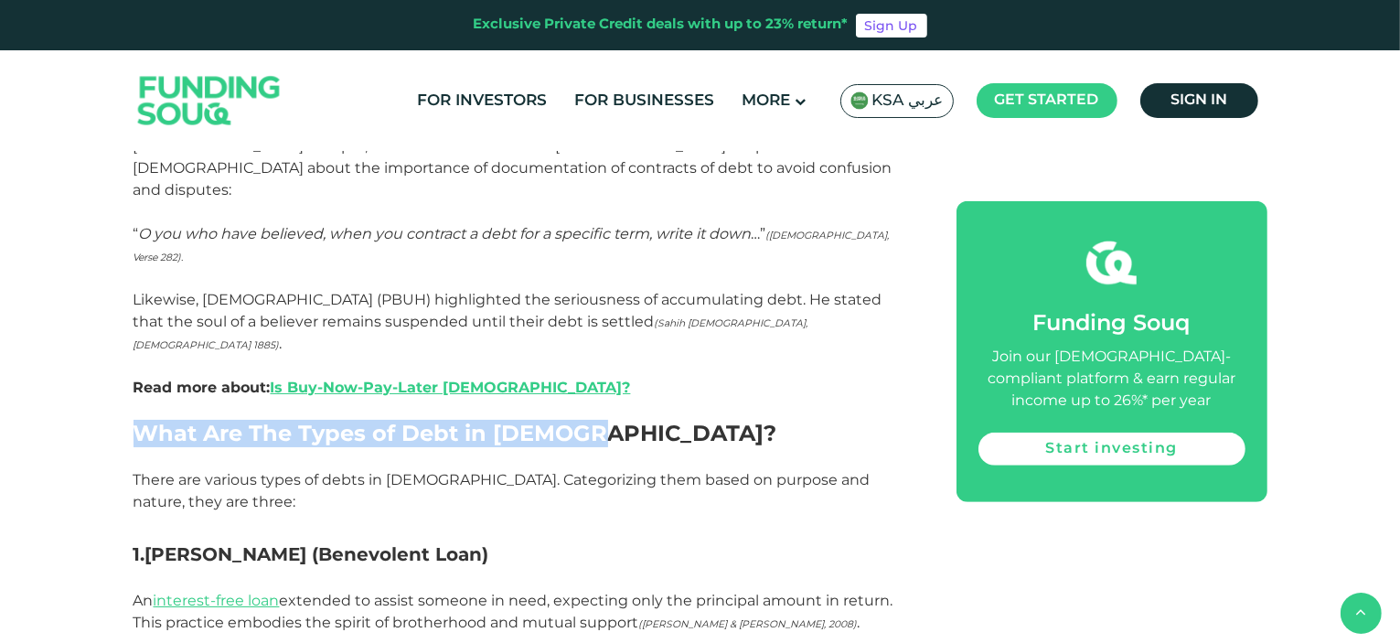
drag, startPoint x: 135, startPoint y: 288, endPoint x: 573, endPoint y: 294, distance: 437.2
click at [573, 421] on h2 "What Are The Types of Debt in Islam?" at bounding box center [525, 434] width 782 height 27
copy h2 "What Are The Types of Debt in Islam?"
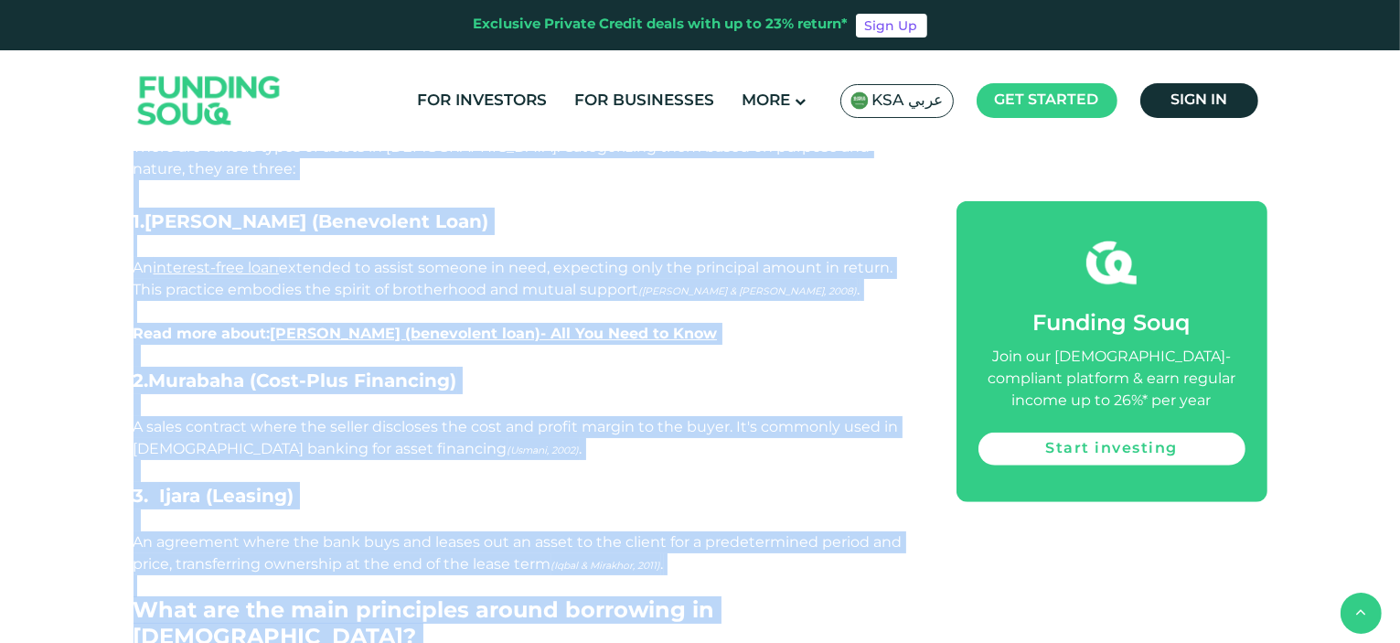
scroll to position [1463, 0]
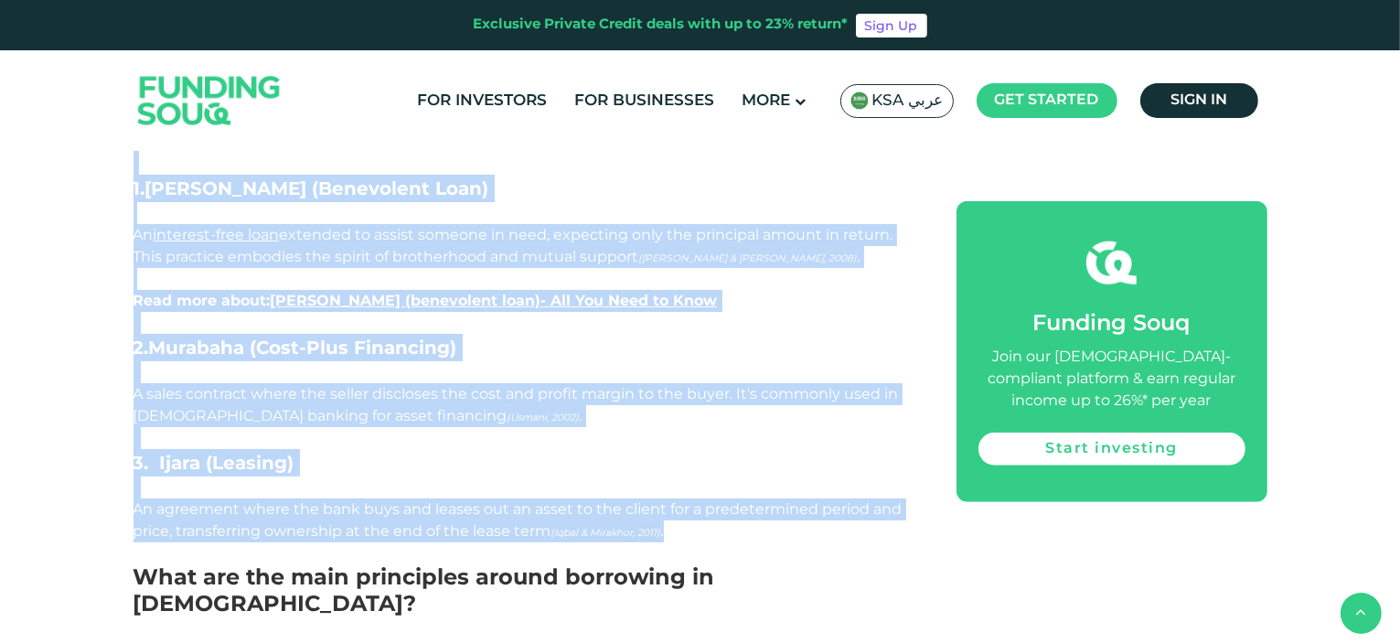
drag, startPoint x: 134, startPoint y: 241, endPoint x: 679, endPoint y: 373, distance: 561.0
copy div "There are various types of debts in Islam. Categorizing them based on purpose a…"
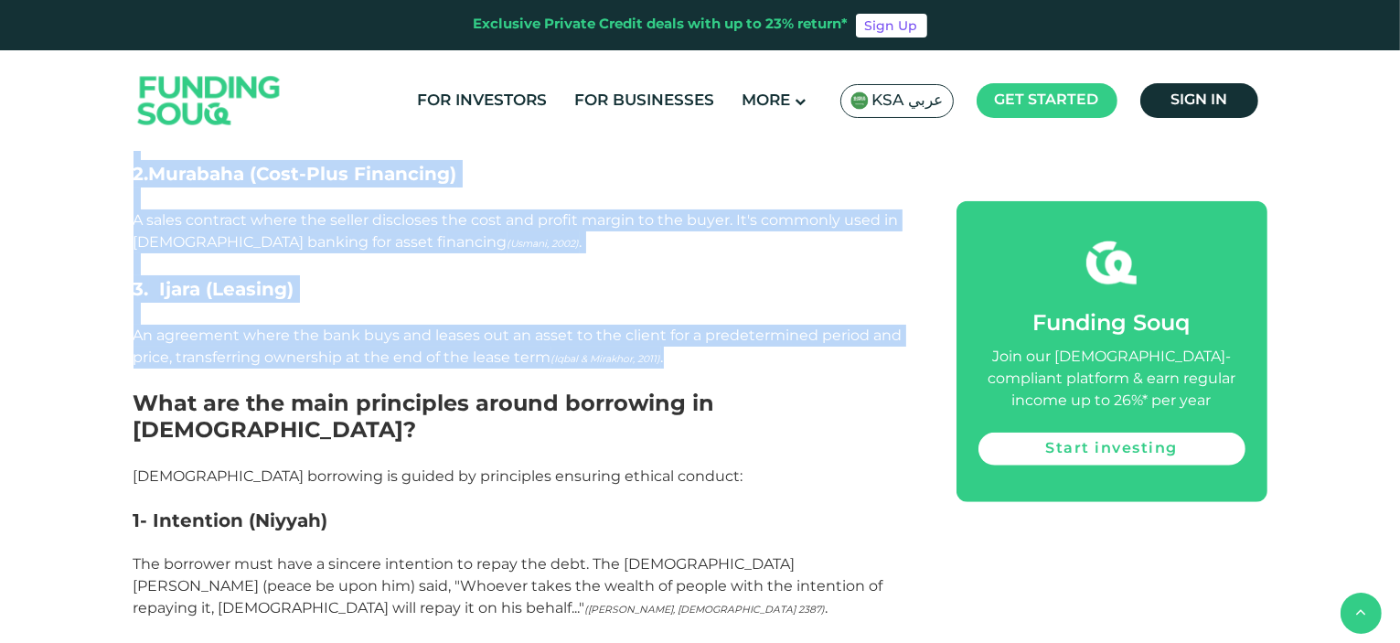
scroll to position [1646, 0]
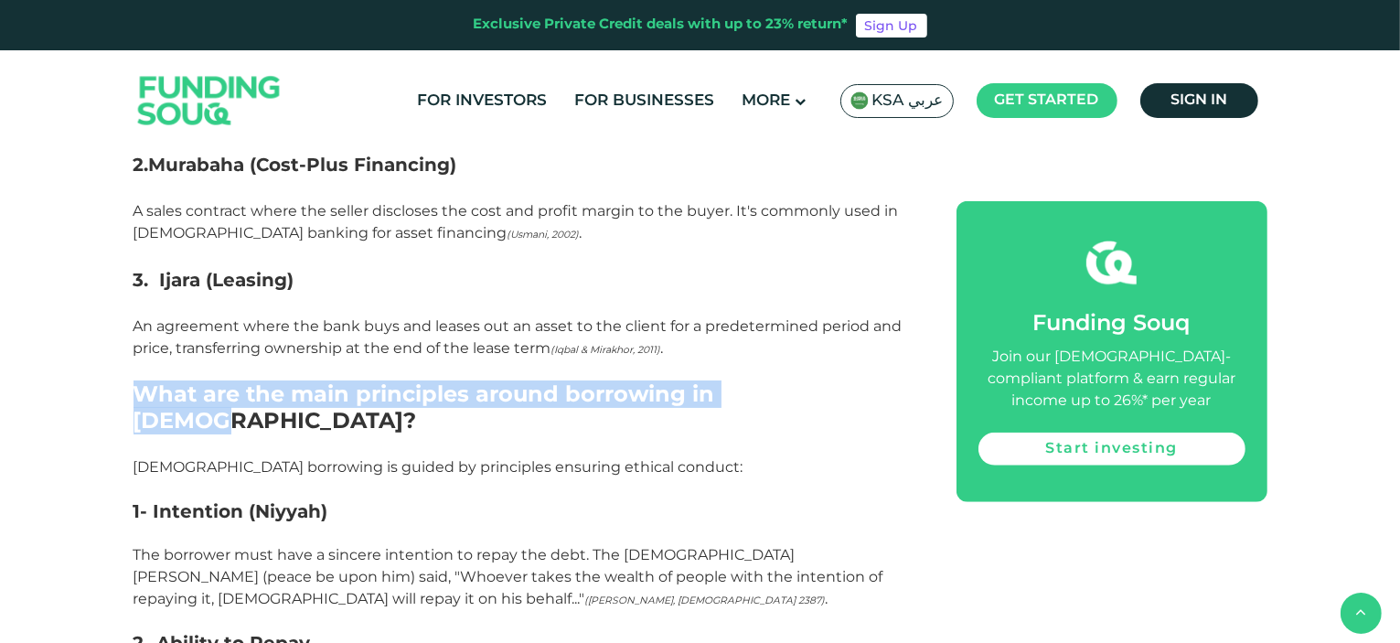
drag, startPoint x: 138, startPoint y: 229, endPoint x: 801, endPoint y: 232, distance: 663.1
click at [801, 381] on h2 "What are the main principles around borrowing in Islam?" at bounding box center [525, 407] width 782 height 53
copy h2 "What are the main principles around borrowing in Islam?"
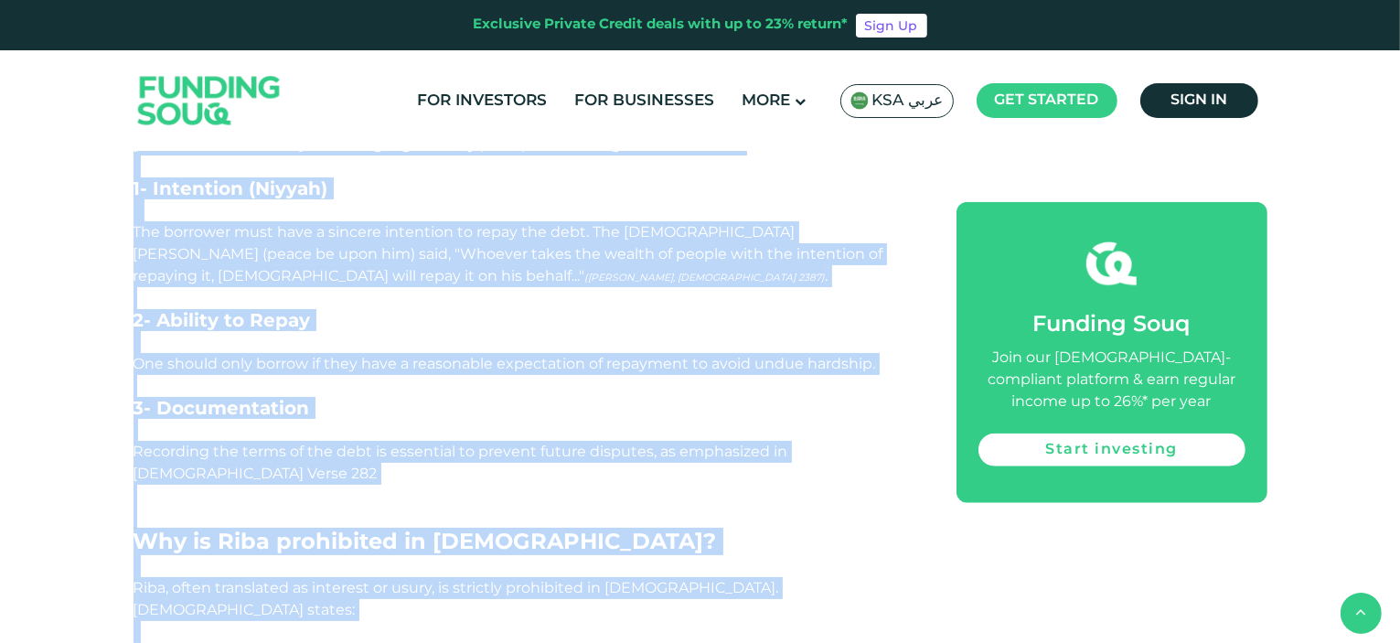
scroll to position [2012, 0]
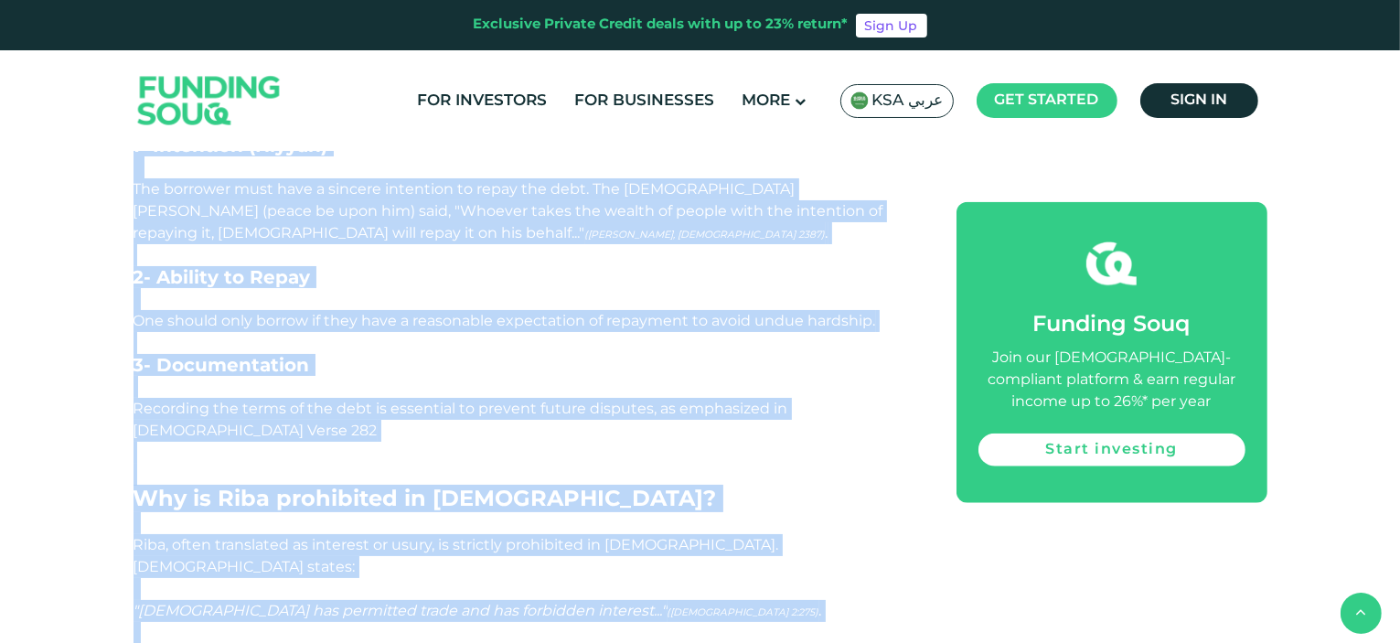
drag, startPoint x: 133, startPoint y: 274, endPoint x: 864, endPoint y: 467, distance: 756.7
copy div "Islamic borrowing is guided by principles ensuring ethical conduct: 1- Intentio…"
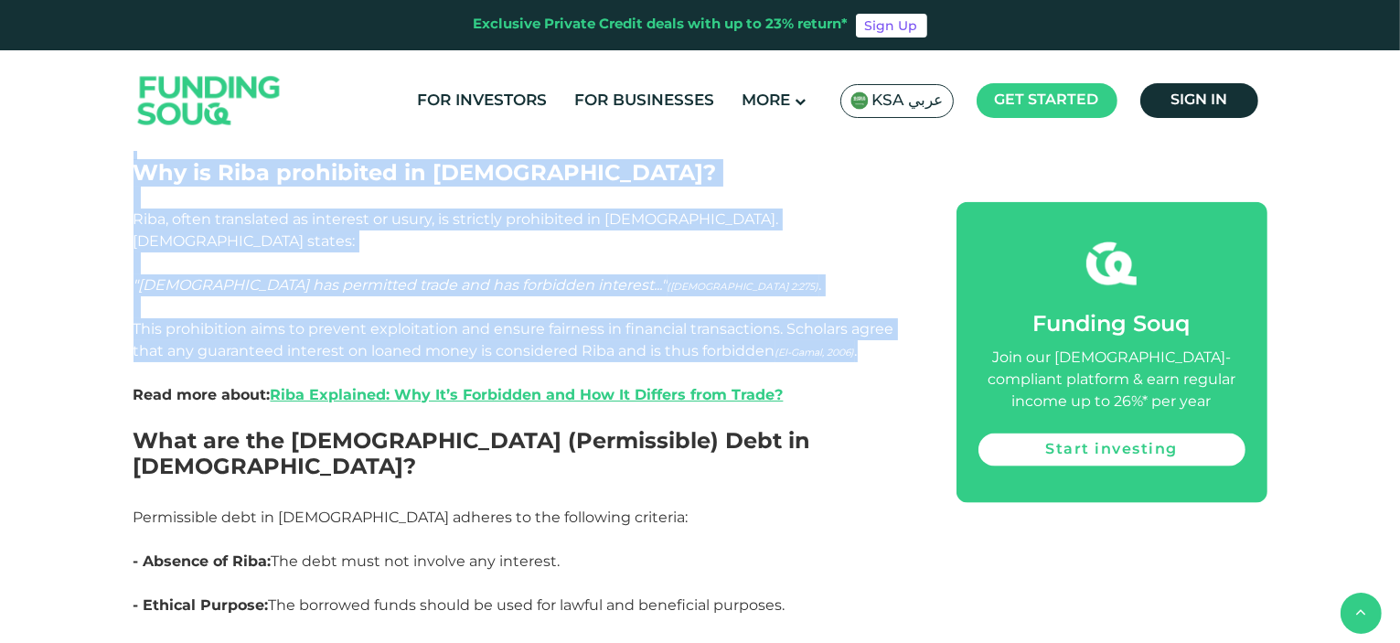
scroll to position [2378, 0]
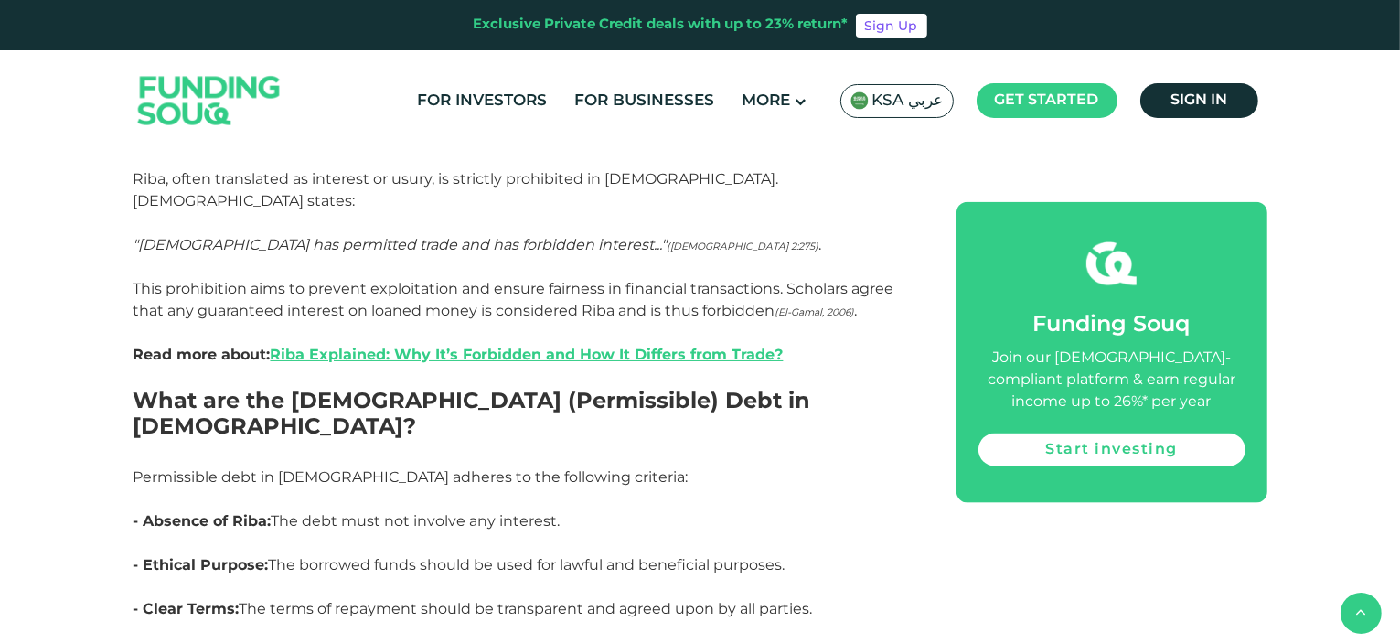
click at [634, 388] on h2 "What are the Halal (Permissible) Debt in Islam?" at bounding box center [525, 427] width 782 height 79
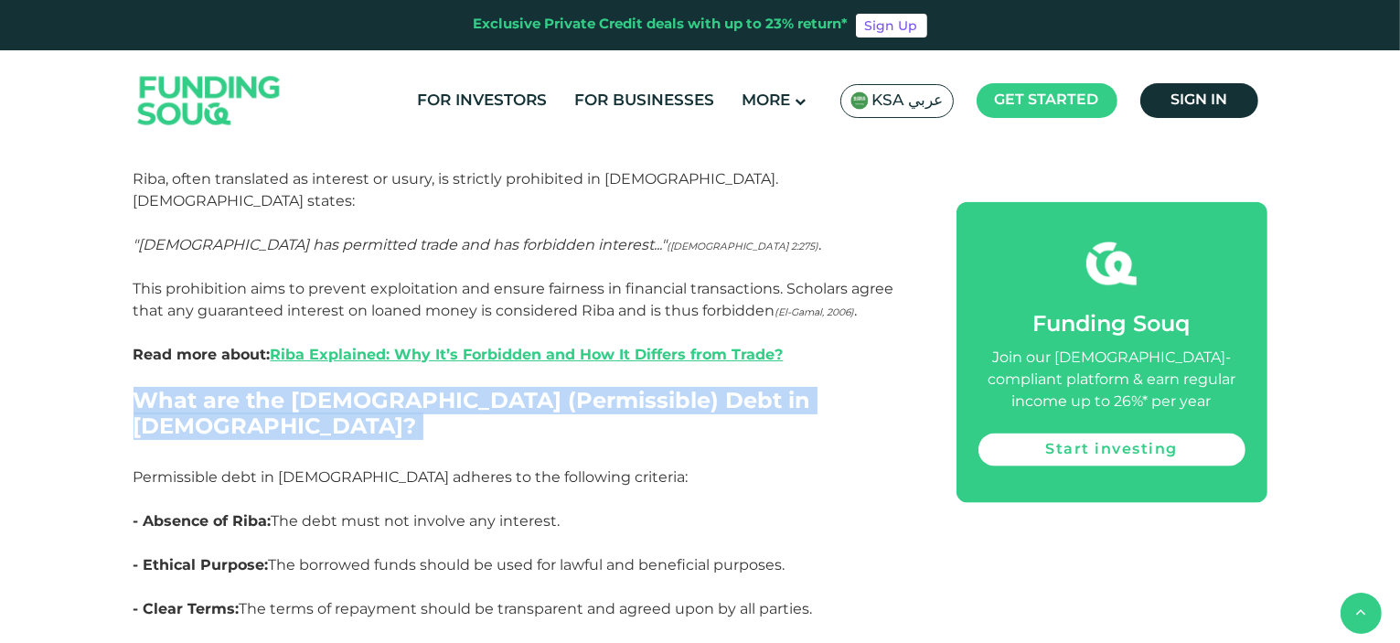
click at [634, 388] on h2 "What are the Halal (Permissible) Debt in Islam?" at bounding box center [525, 427] width 782 height 79
copy h2 "What are the Halal (Permissible) Debt in Islam?"
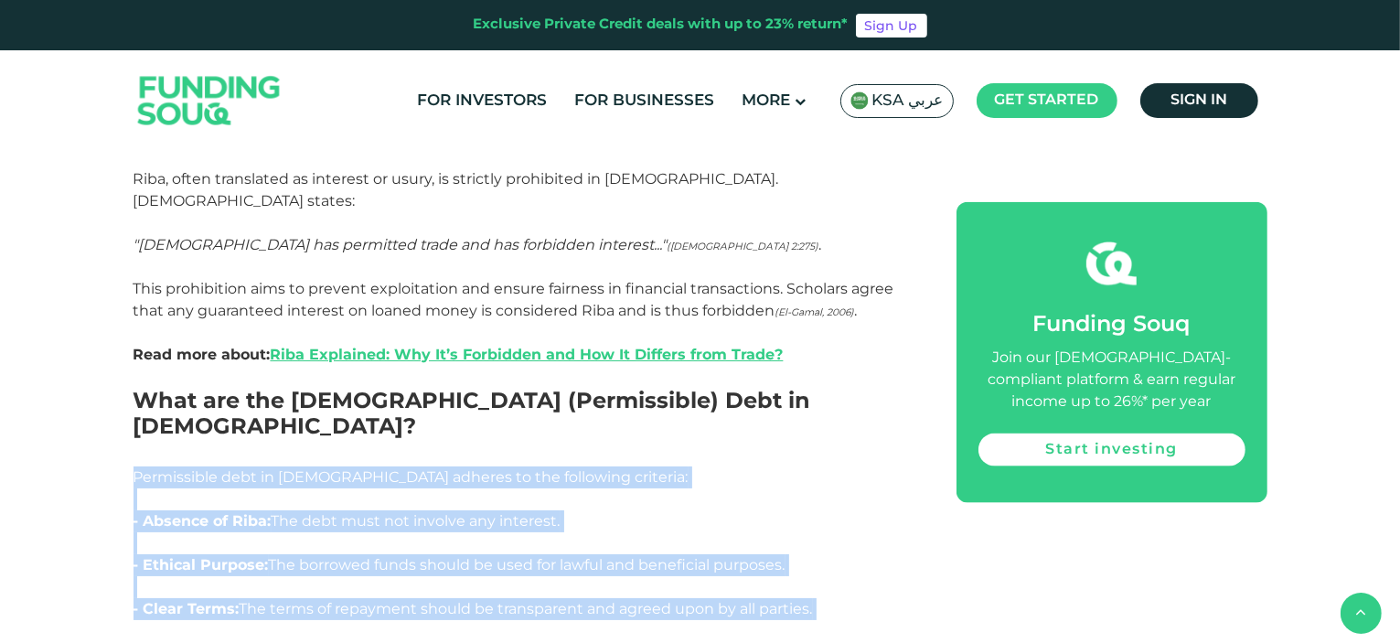
drag, startPoint x: 135, startPoint y: 237, endPoint x: 827, endPoint y: 382, distance: 706.5
copy div "Permissible debt in Islam adheres to the following criteria: - Absence of Riba:…"
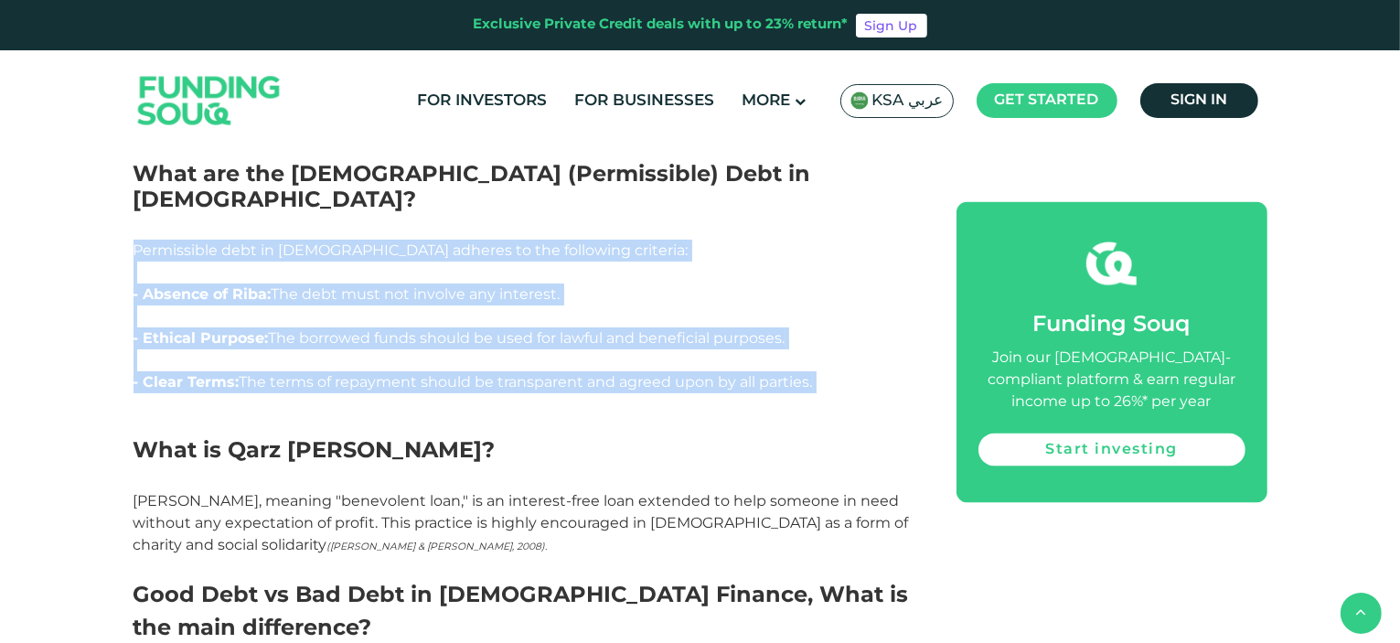
scroll to position [2561, 0]
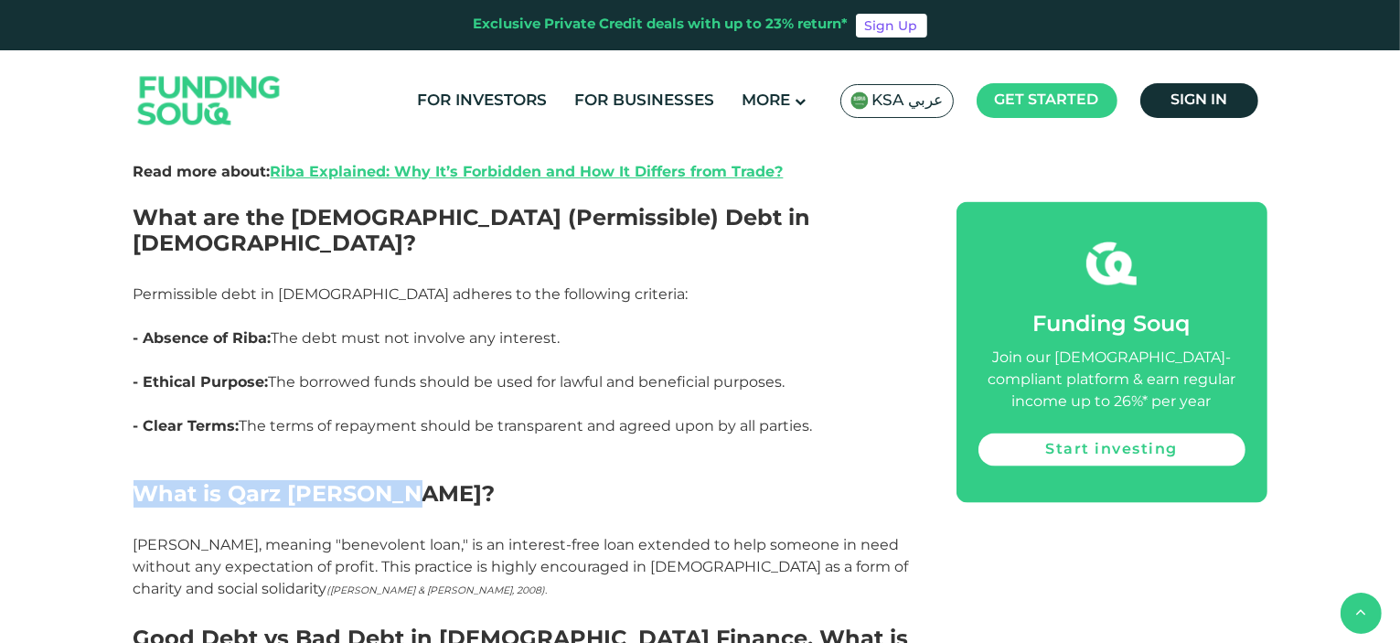
drag, startPoint x: 139, startPoint y: 248, endPoint x: 445, endPoint y: 245, distance: 306.4
click at [445, 481] on h2 "What is Qarz al-Hasan?" at bounding box center [525, 507] width 782 height 53
copy h2 "What is Qarz al-Hasan?"
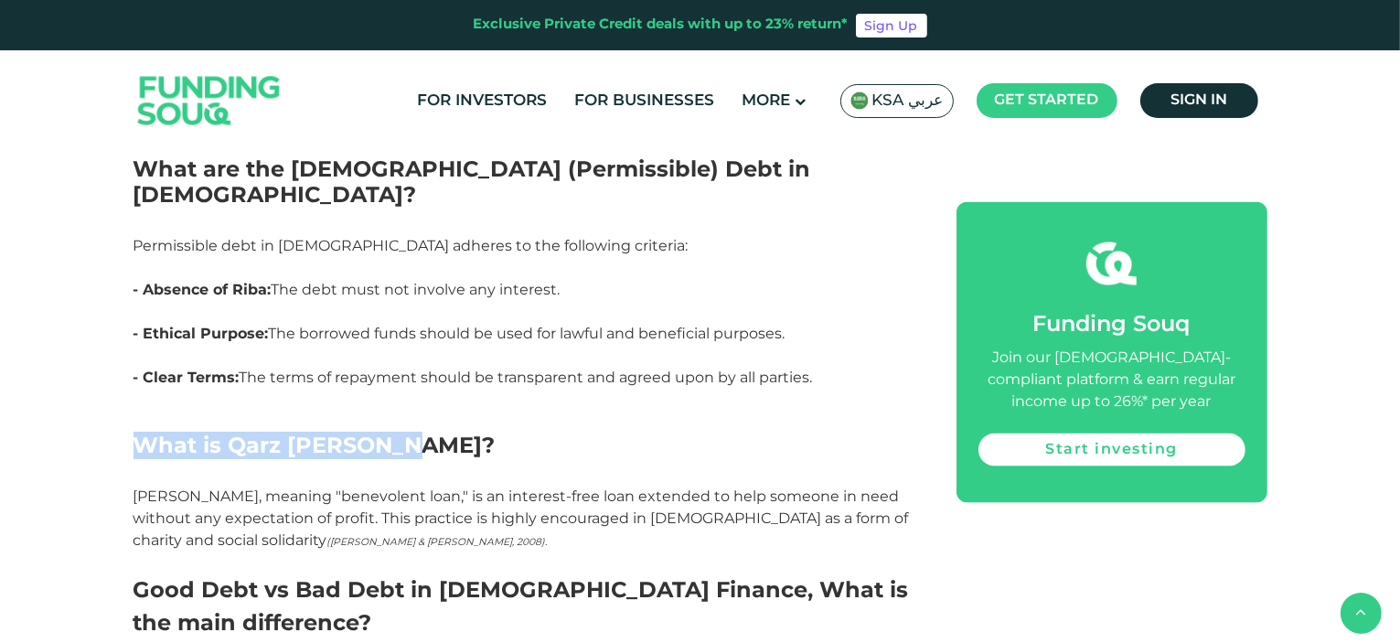
scroll to position [2652, 0]
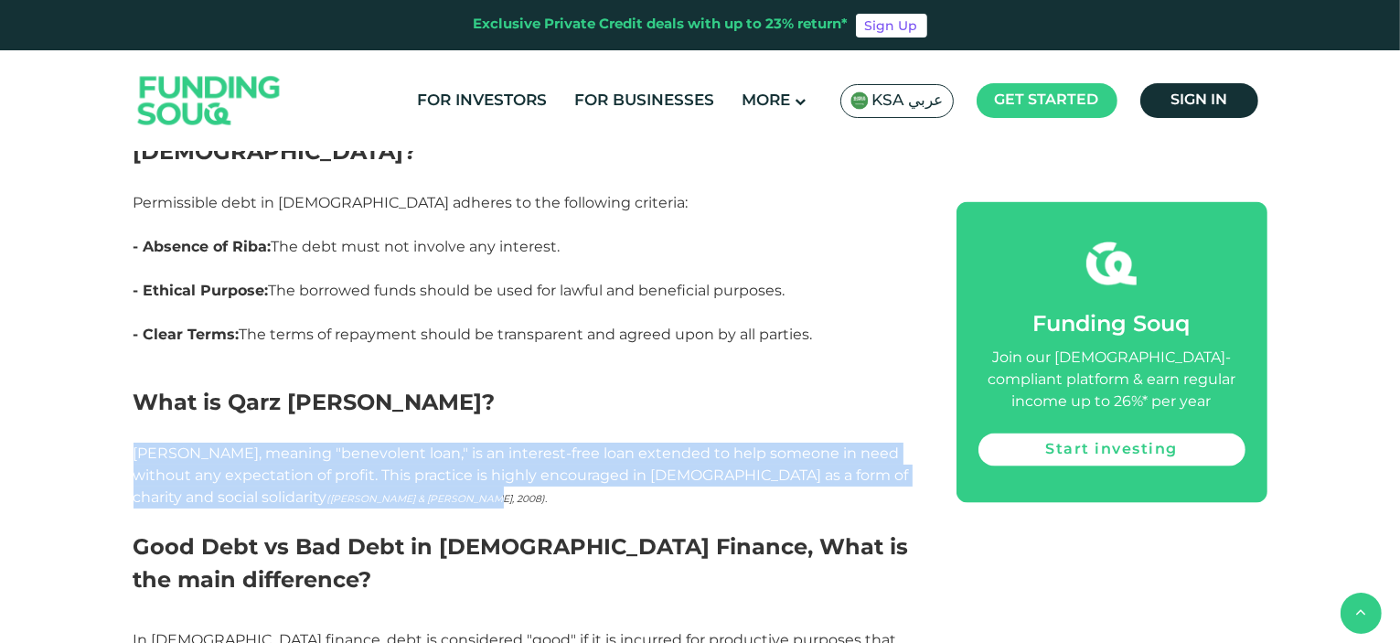
drag, startPoint x: 133, startPoint y: 208, endPoint x: 356, endPoint y: 257, distance: 228.5
click at [356, 443] on p "Qard al-Hasan, meaning "benevolent loan," is an interest-free loan extended to …" at bounding box center [525, 487] width 782 height 88
copy p "Qard al-Hasan, meaning "benevolent loan," is an interest-free loan extended to …"
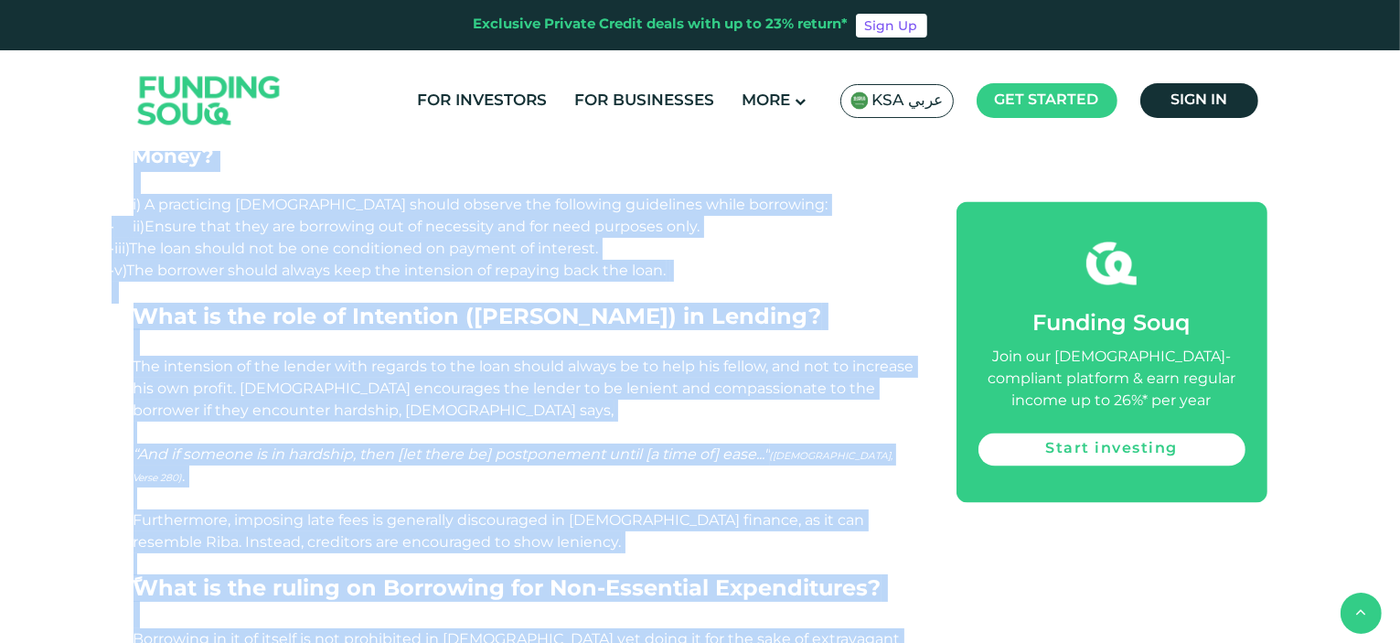
scroll to position [3475, 0]
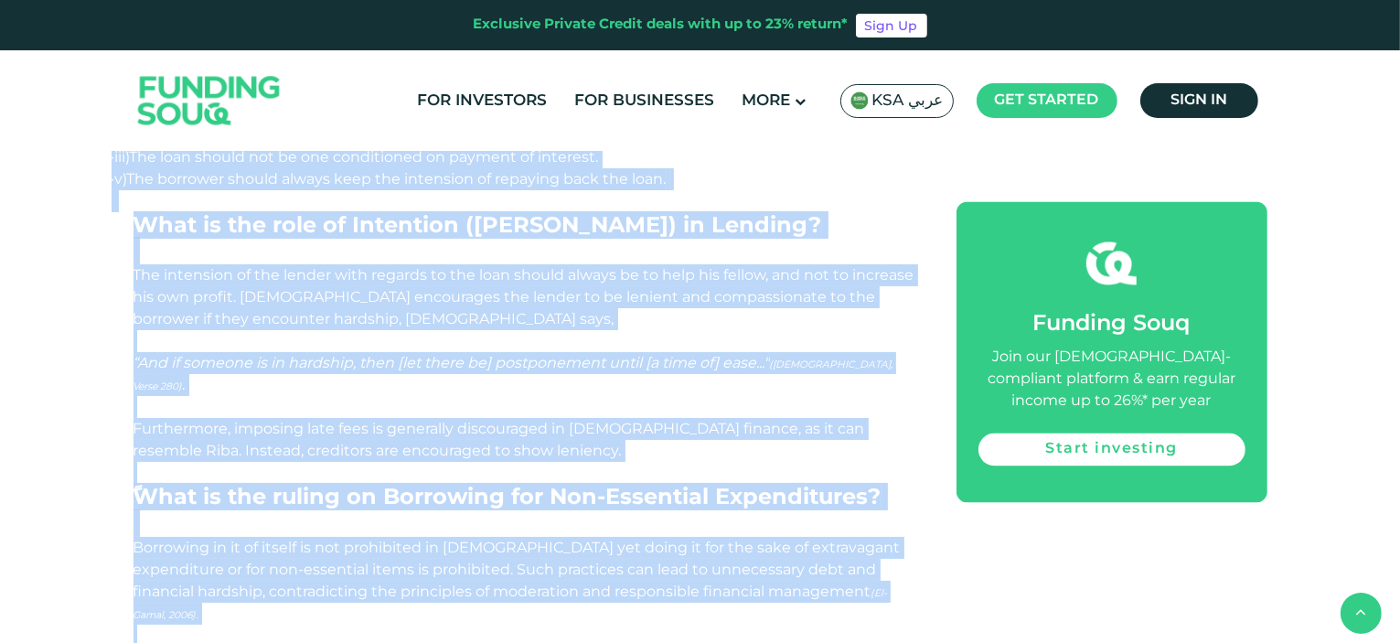
drag, startPoint x: 134, startPoint y: 205, endPoint x: 540, endPoint y: 538, distance: 525.1
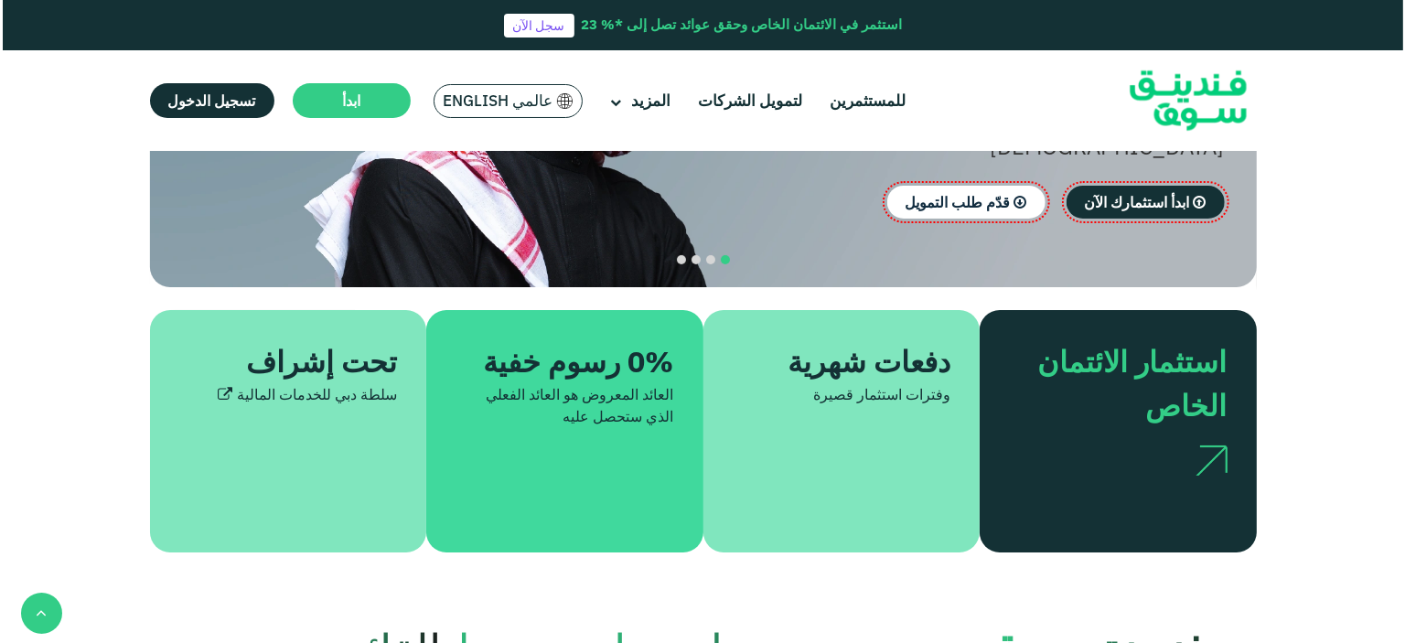
scroll to position [549, 0]
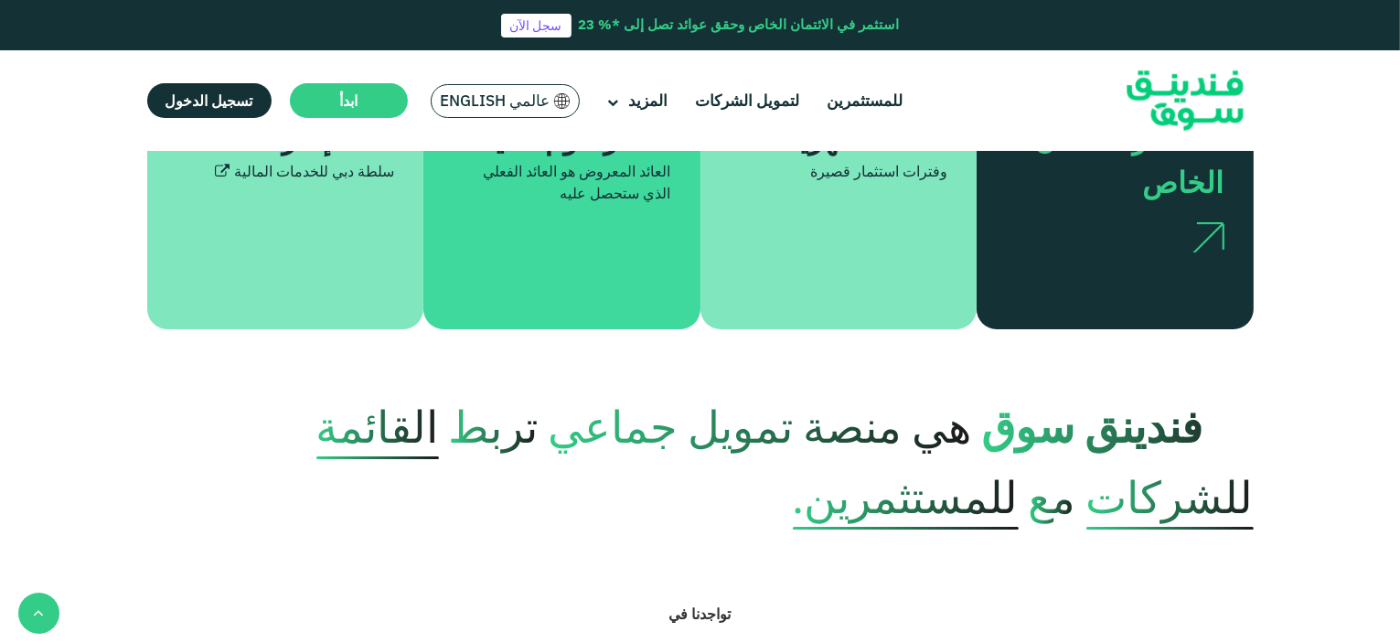
click at [512, 102] on span "عالمي English" at bounding box center [496, 101] width 110 height 21
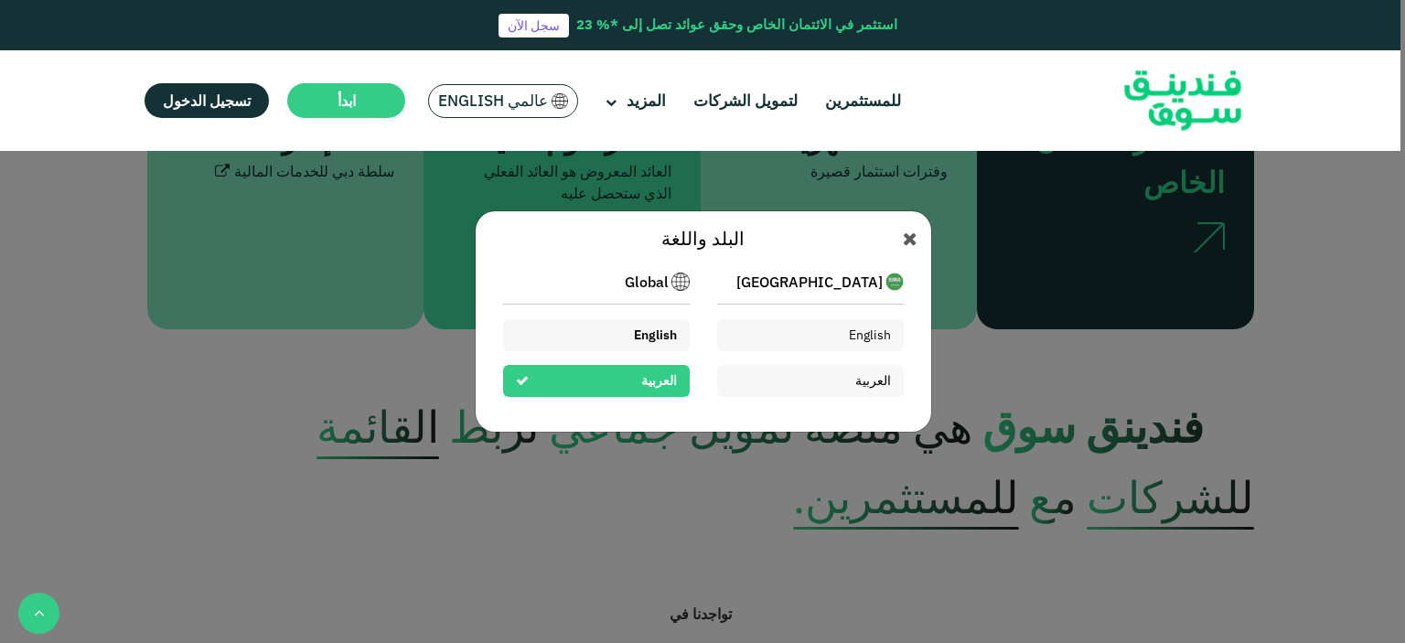
click at [647, 331] on span "English" at bounding box center [655, 334] width 43 height 16
